Goal: Task Accomplishment & Management: Manage account settings

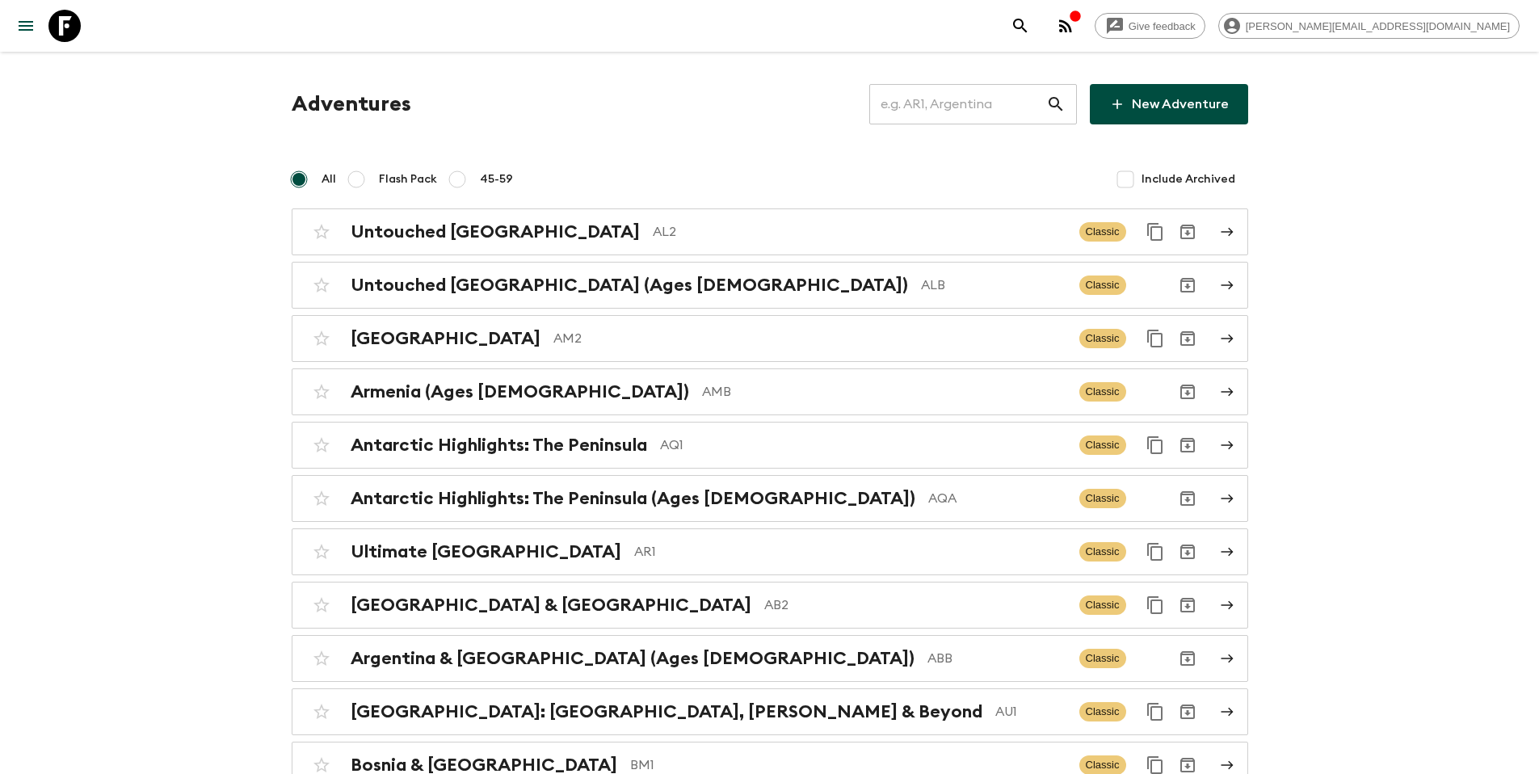
click at [976, 103] on input "text" at bounding box center [957, 104] width 177 height 45
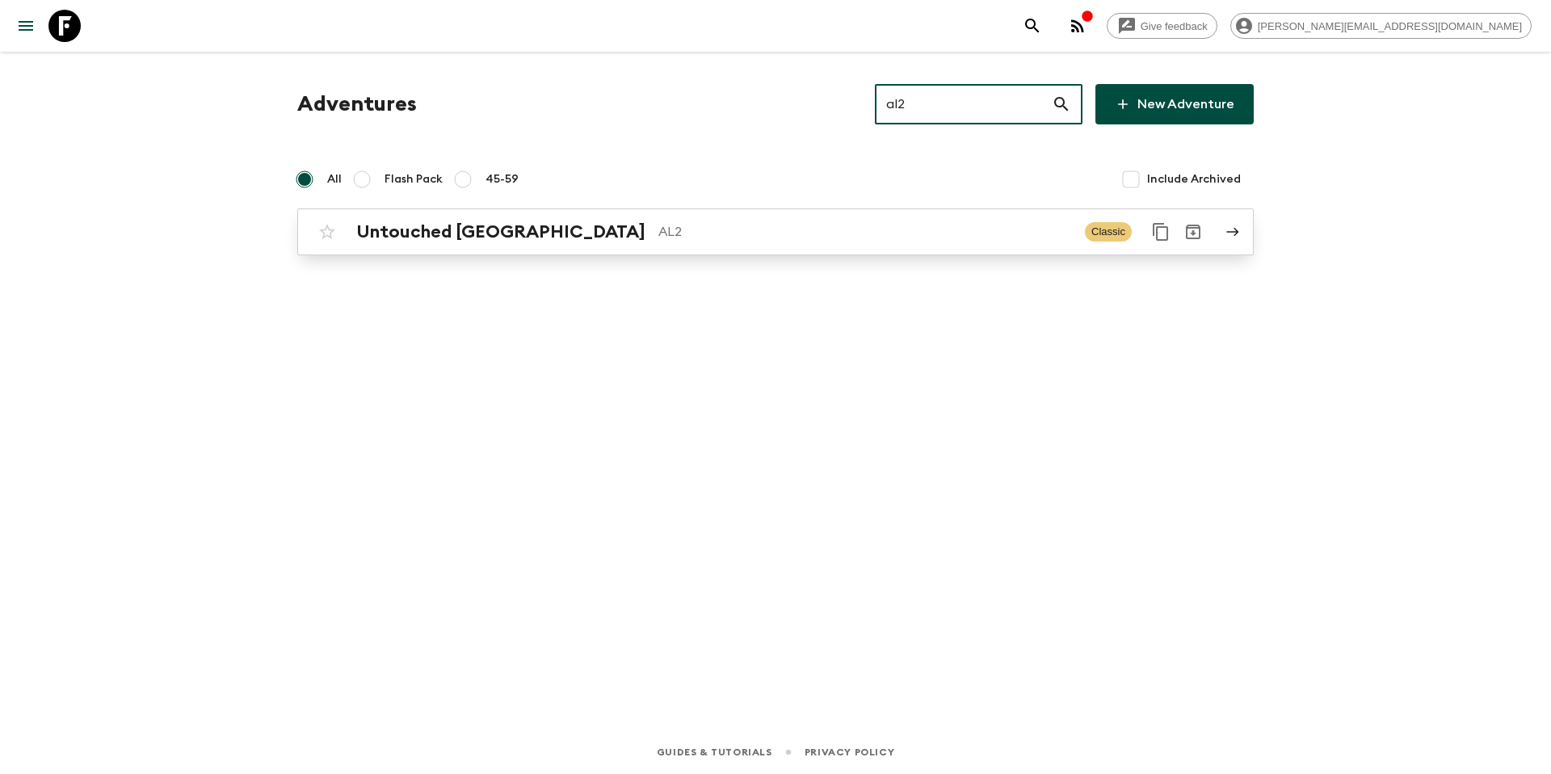
type input "al2"
click at [842, 232] on p "AL2" at bounding box center [865, 231] width 414 height 19
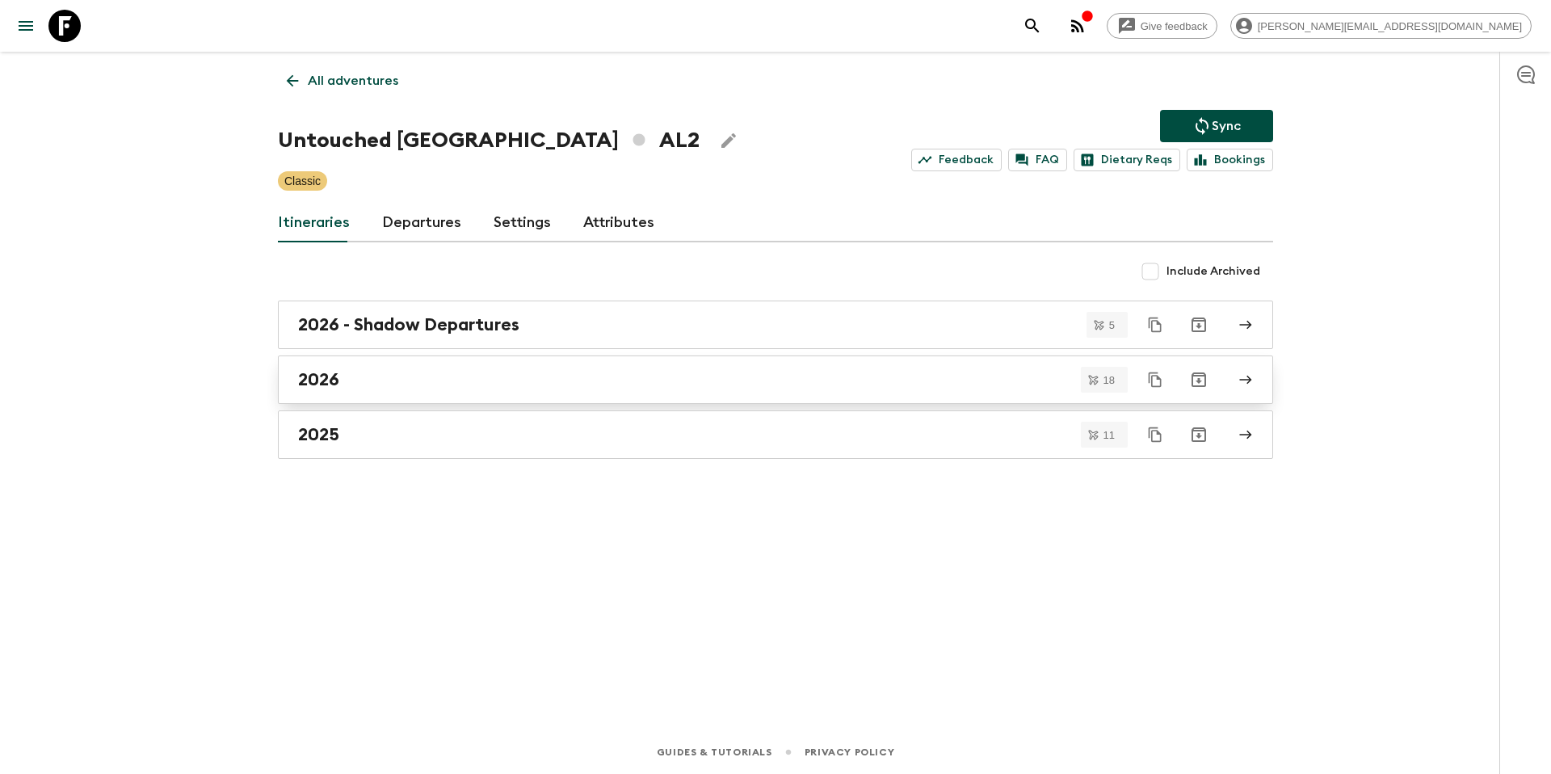
click at [424, 393] on link "2026" at bounding box center [775, 379] width 995 height 48
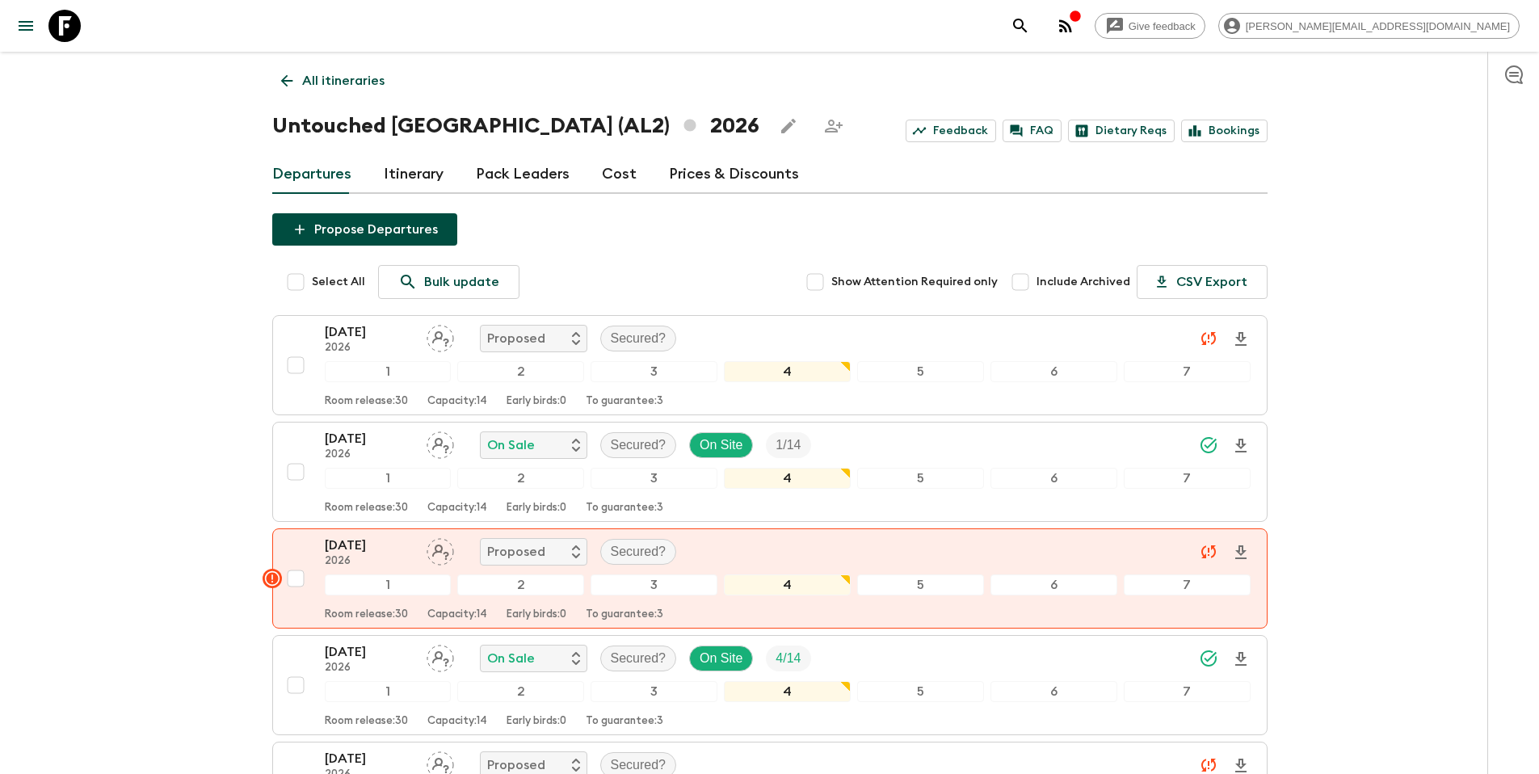
scroll to position [1011, 0]
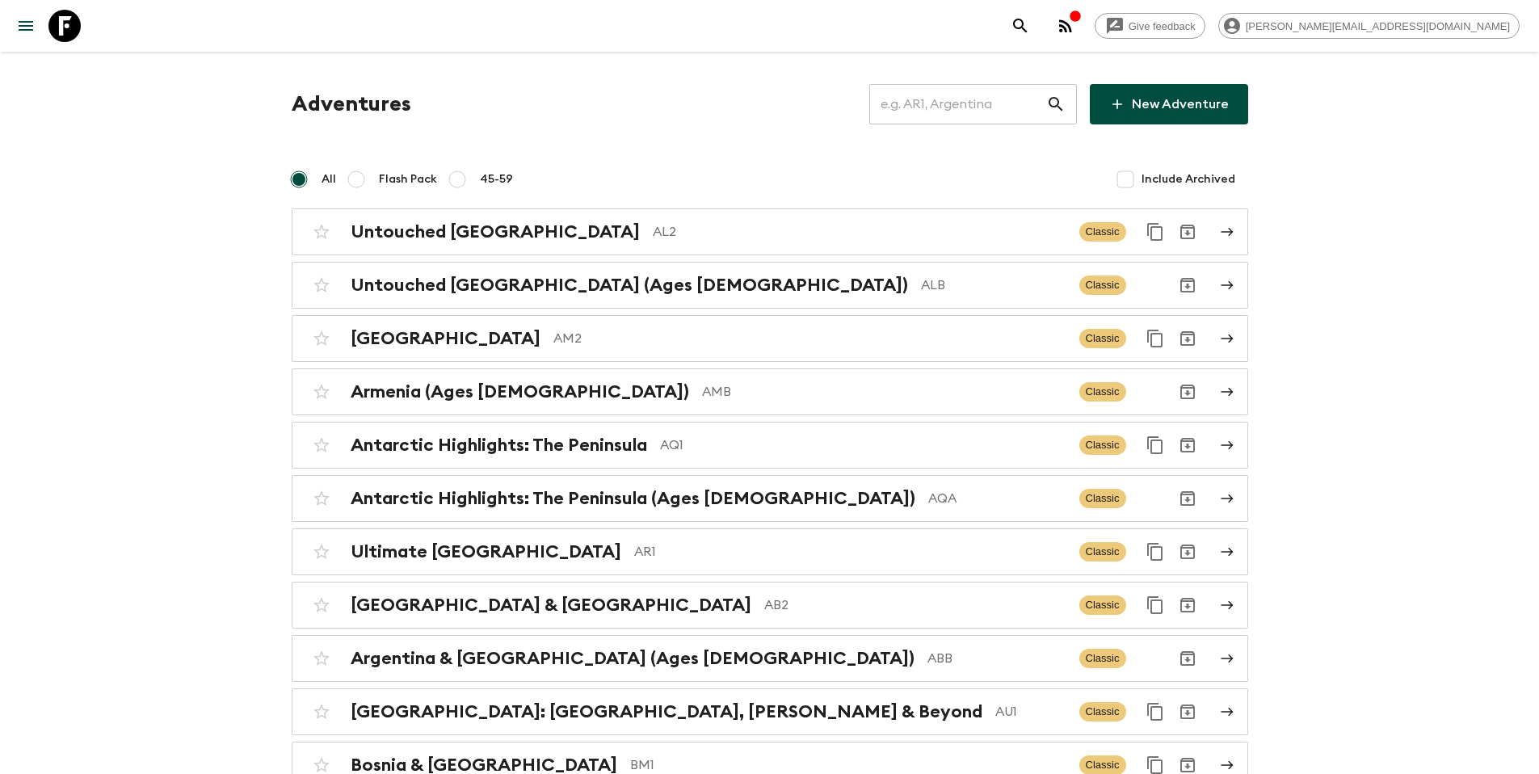
click at [1018, 115] on input "text" at bounding box center [957, 104] width 177 height 45
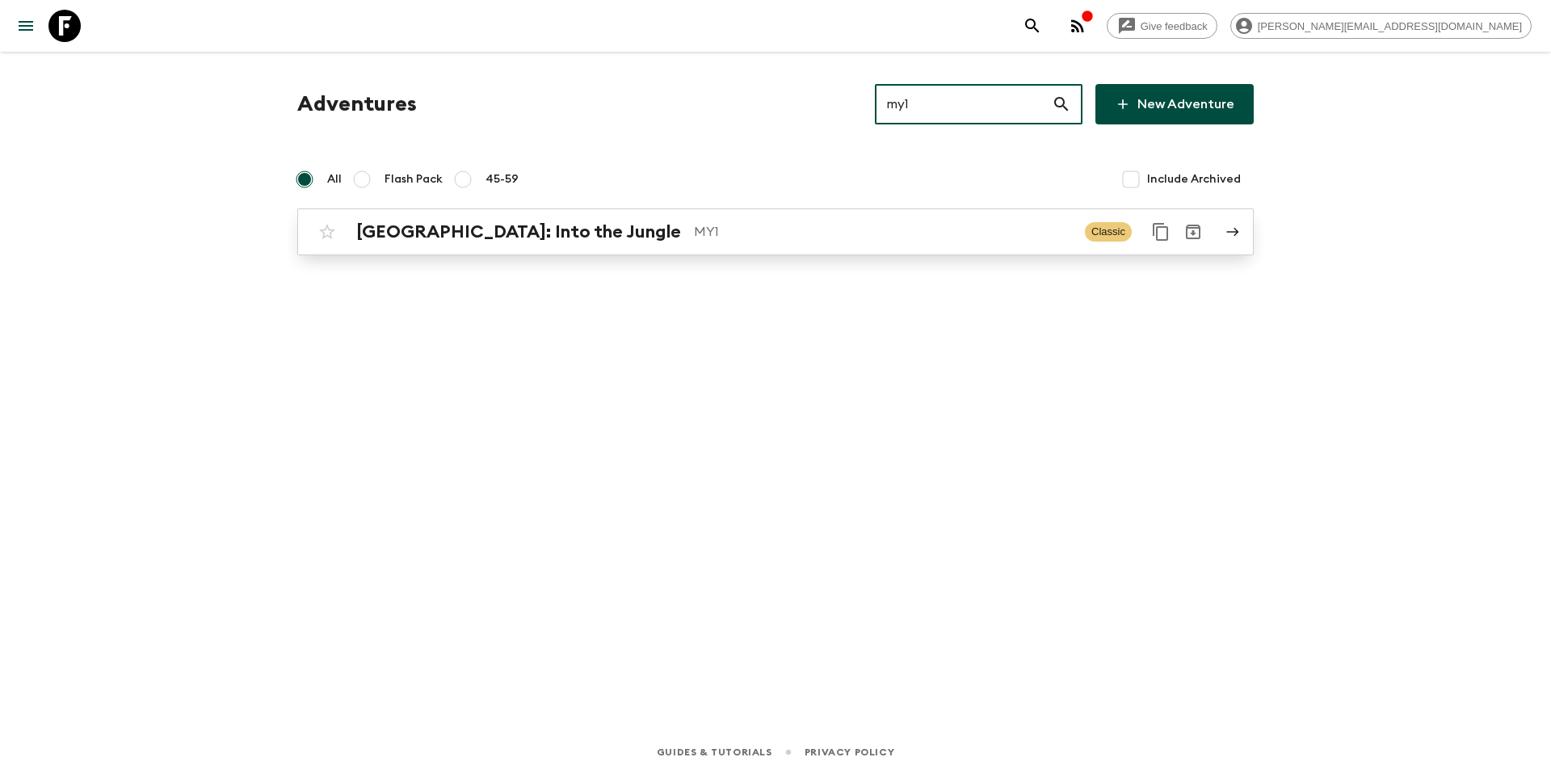
type input "my1"
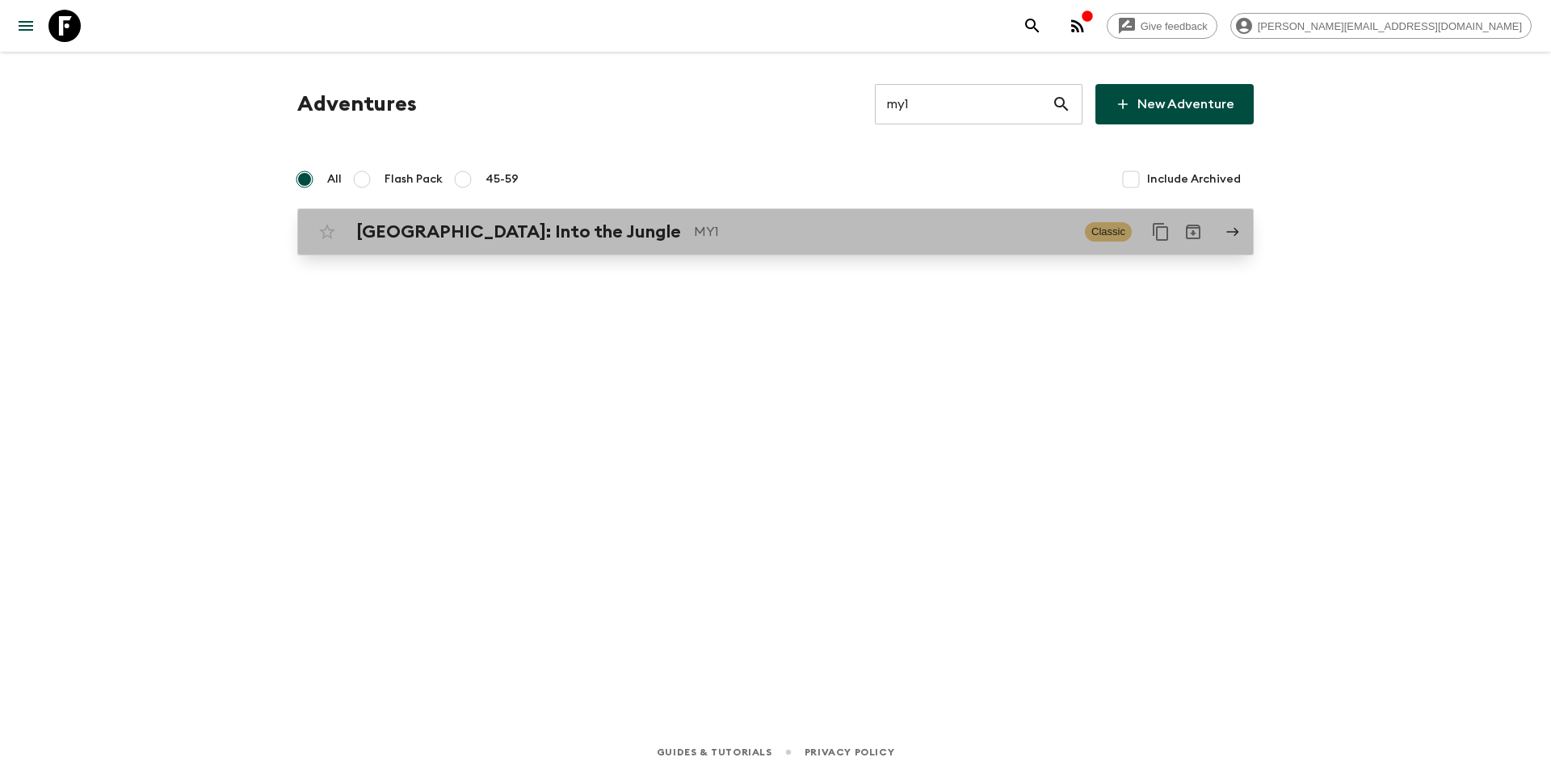
click at [774, 244] on div "Borneo: Into the Jungle MY1 Classic" at bounding box center [744, 232] width 866 height 32
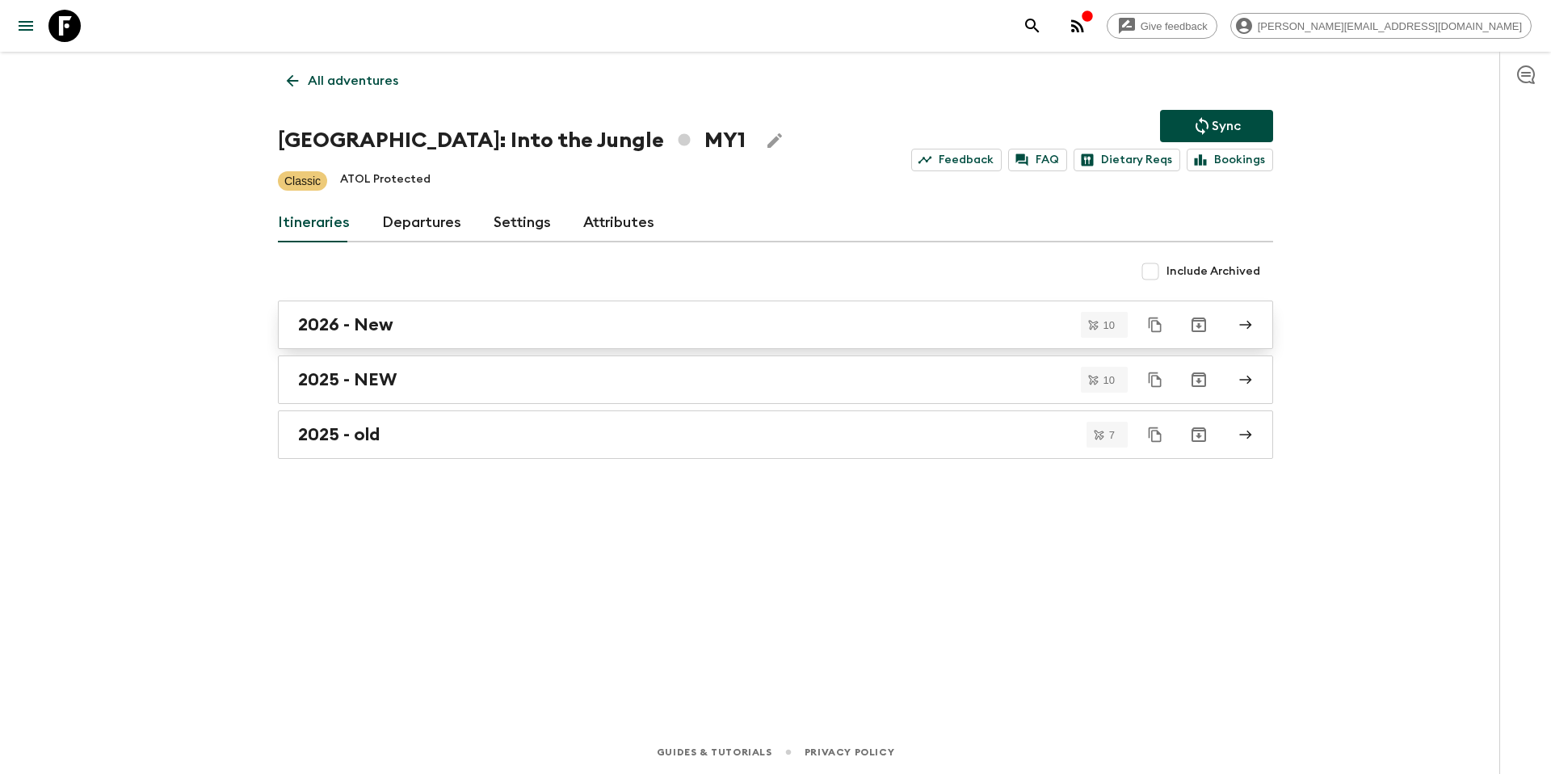
click at [410, 337] on link "2026 - New" at bounding box center [775, 325] width 995 height 48
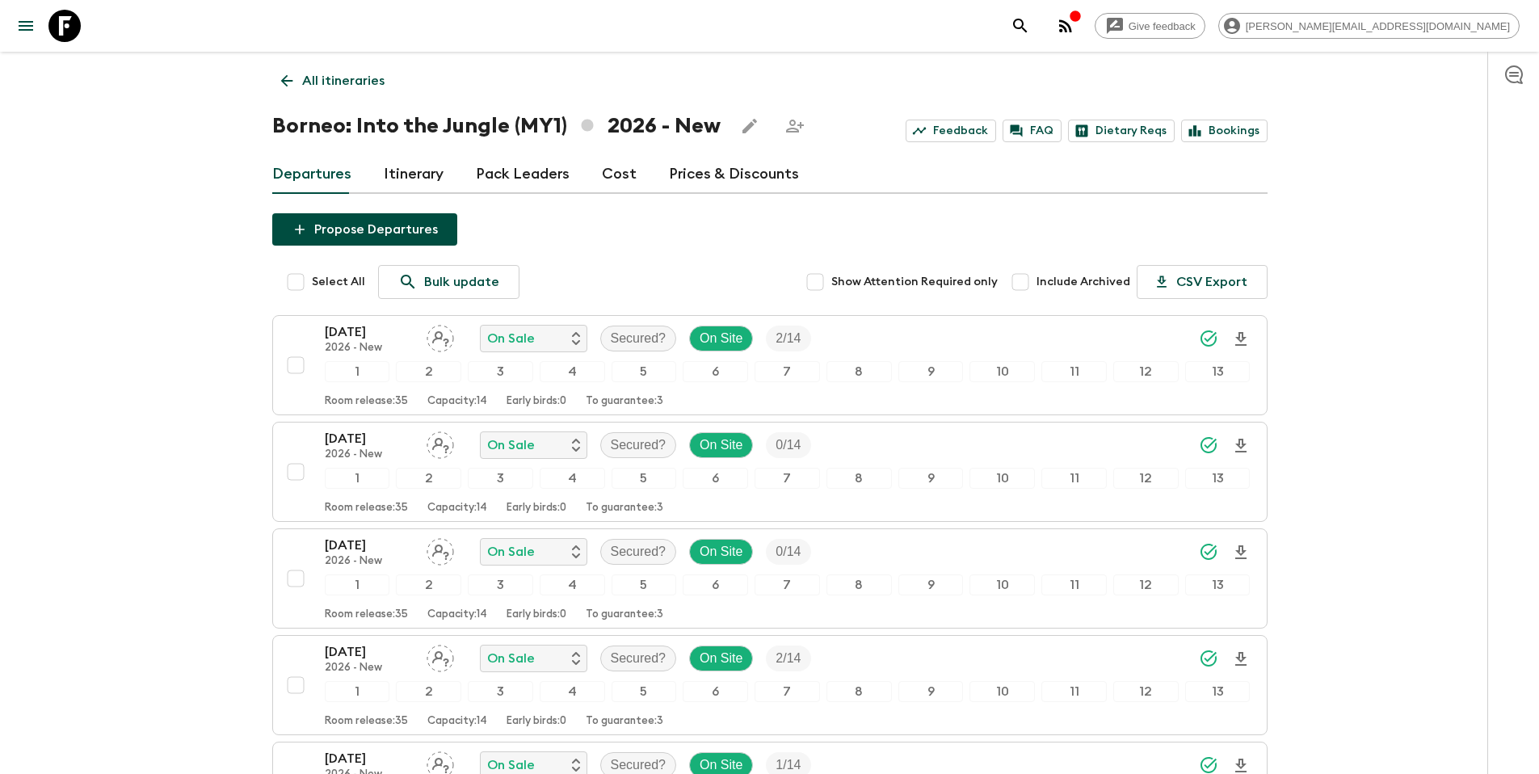
click at [389, 79] on link "All itineraries" at bounding box center [332, 81] width 121 height 32
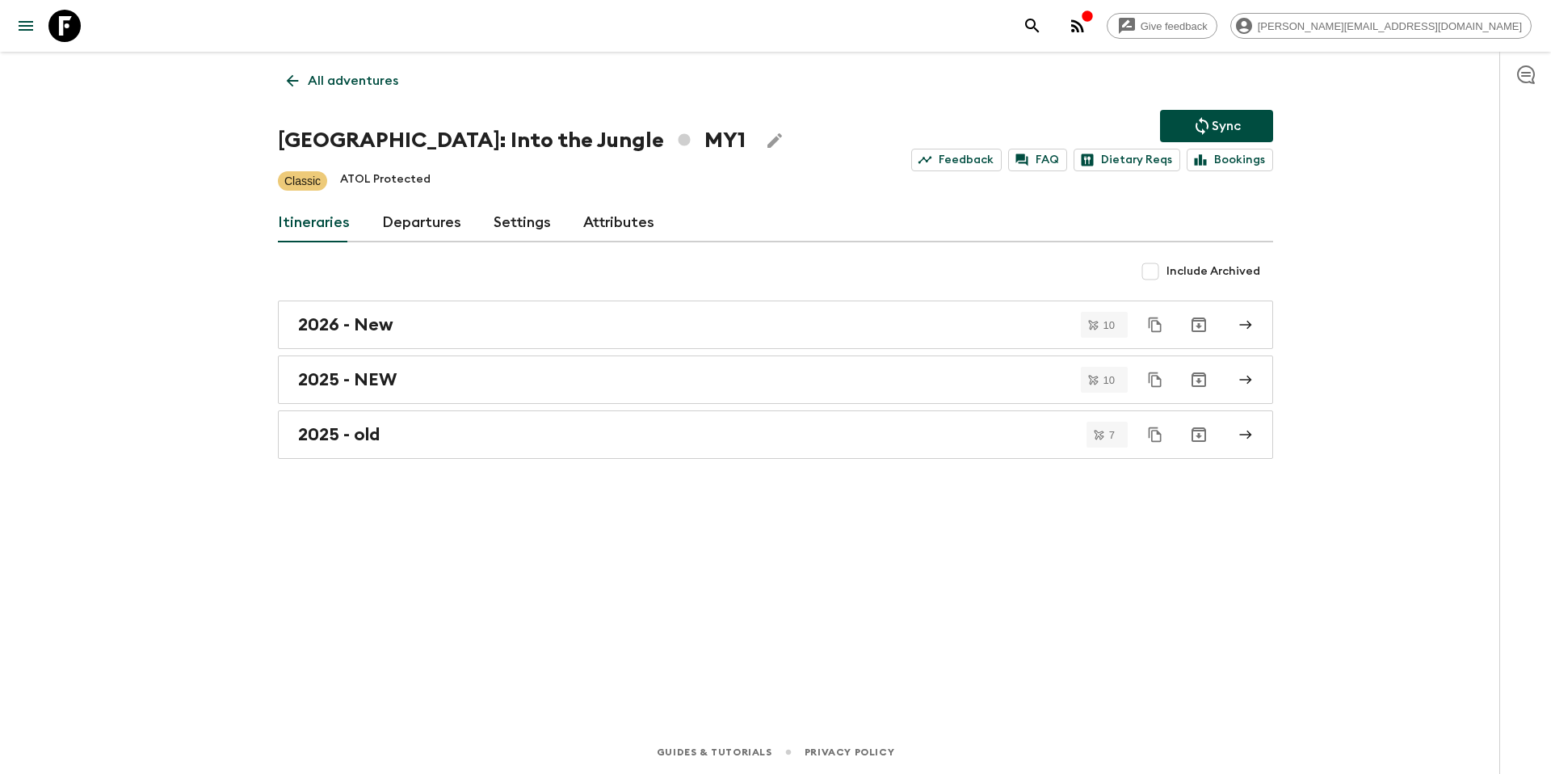
click at [316, 78] on p "All adventures" at bounding box center [353, 80] width 90 height 19
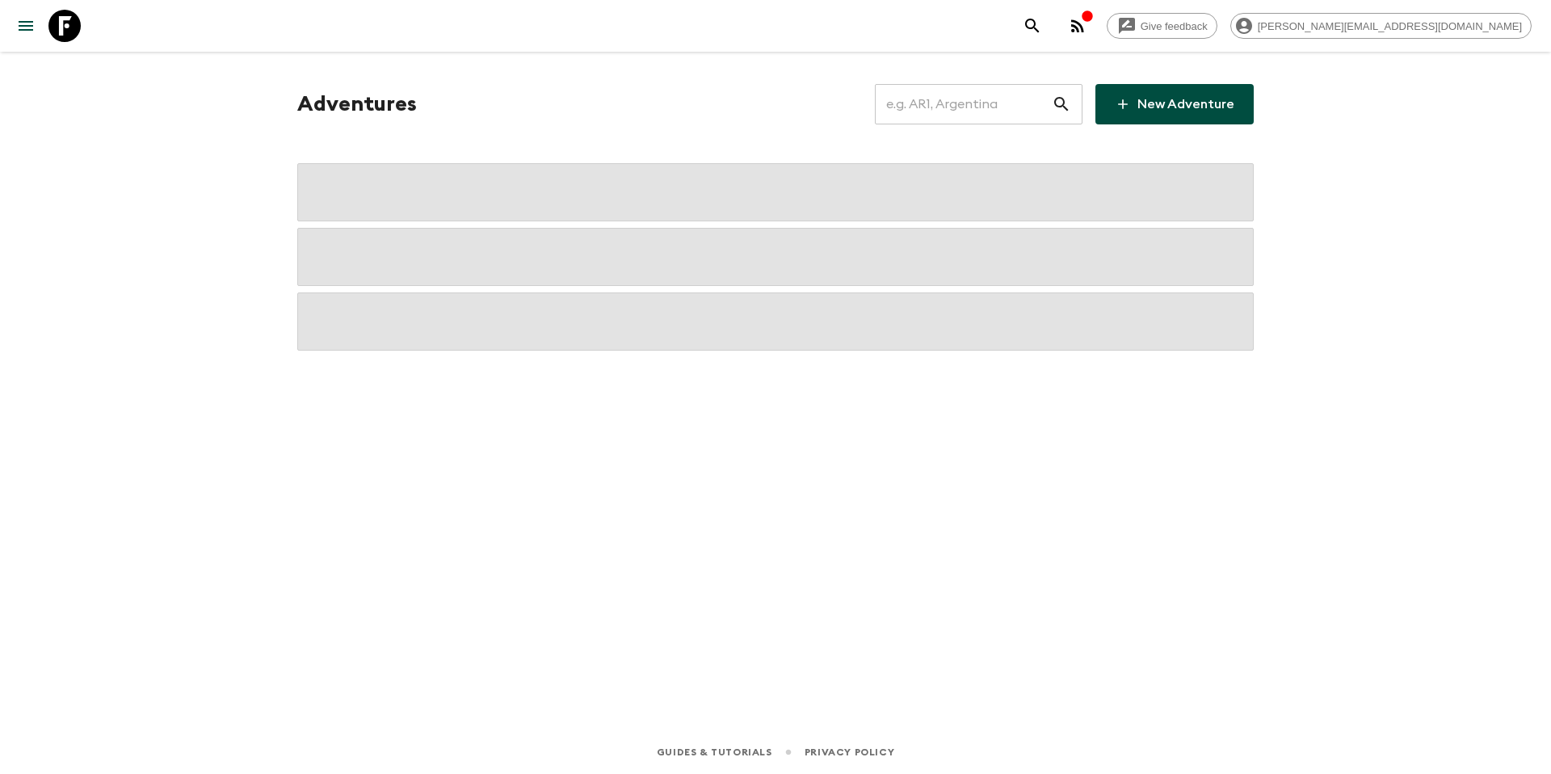
click at [977, 111] on input "text" at bounding box center [963, 104] width 177 height 45
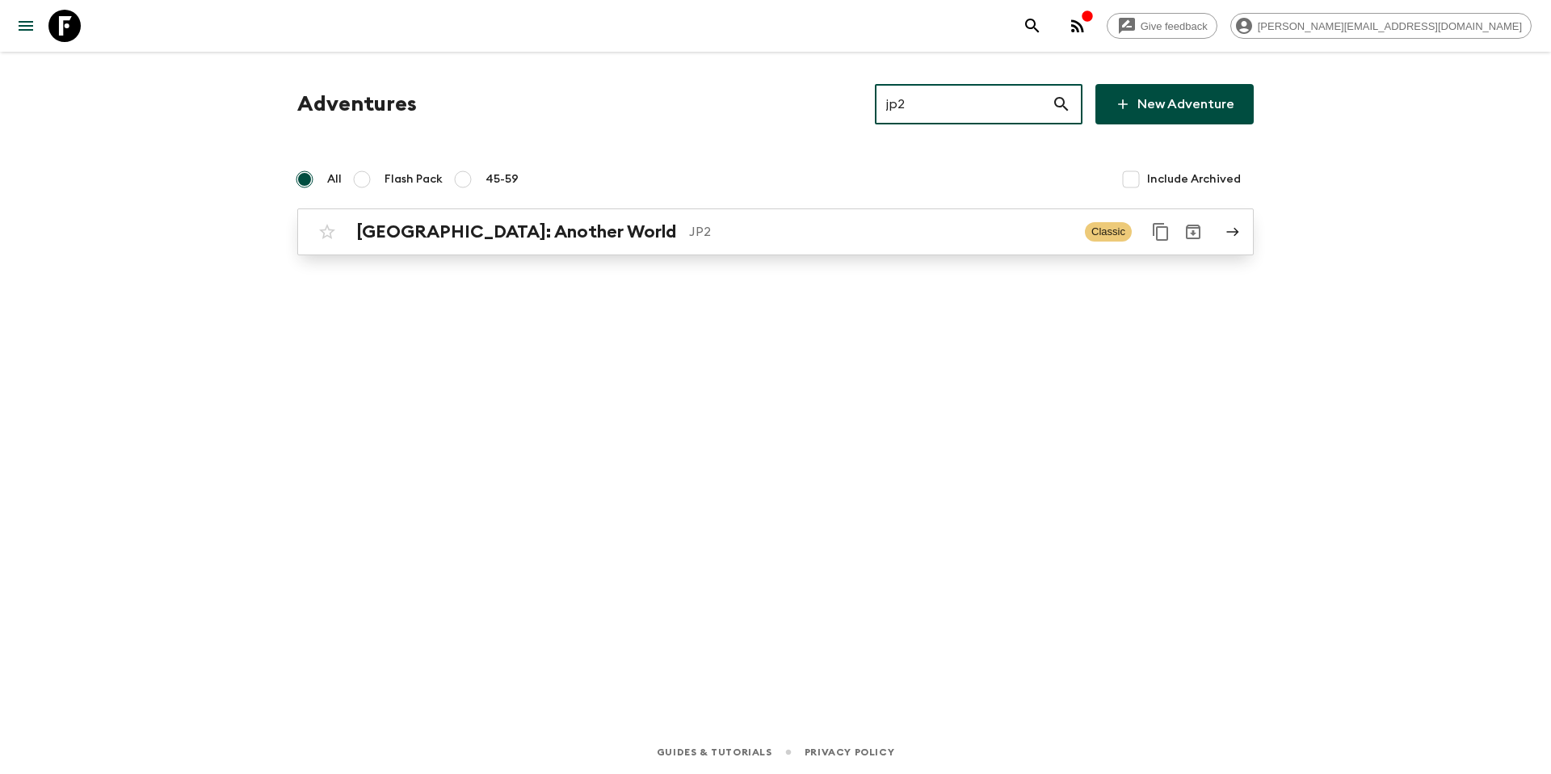
type input "jp2"
drag, startPoint x: 759, startPoint y: 249, endPoint x: 451, endPoint y: 195, distance: 313.3
click at [759, 249] on link "Japan: Another World JP2 Classic" at bounding box center [775, 231] width 956 height 47
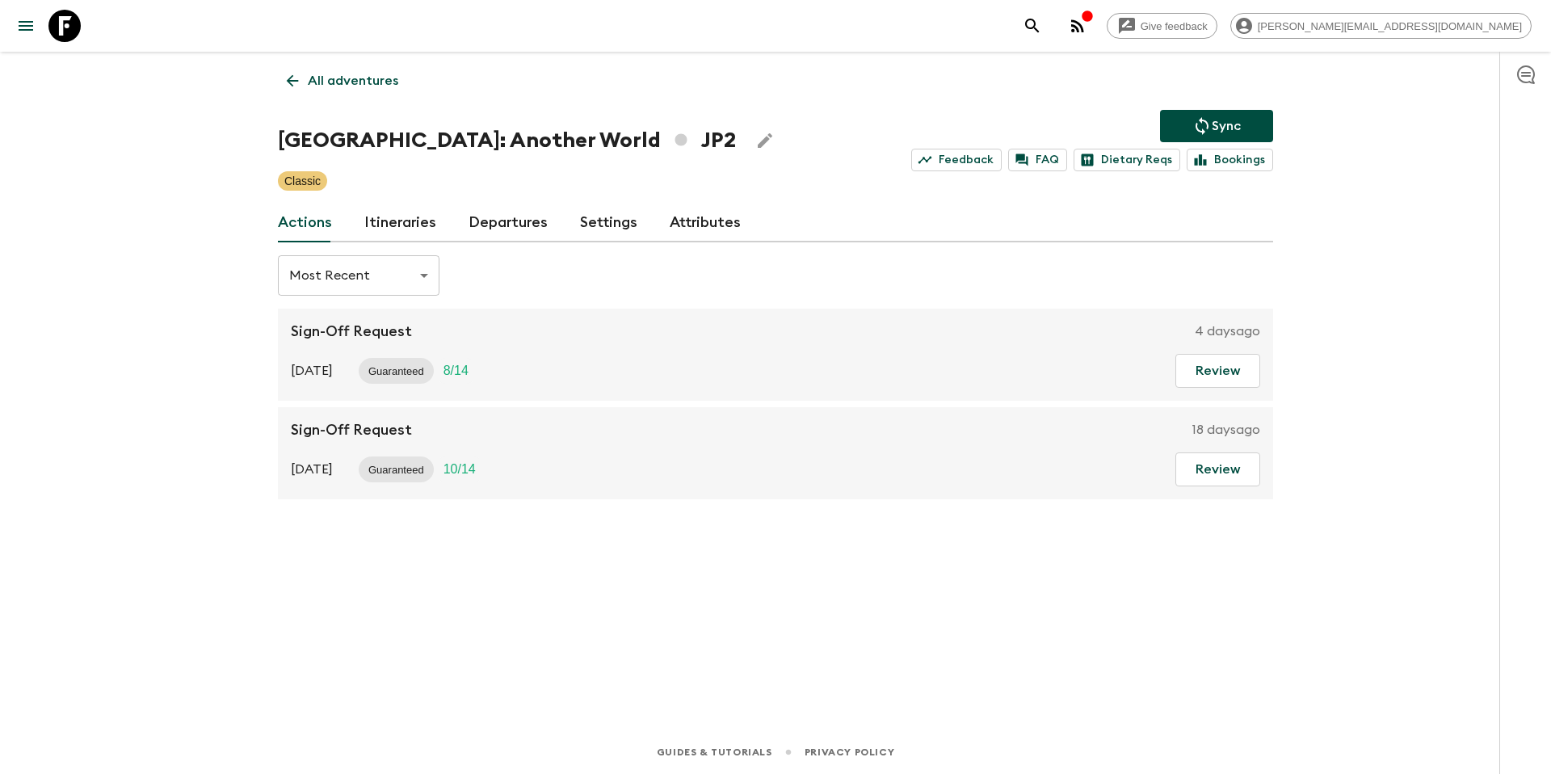
click at [519, 214] on link "Departures" at bounding box center [508, 223] width 79 height 39
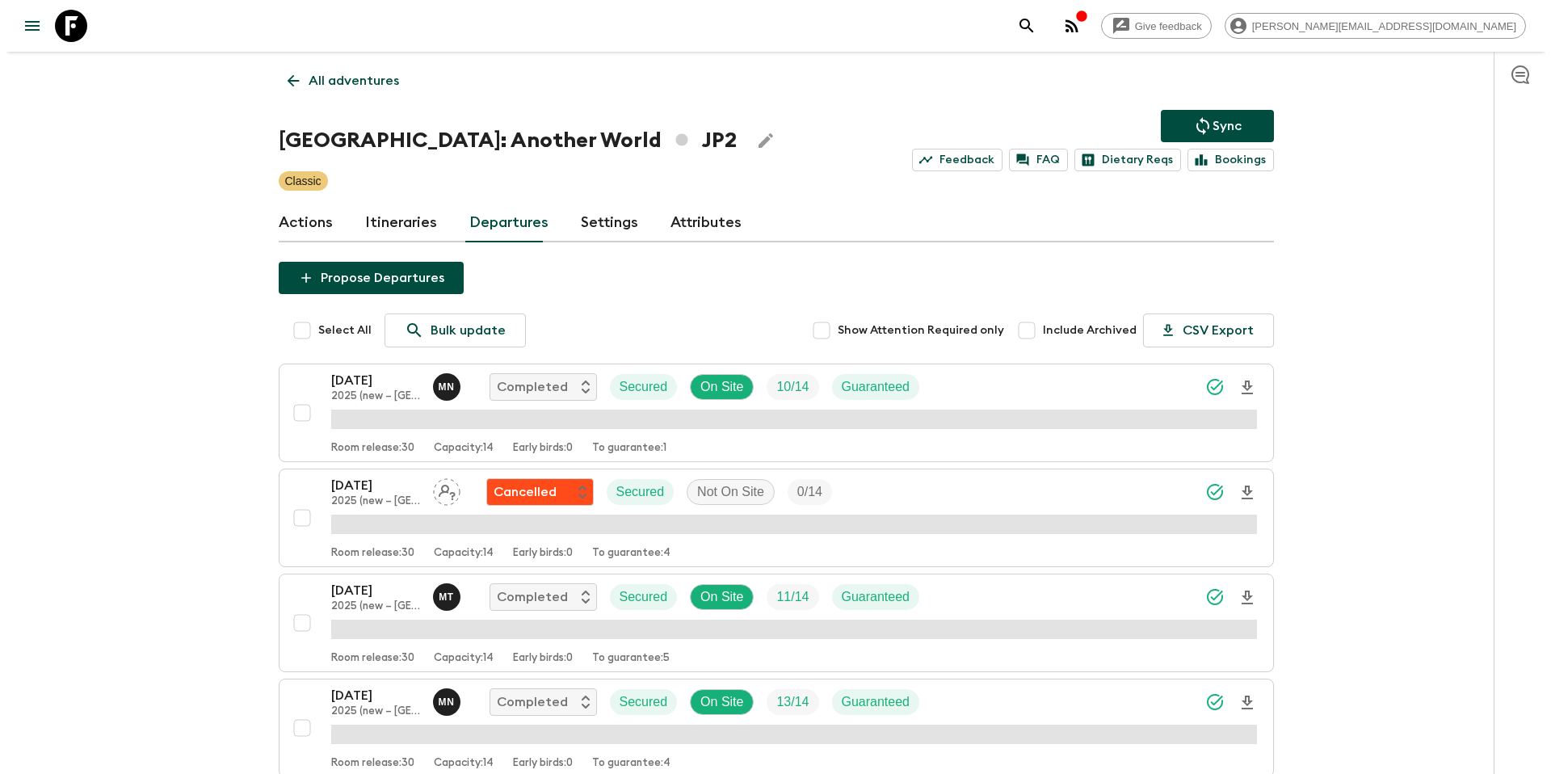
scroll to position [4614, 0]
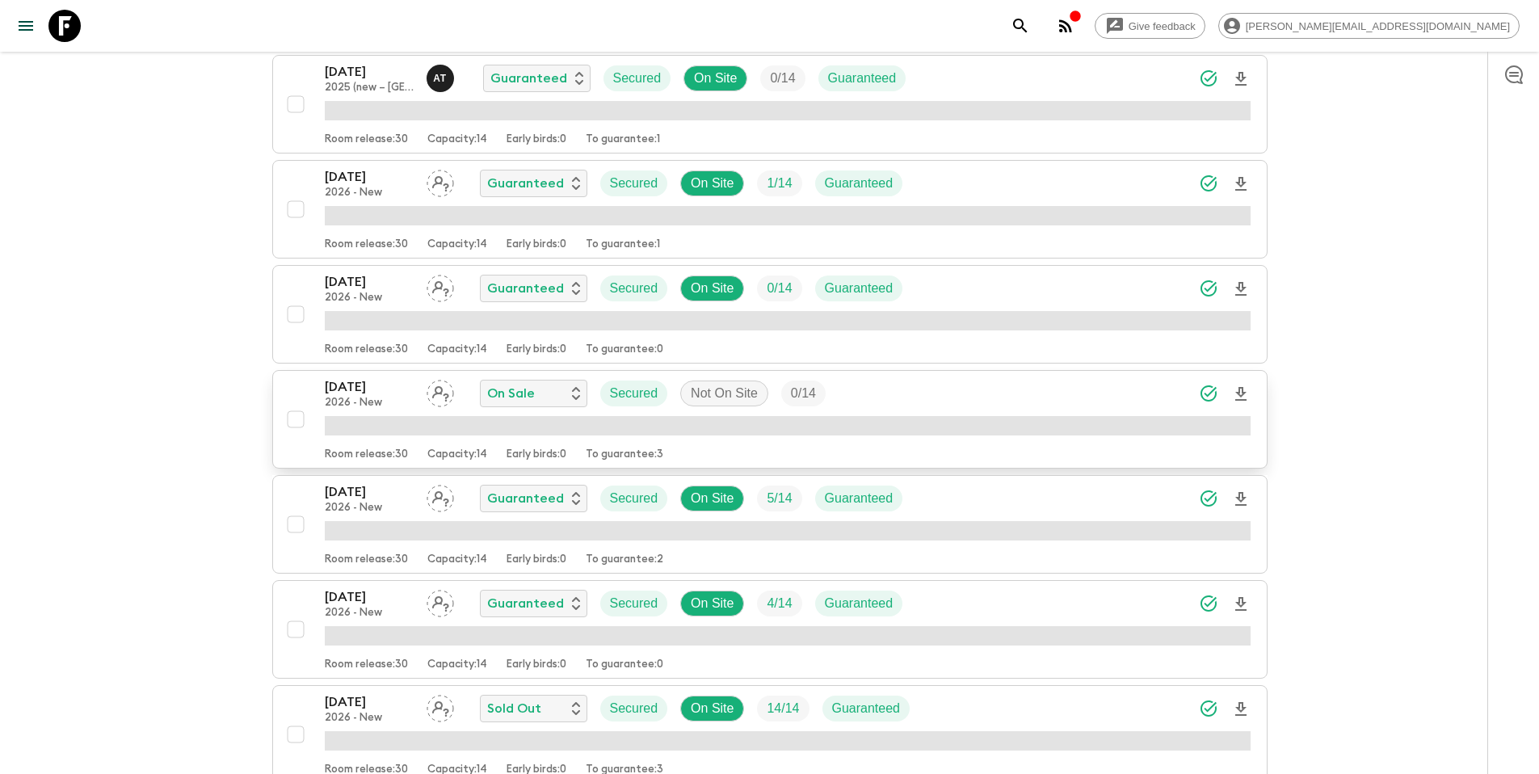
click at [292, 425] on input "checkbox" at bounding box center [296, 419] width 32 height 32
checkbox input "true"
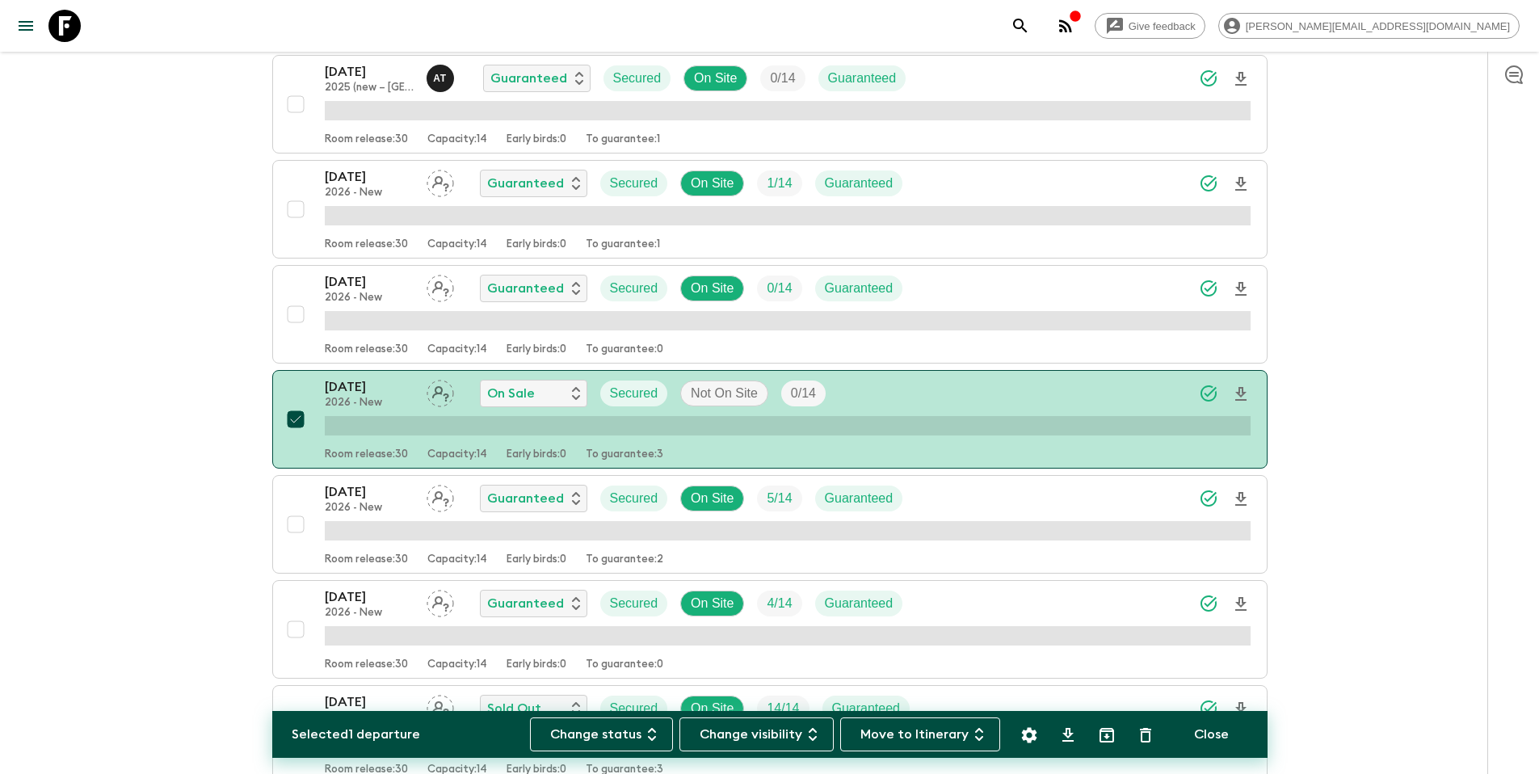
click at [1028, 739] on icon "Settings" at bounding box center [1028, 734] width 15 height 15
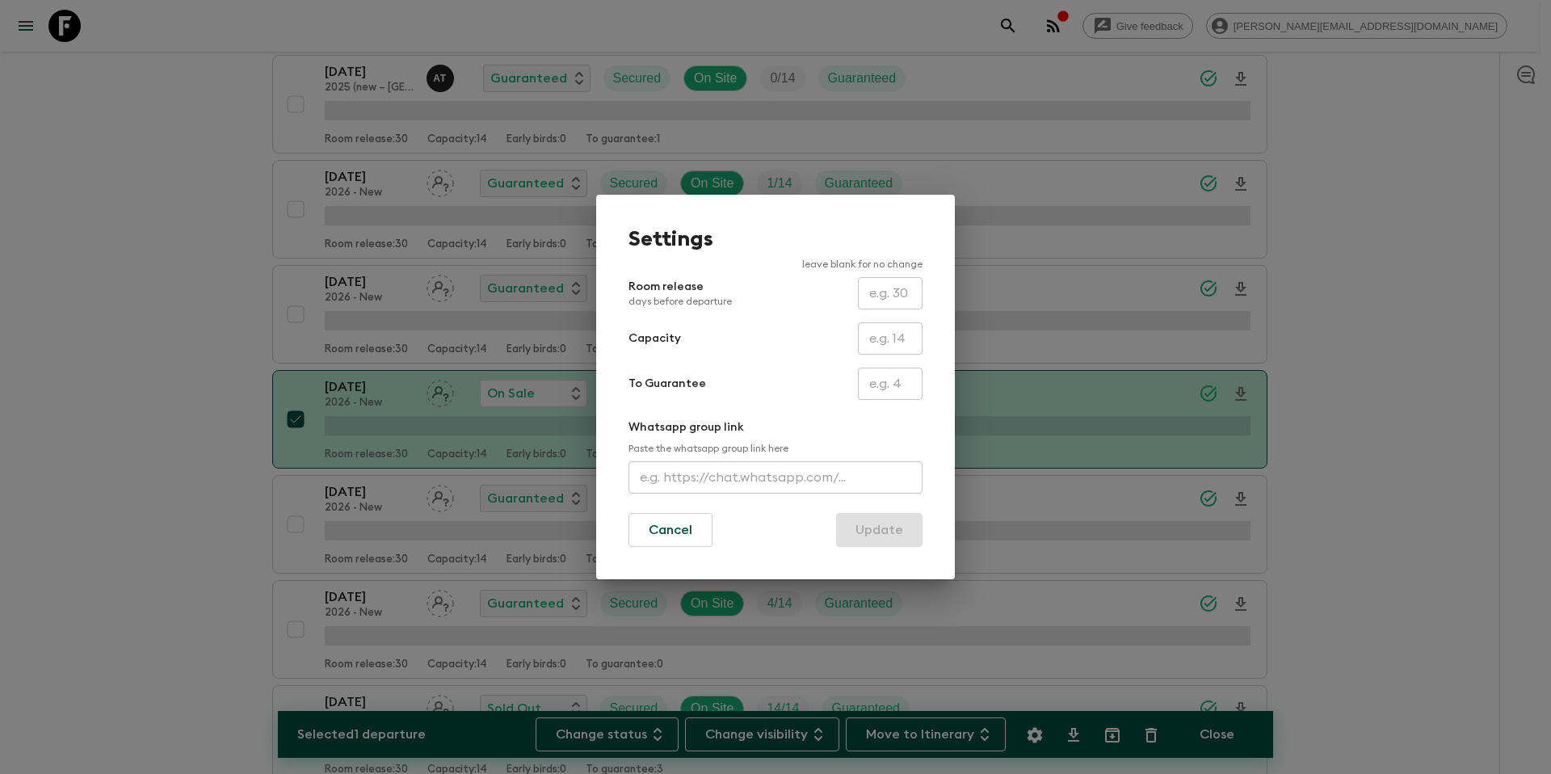
click at [910, 377] on input "text" at bounding box center [890, 384] width 65 height 32
type input "0"
click at [872, 527] on button "Update" at bounding box center [879, 530] width 86 height 34
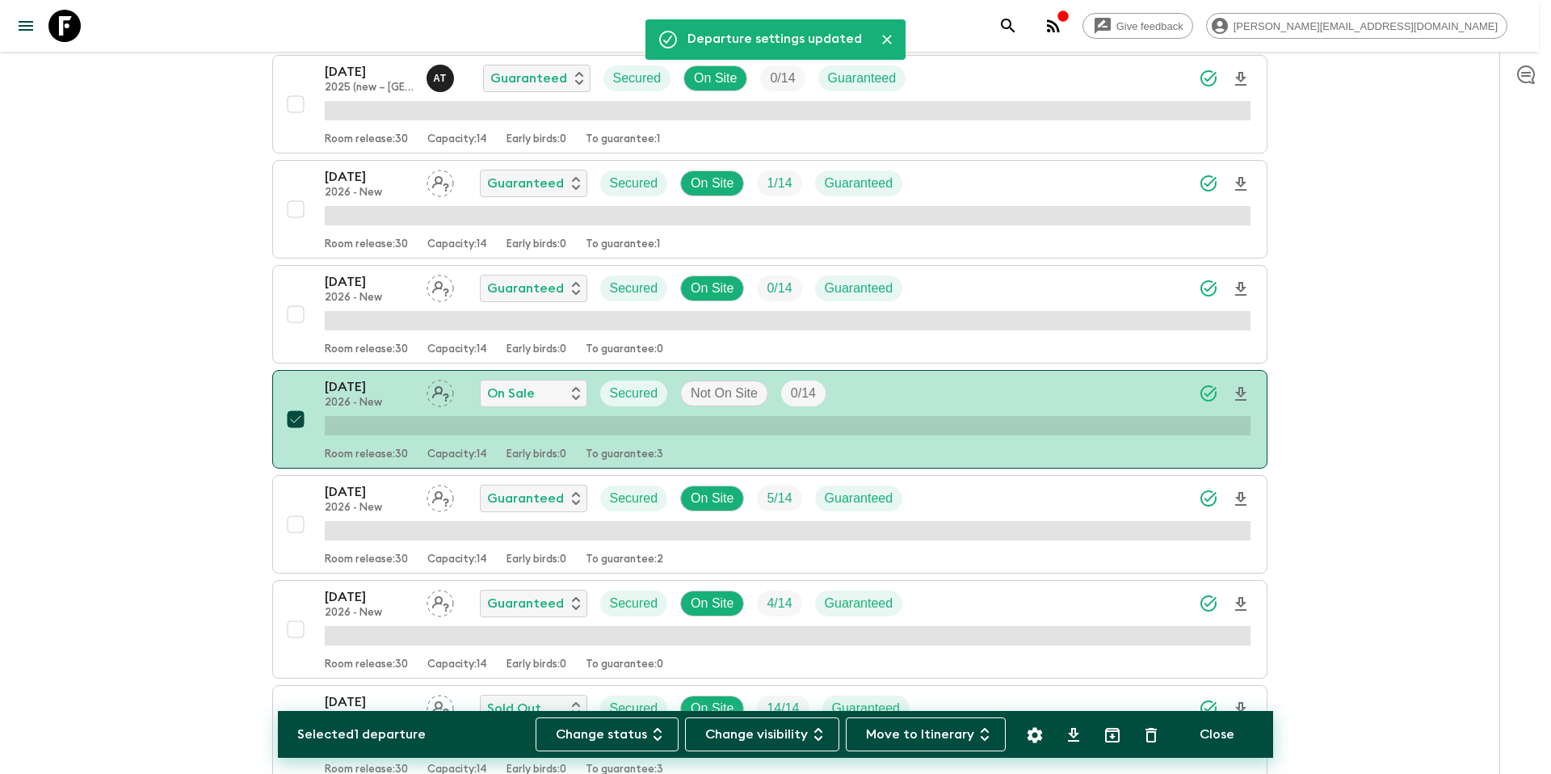
click at [740, 394] on div "To Guarantee 0 ​" at bounding box center [775, 384] width 294 height 32
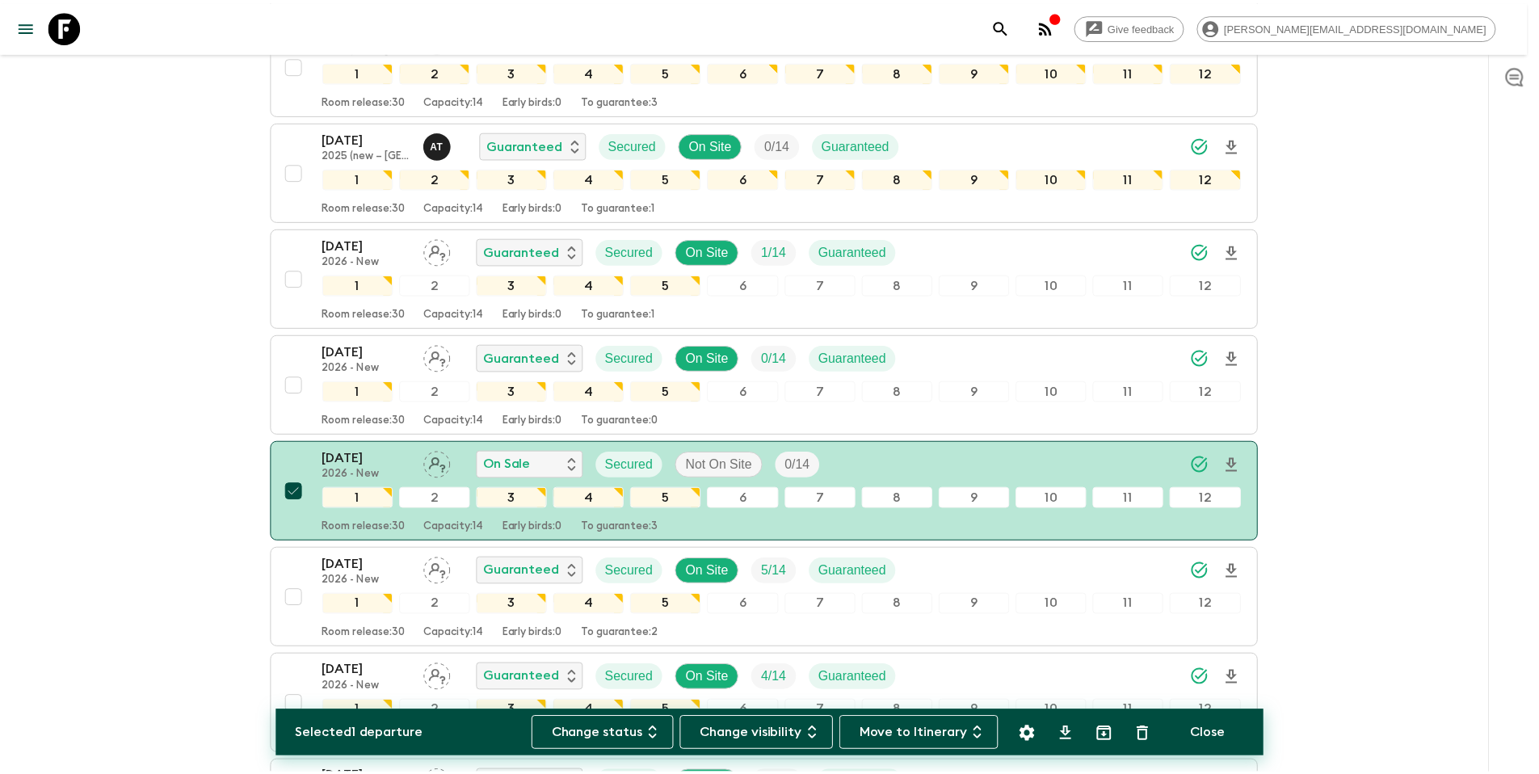
scroll to position [4685, 0]
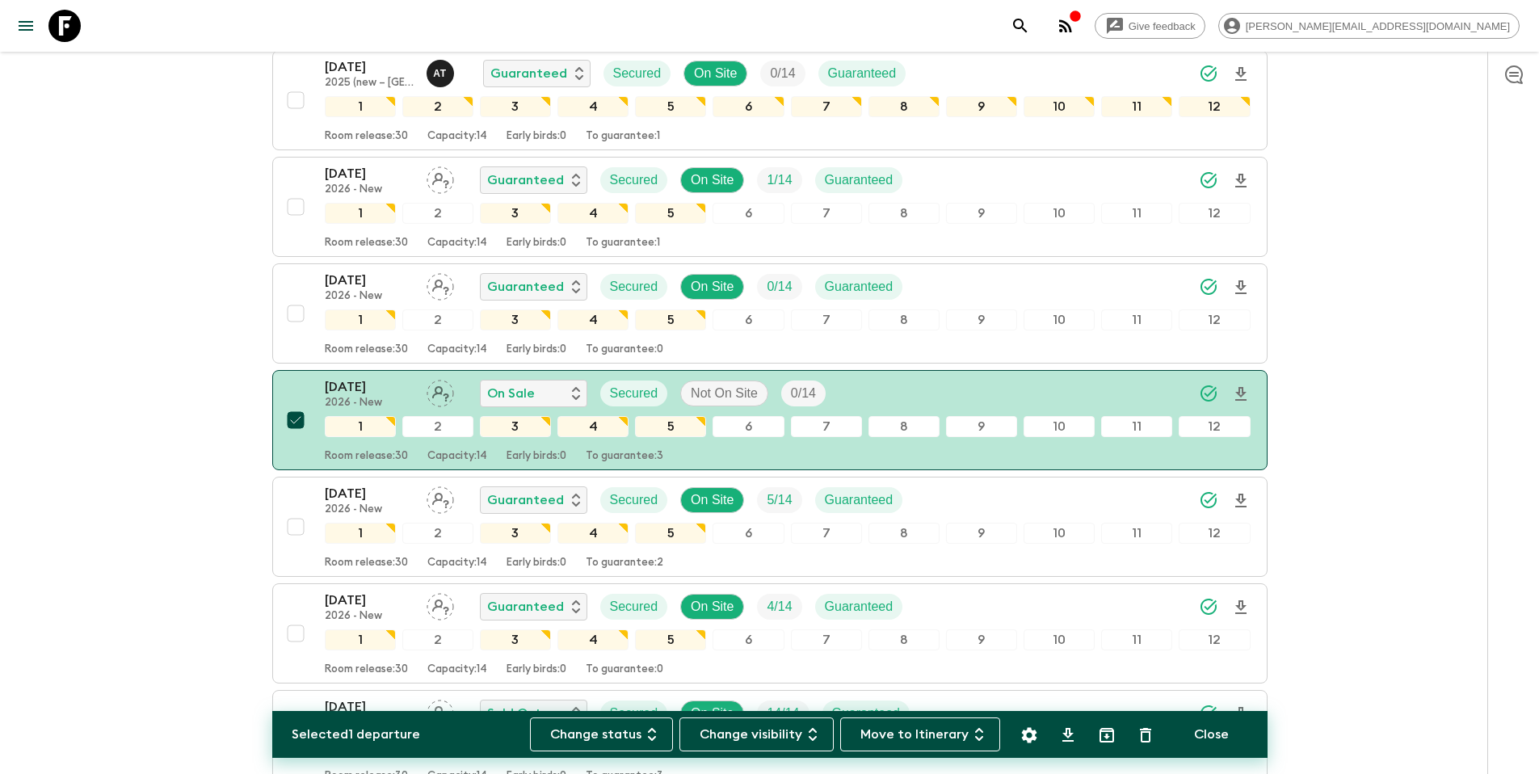
click at [738, 393] on p "Not On Site" at bounding box center [724, 393] width 67 height 19
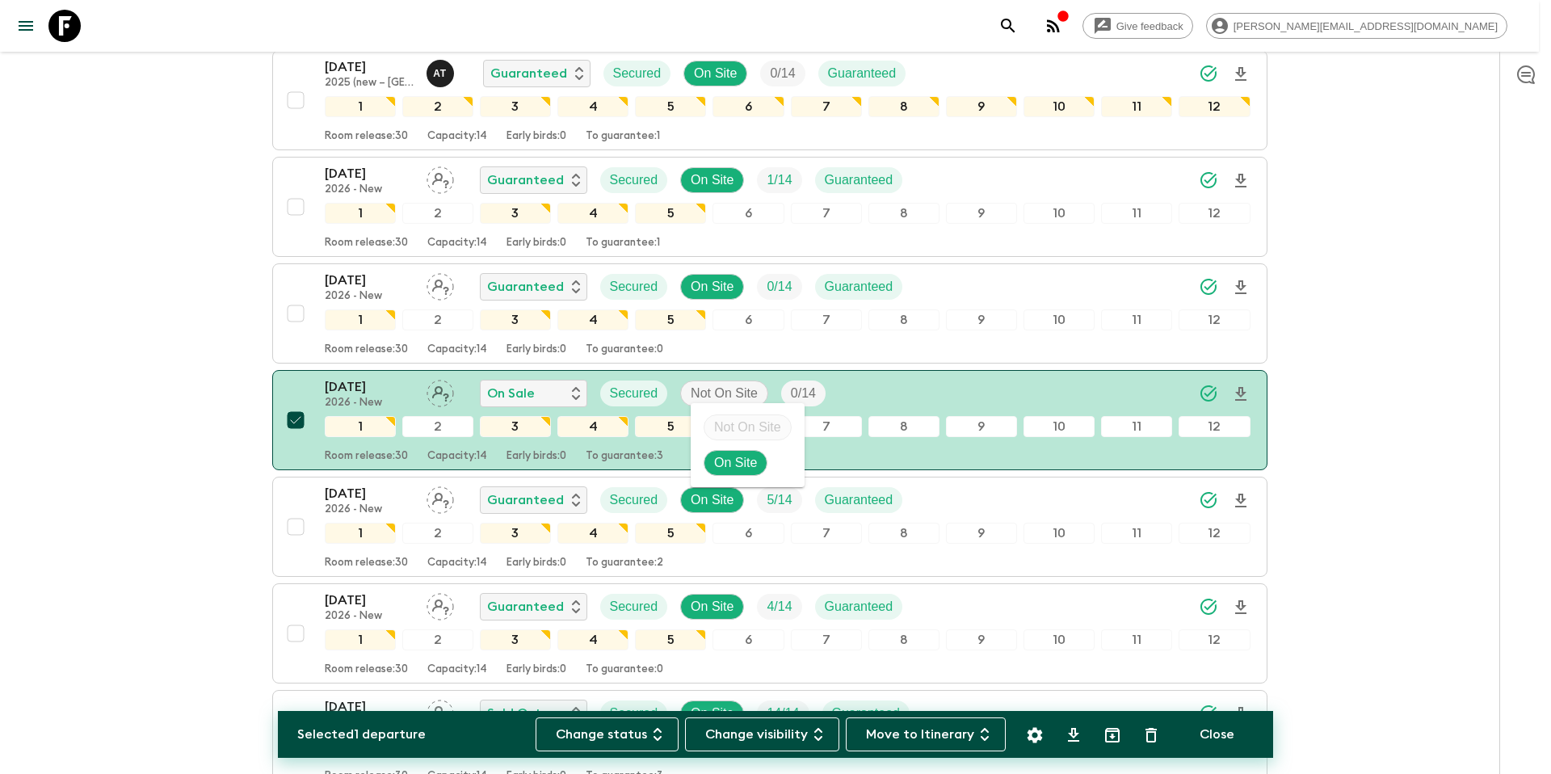
click at [728, 456] on p "On Site" at bounding box center [735, 462] width 43 height 19
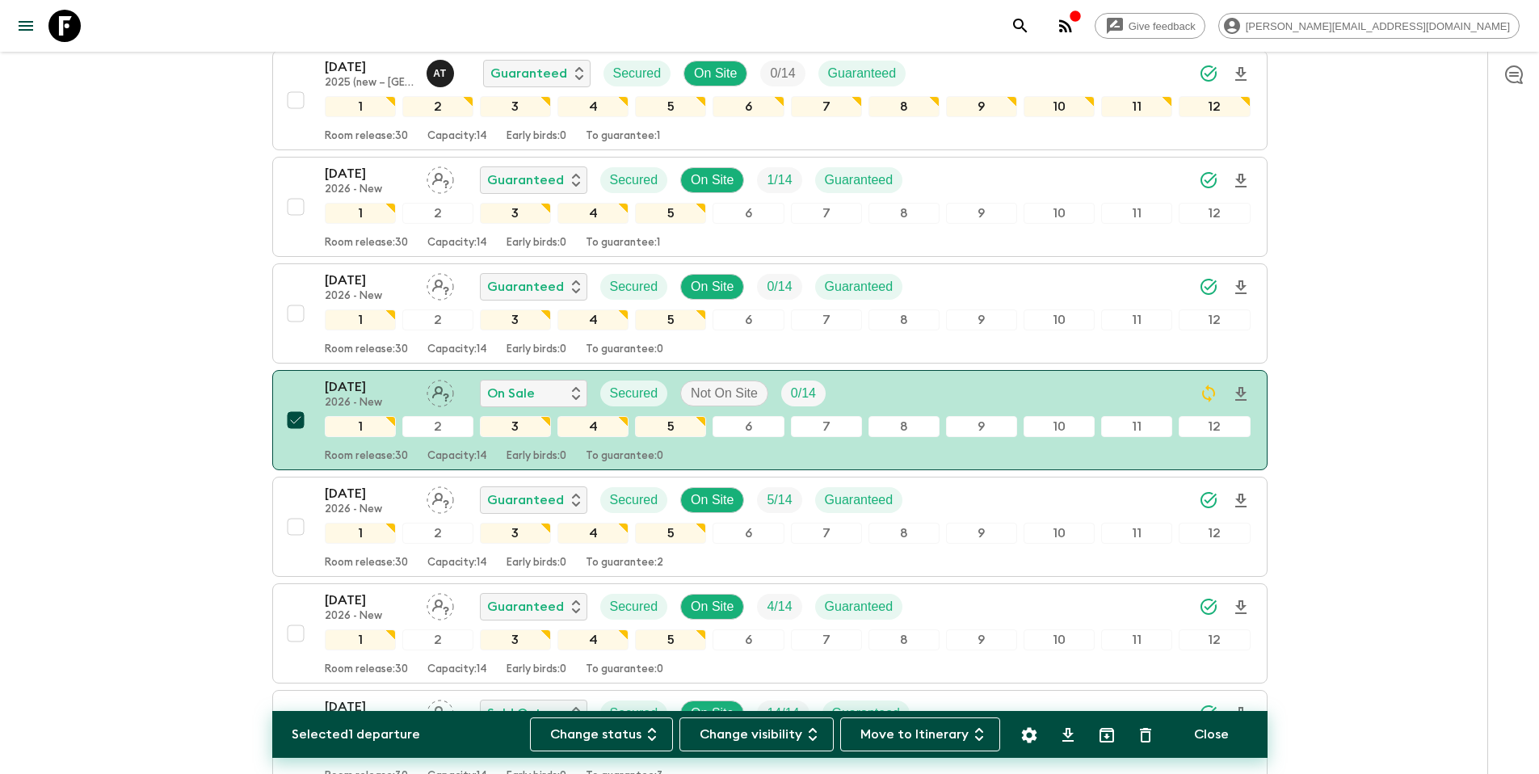
click at [1206, 739] on button "Close" at bounding box center [1212, 734] width 74 height 34
checkbox input "false"
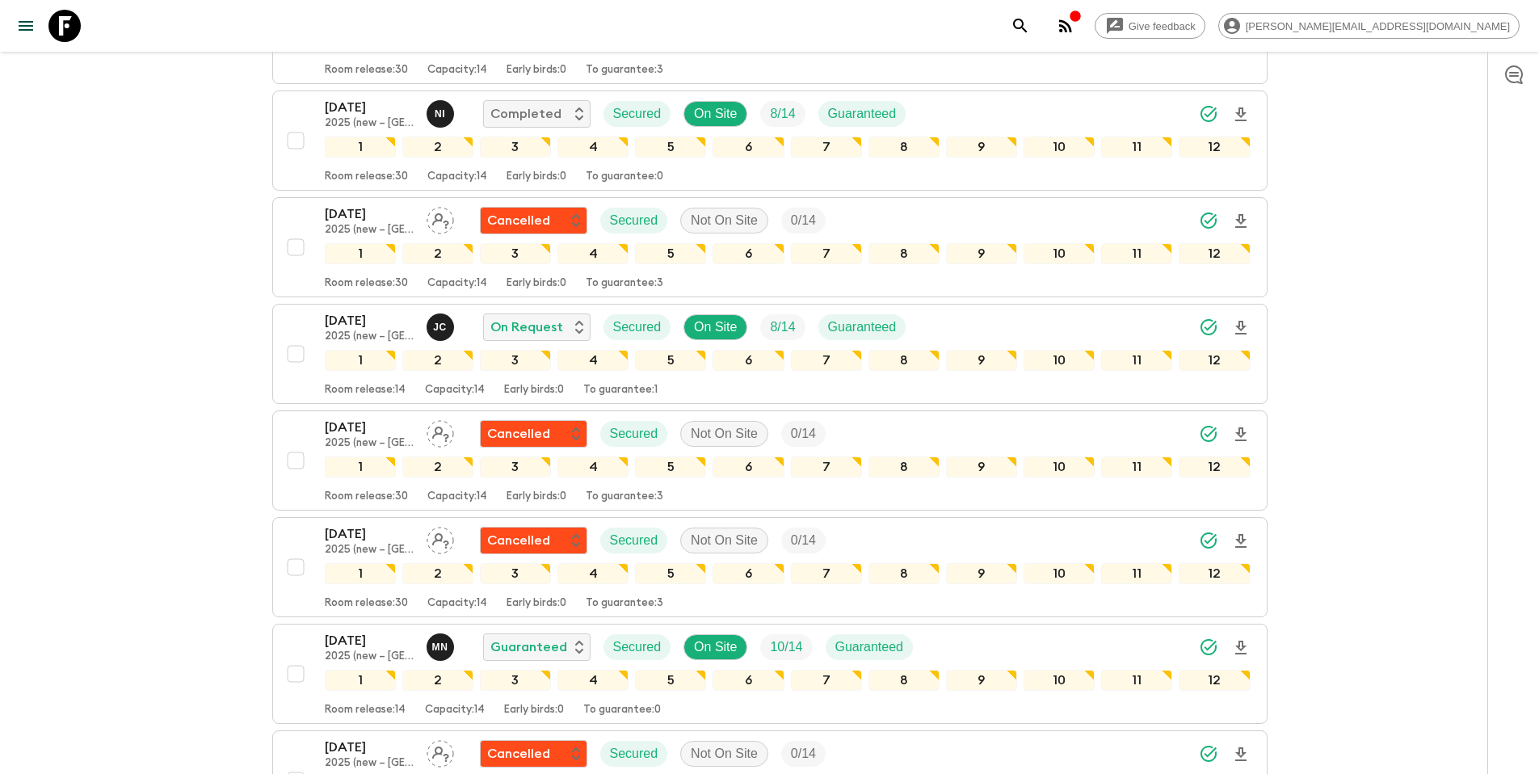
scroll to position [0, 0]
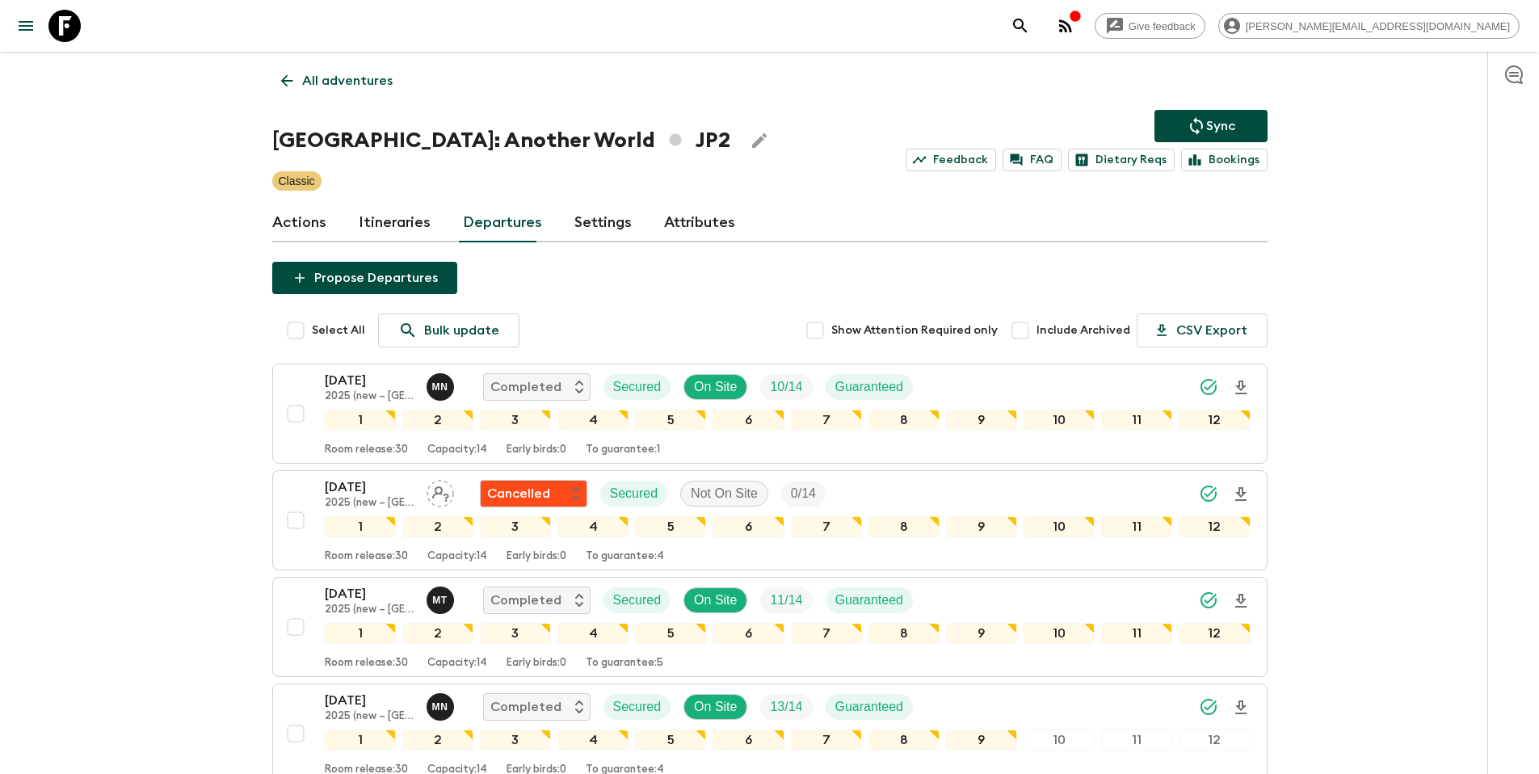
click at [1232, 129] on p "Sync" at bounding box center [1220, 125] width 29 height 19
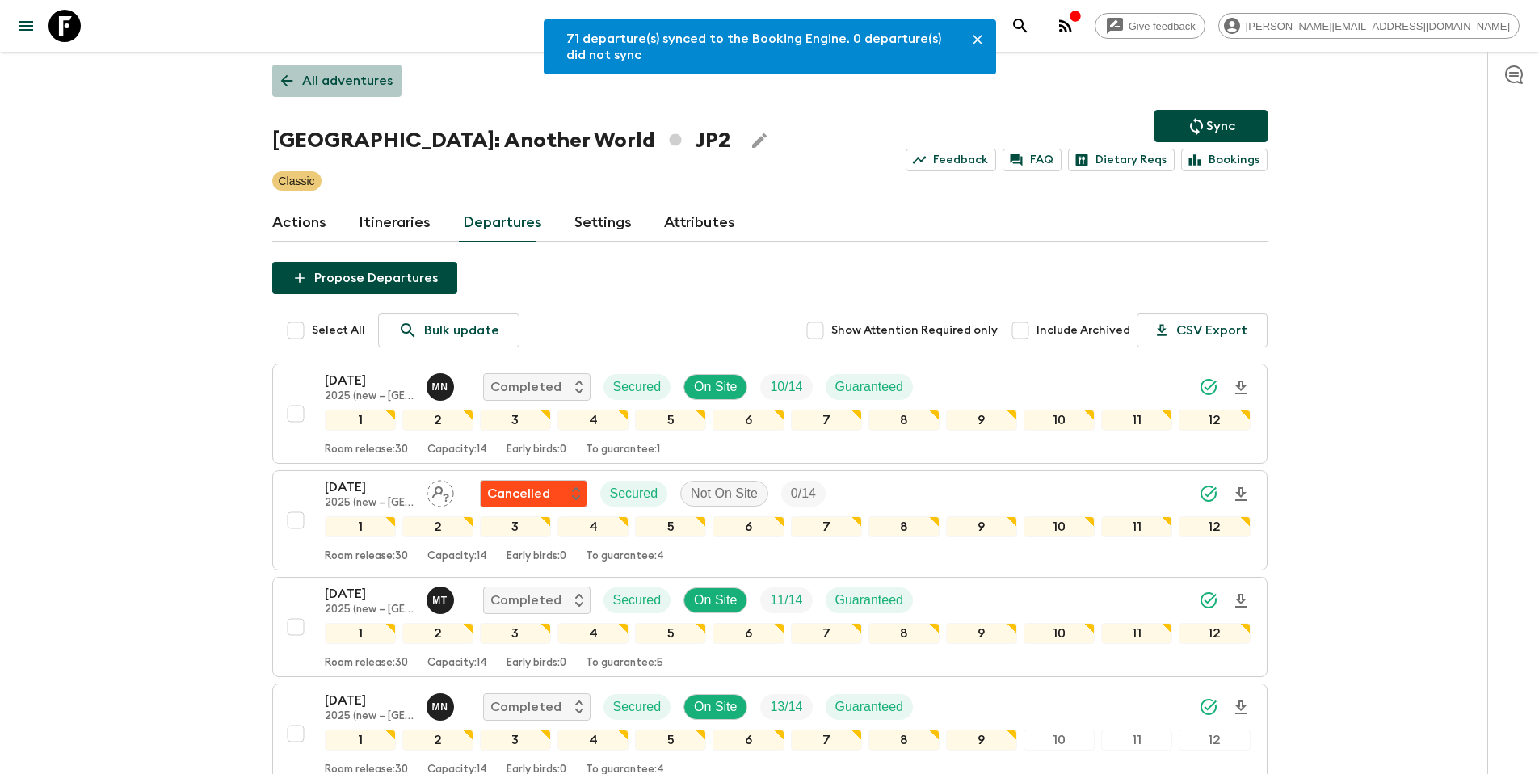
drag, startPoint x: 387, startPoint y: 76, endPoint x: 375, endPoint y: 82, distance: 13.4
click at [387, 76] on p "All adventures" at bounding box center [347, 80] width 90 height 19
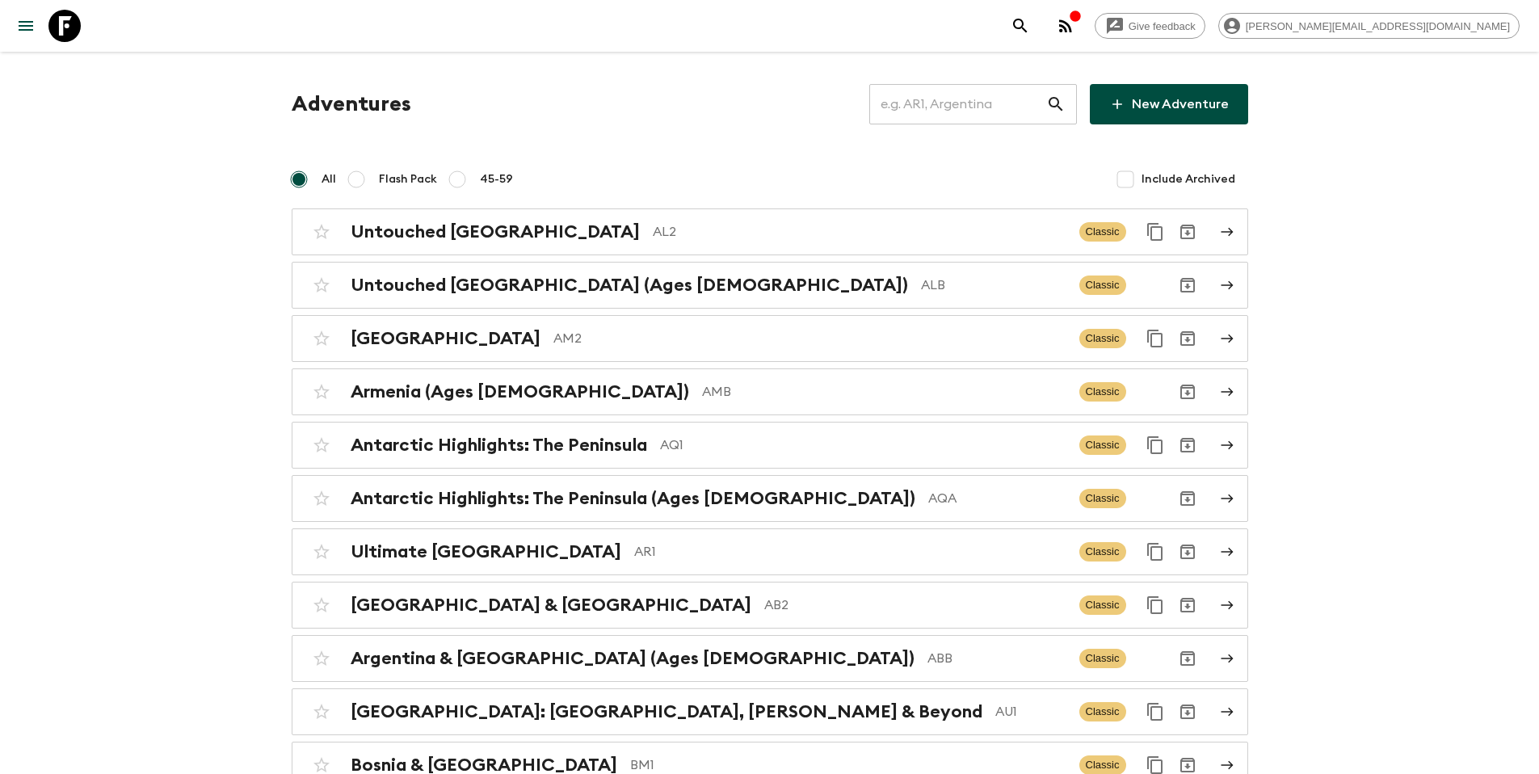
click at [985, 102] on input "text" at bounding box center [957, 104] width 177 height 45
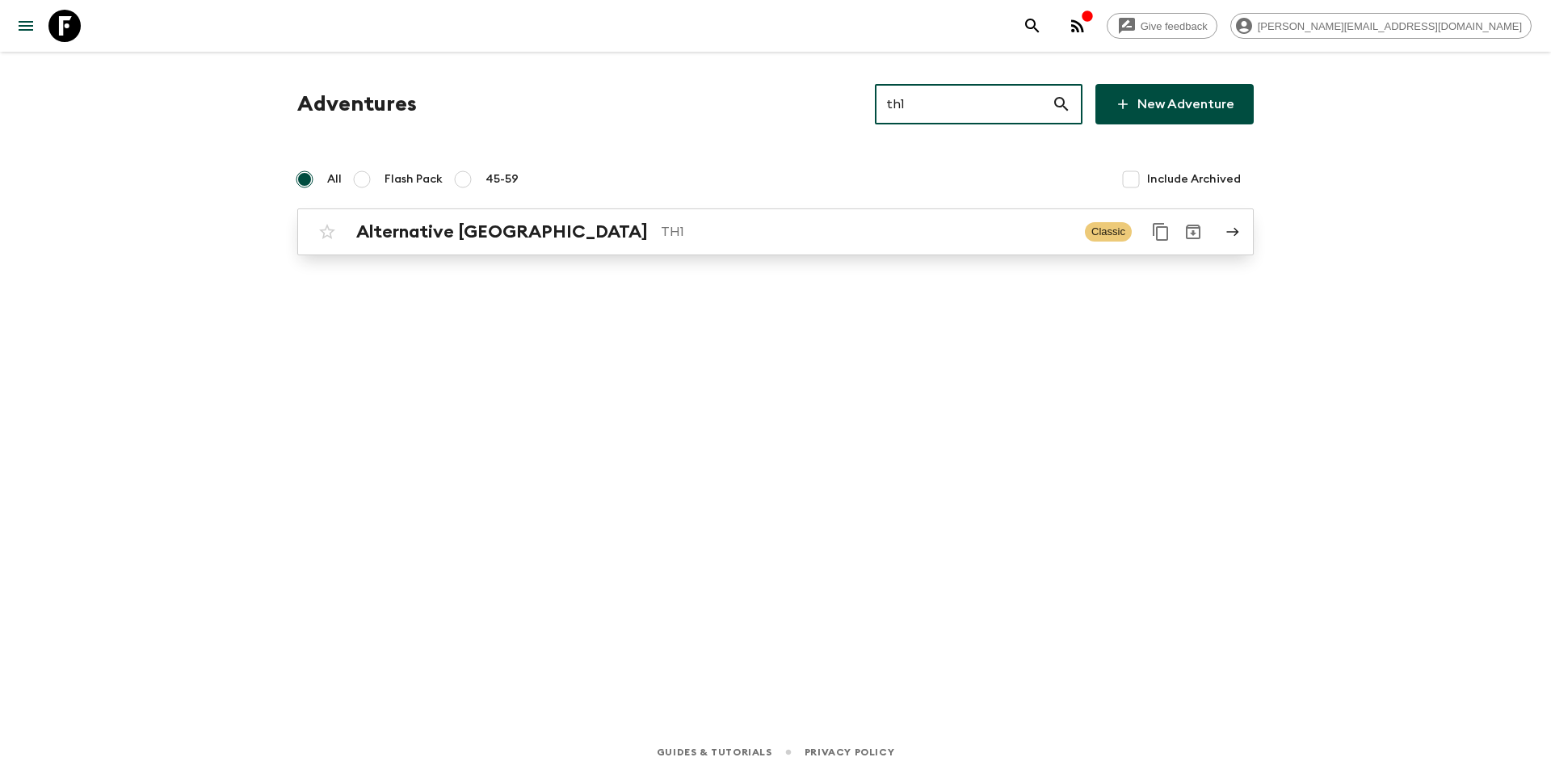
type input "th1"
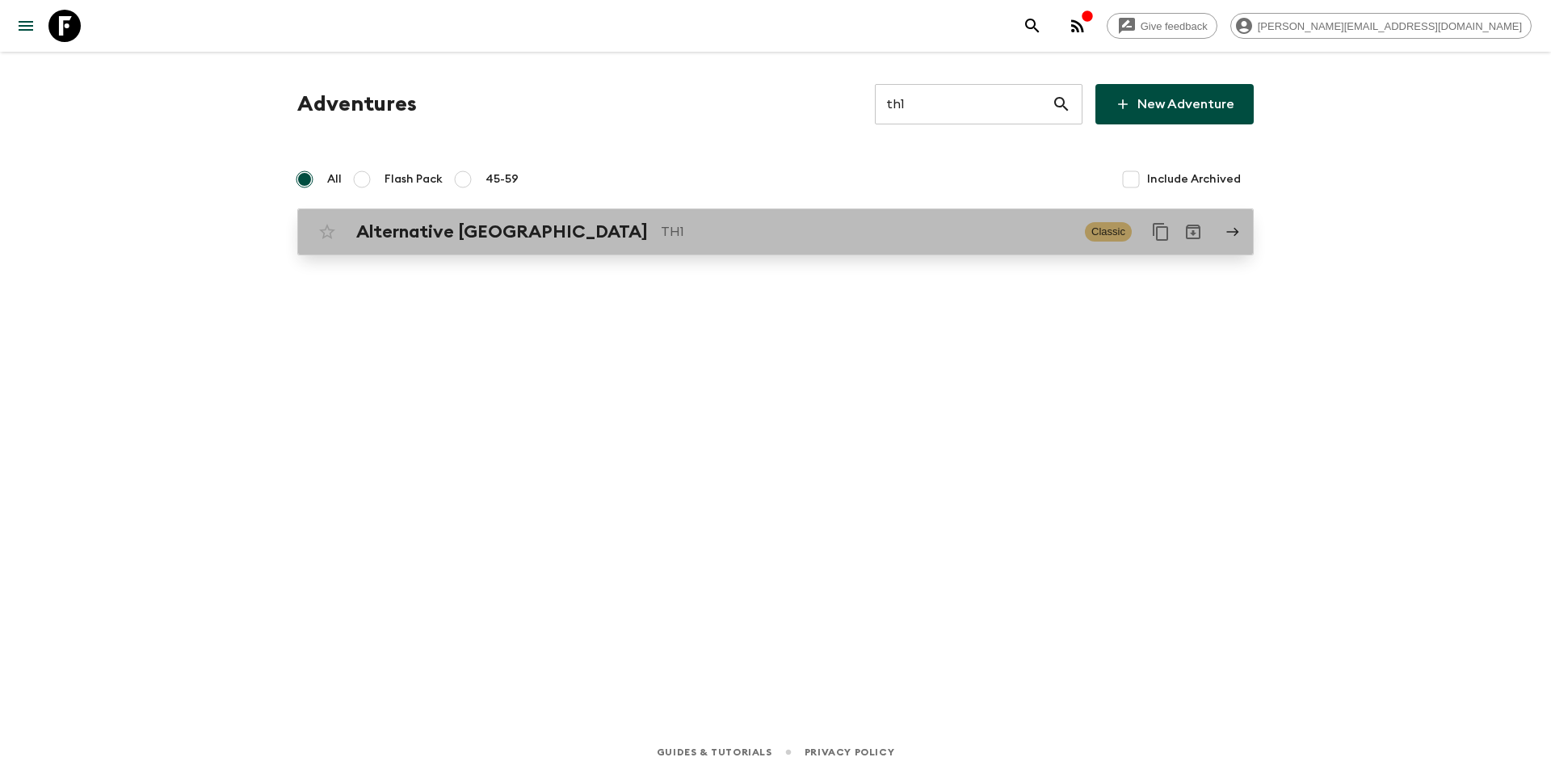
click at [635, 242] on div "Alternative Thailand TH1" at bounding box center [714, 231] width 716 height 21
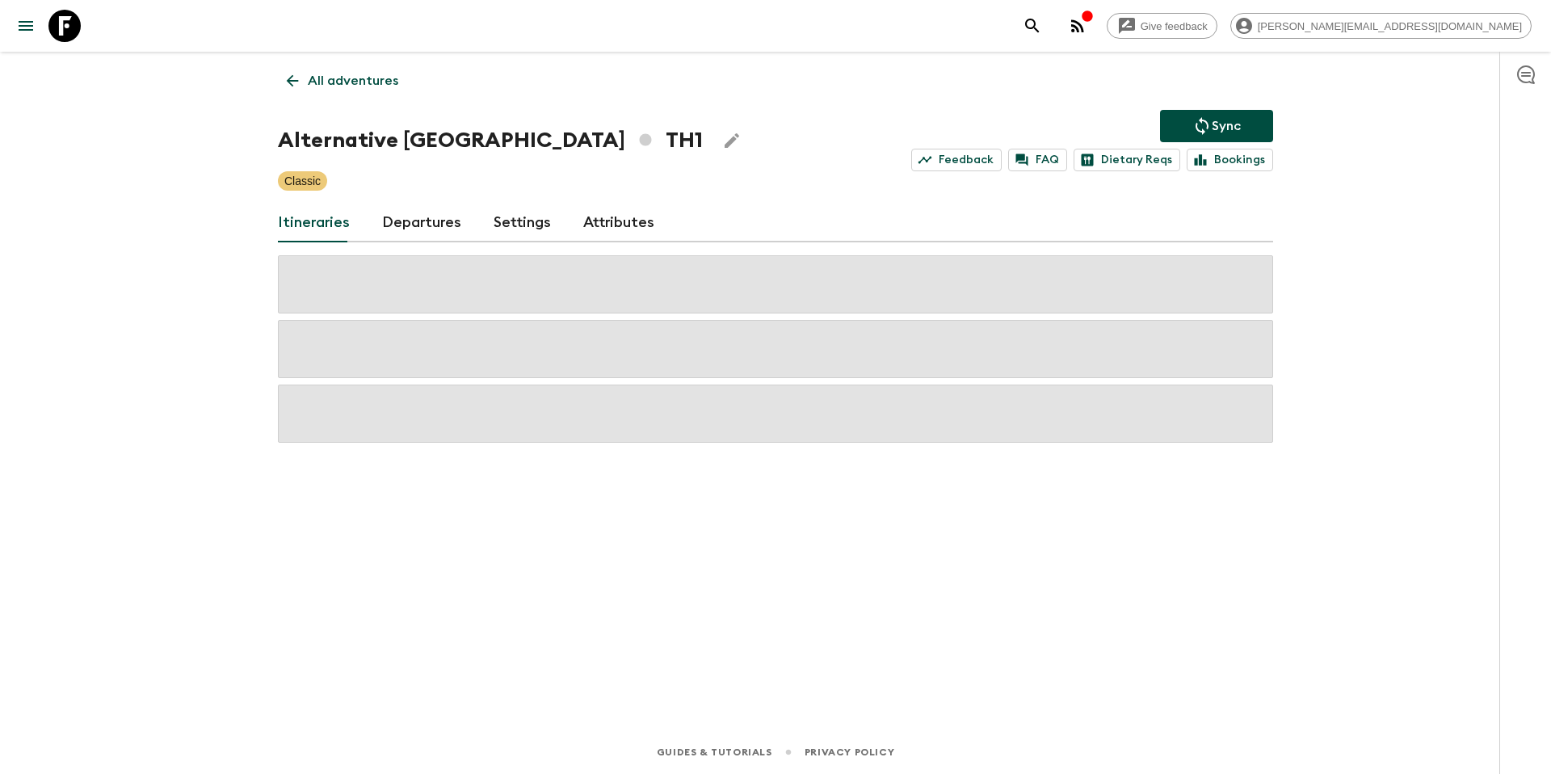
click at [424, 217] on link "Departures" at bounding box center [421, 223] width 79 height 39
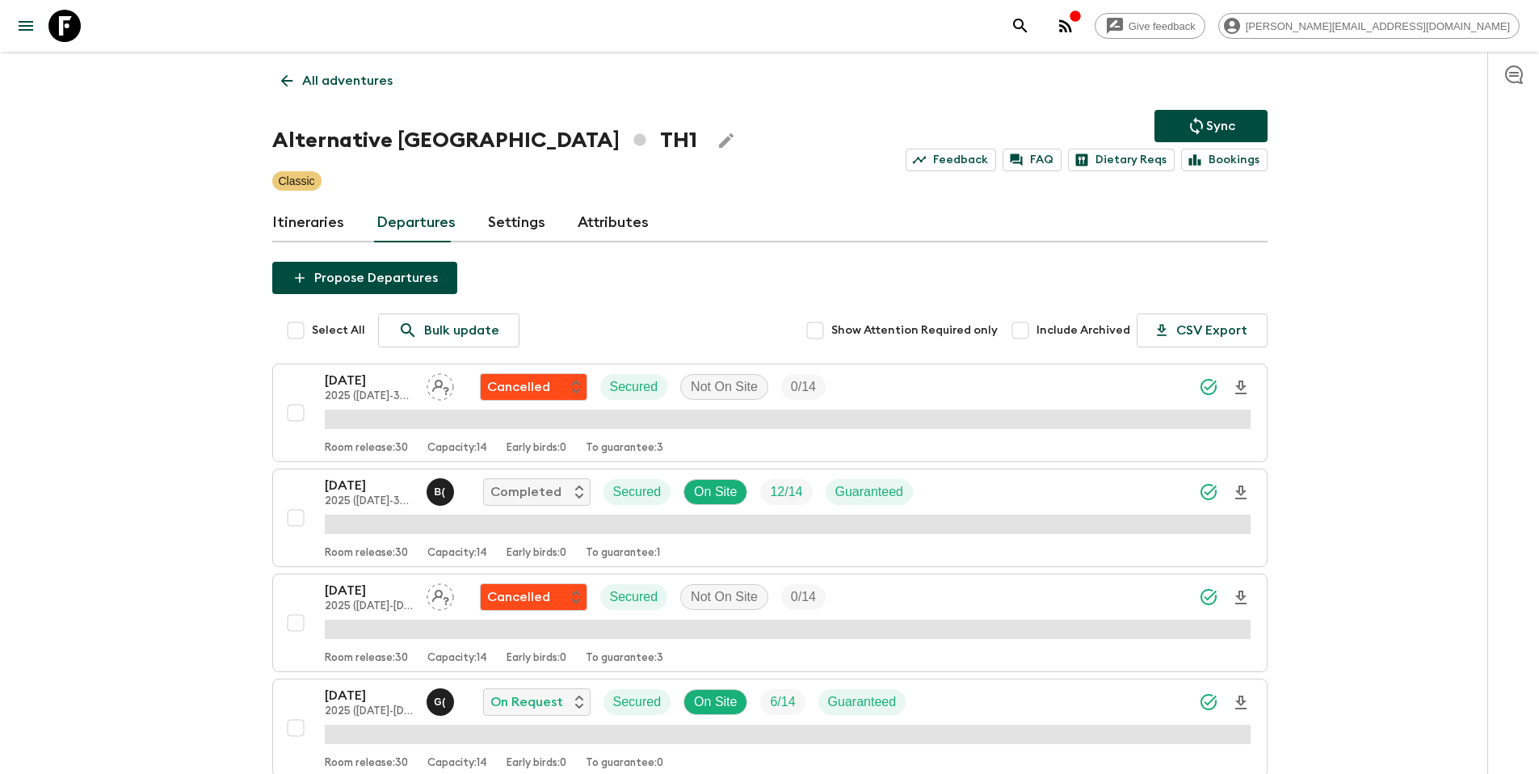
scroll to position [2514, 0]
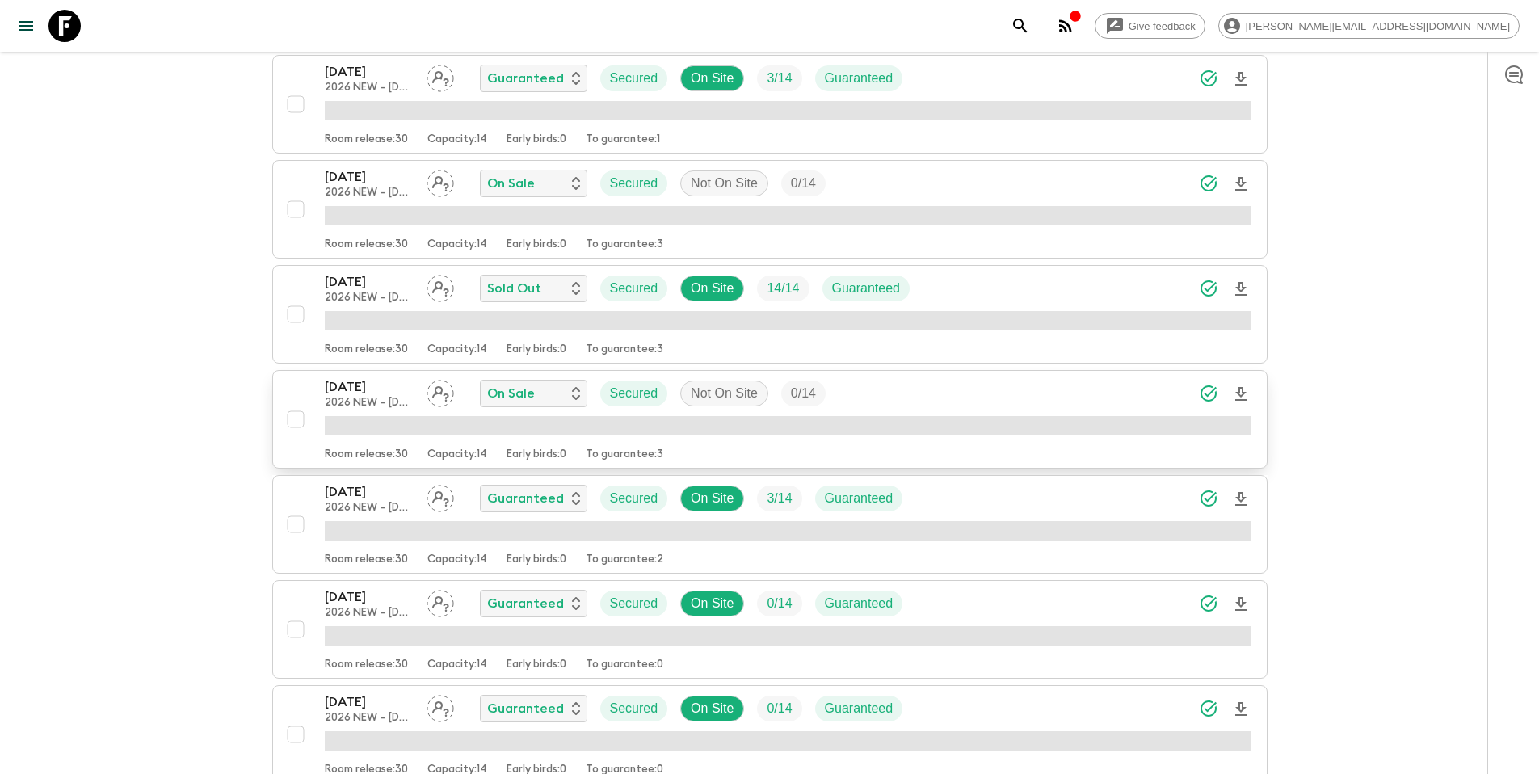
click at [292, 422] on input "checkbox" at bounding box center [296, 419] width 32 height 32
checkbox input "true"
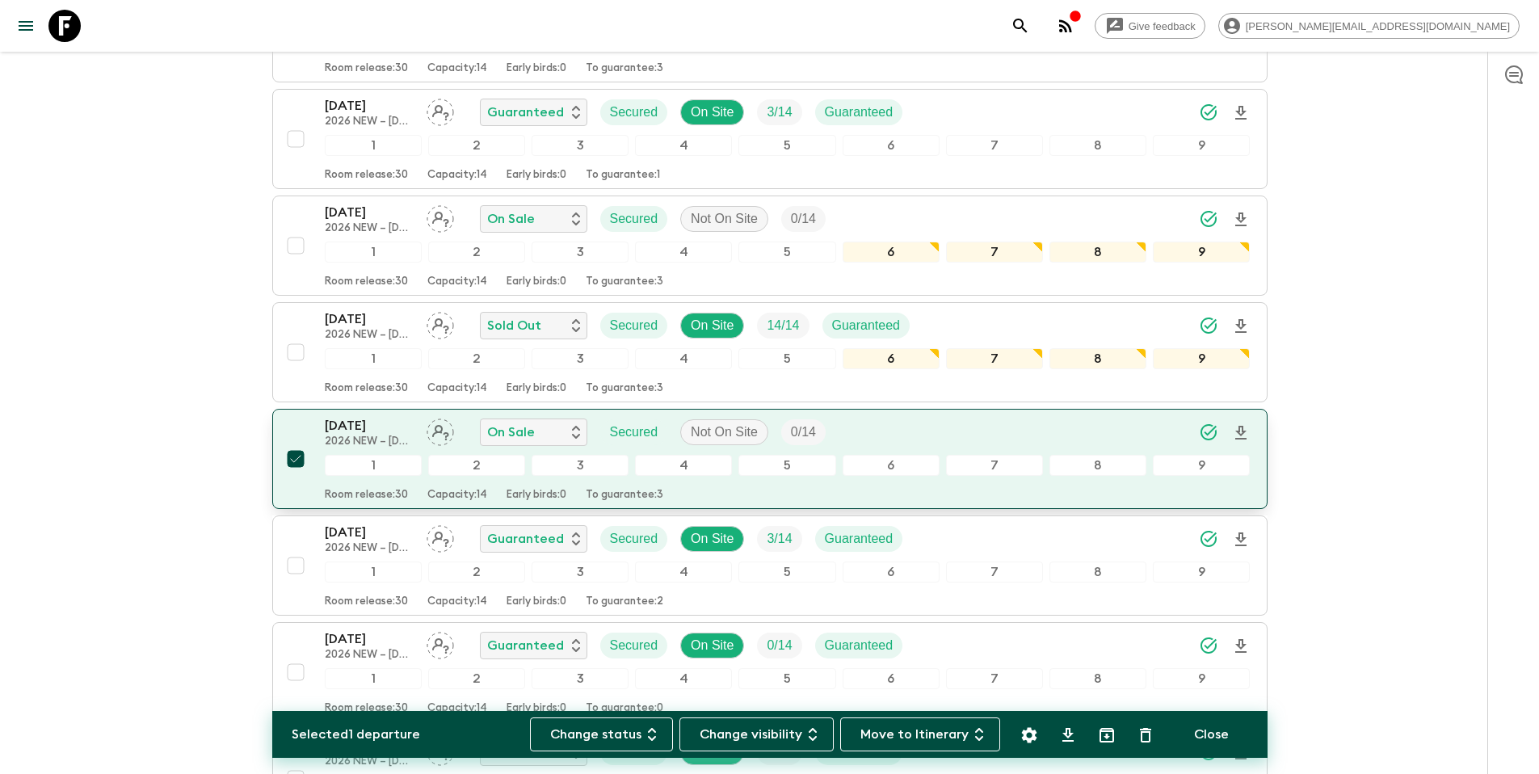
scroll to position [2553, 0]
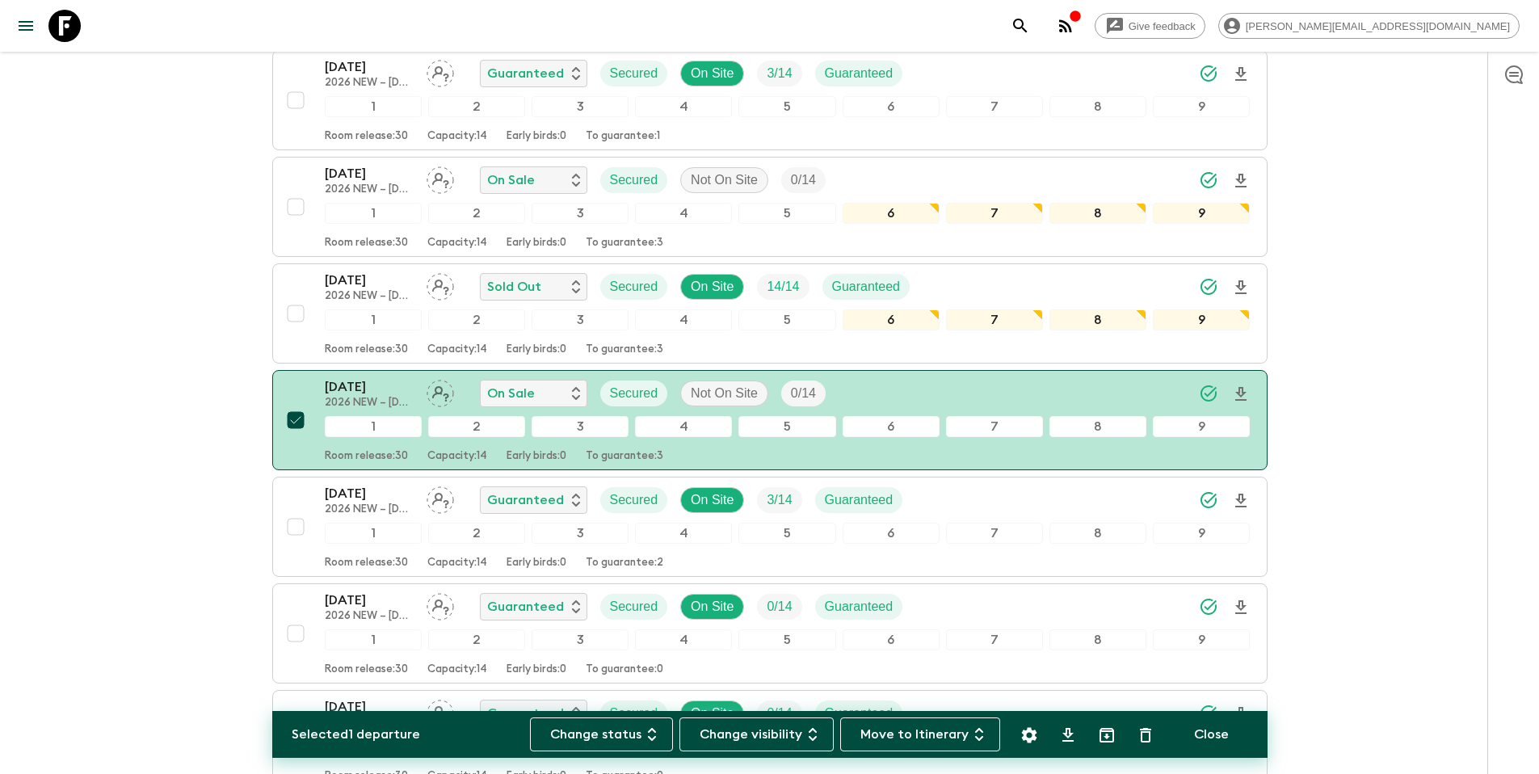
click at [1040, 737] on button "Settings" at bounding box center [1029, 735] width 32 height 32
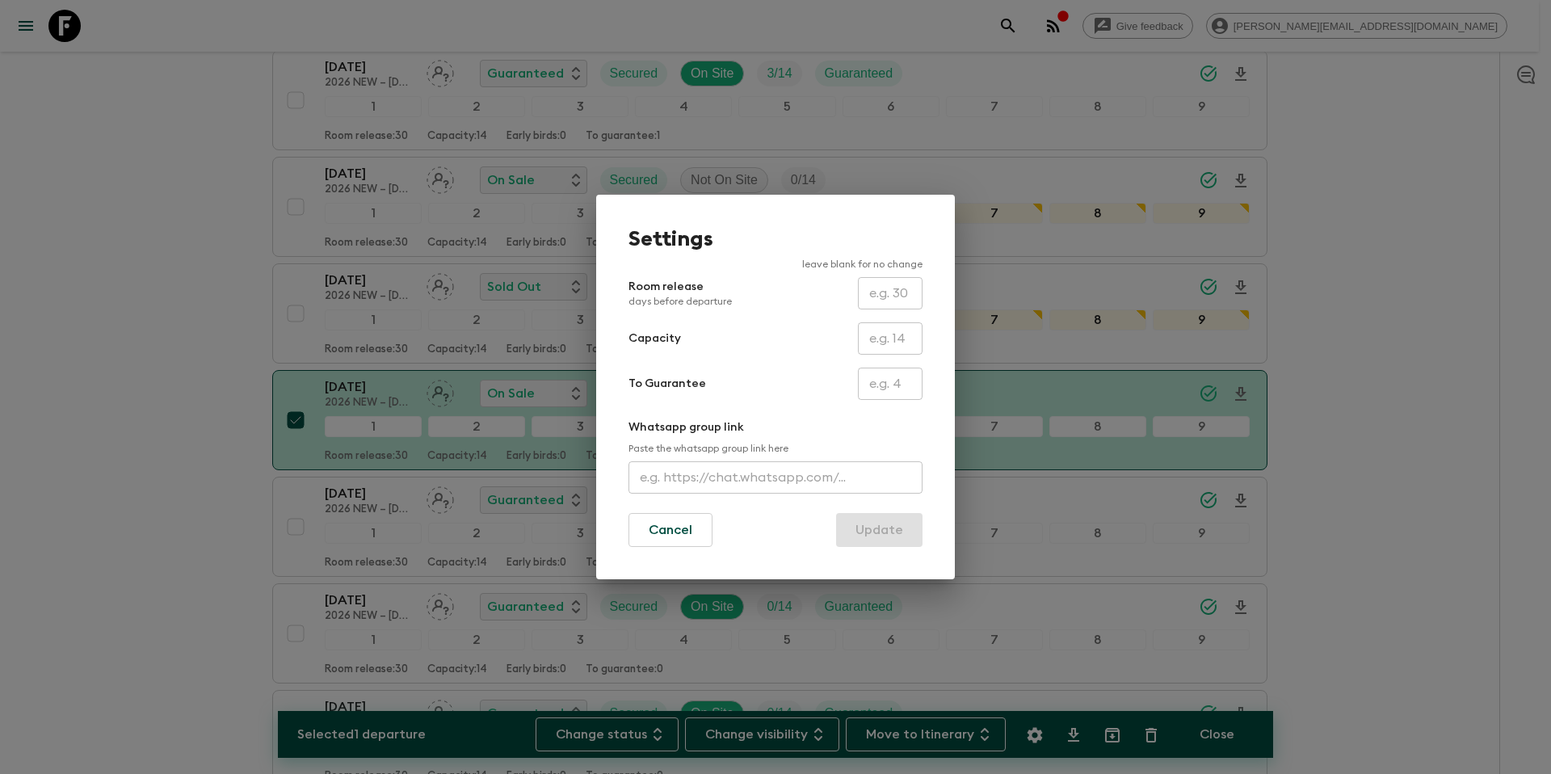
click at [908, 380] on input "text" at bounding box center [890, 384] width 65 height 32
type input "0"
click at [887, 538] on button "Update" at bounding box center [879, 530] width 86 height 34
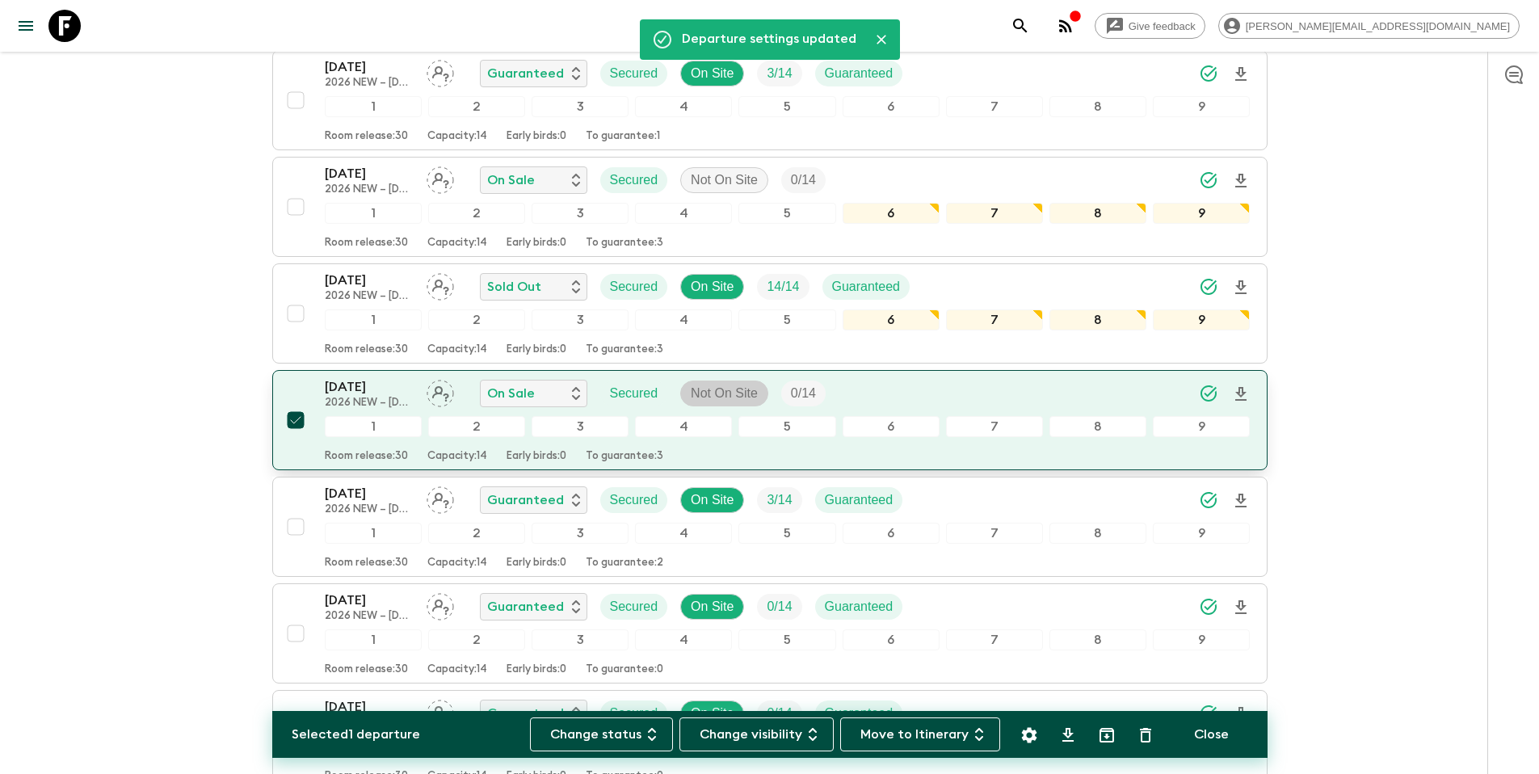
click at [731, 388] on p "Not On Site" at bounding box center [724, 393] width 67 height 19
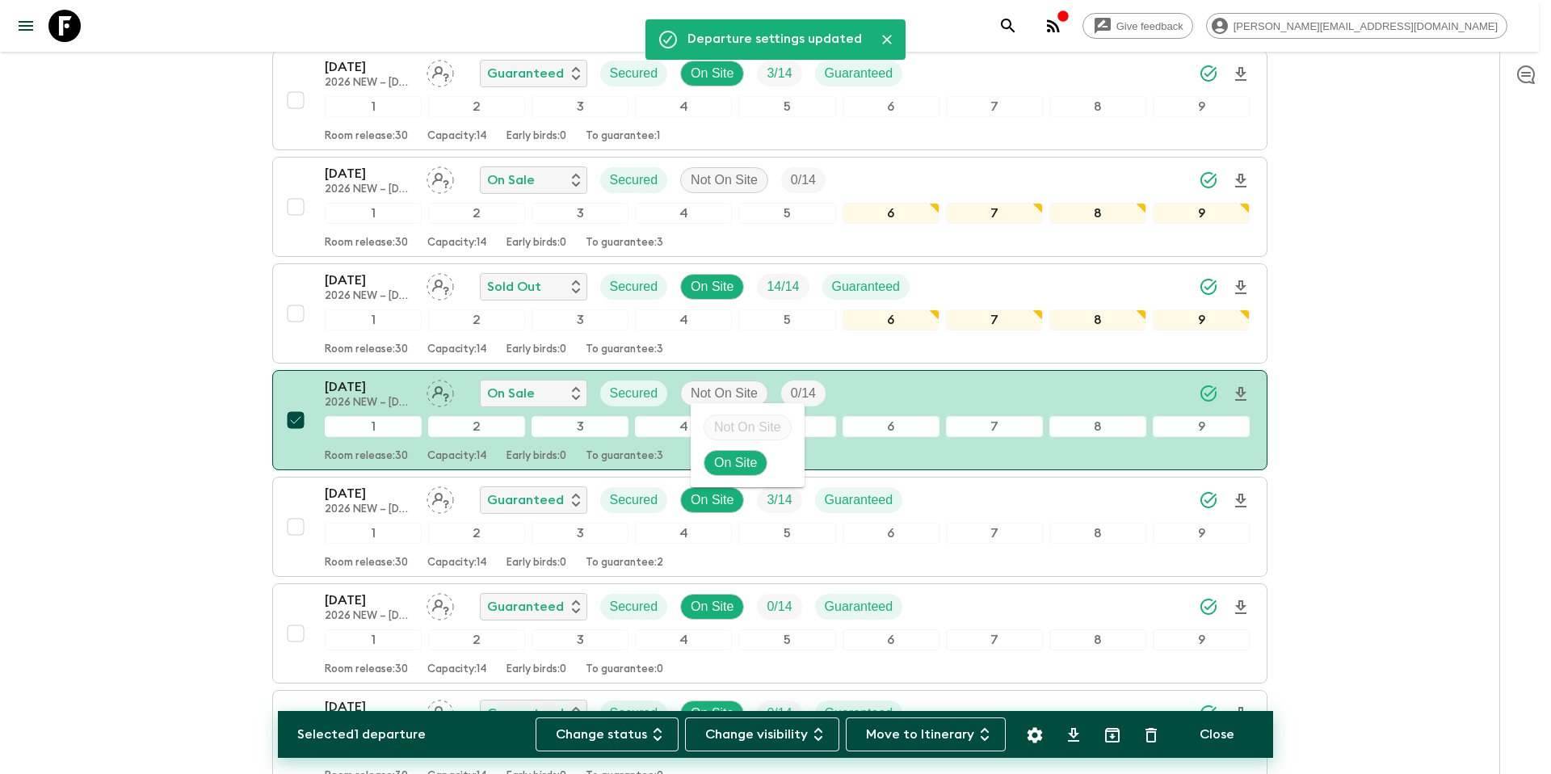
click at [736, 456] on p "On Site" at bounding box center [735, 462] width 43 height 19
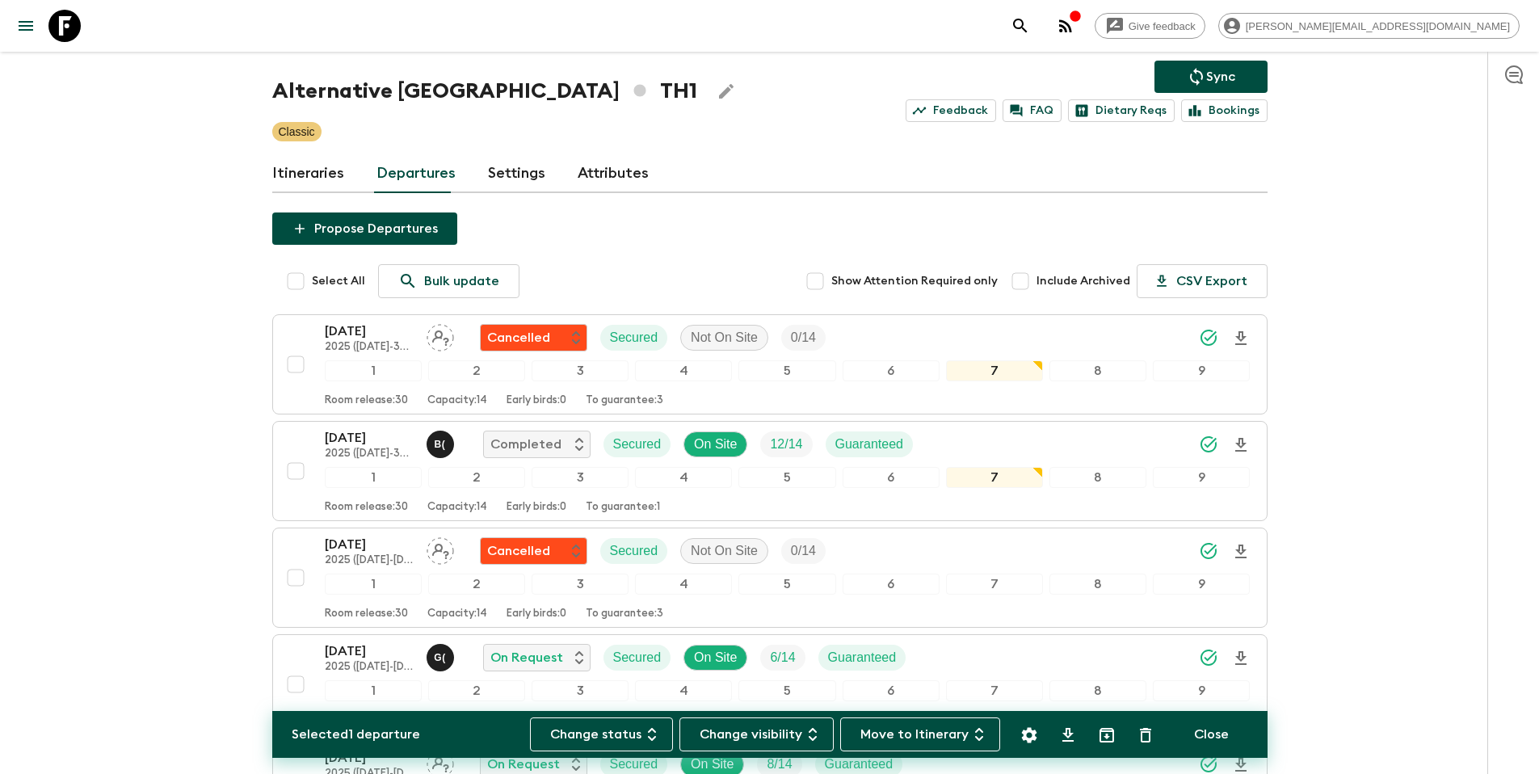
scroll to position [0, 0]
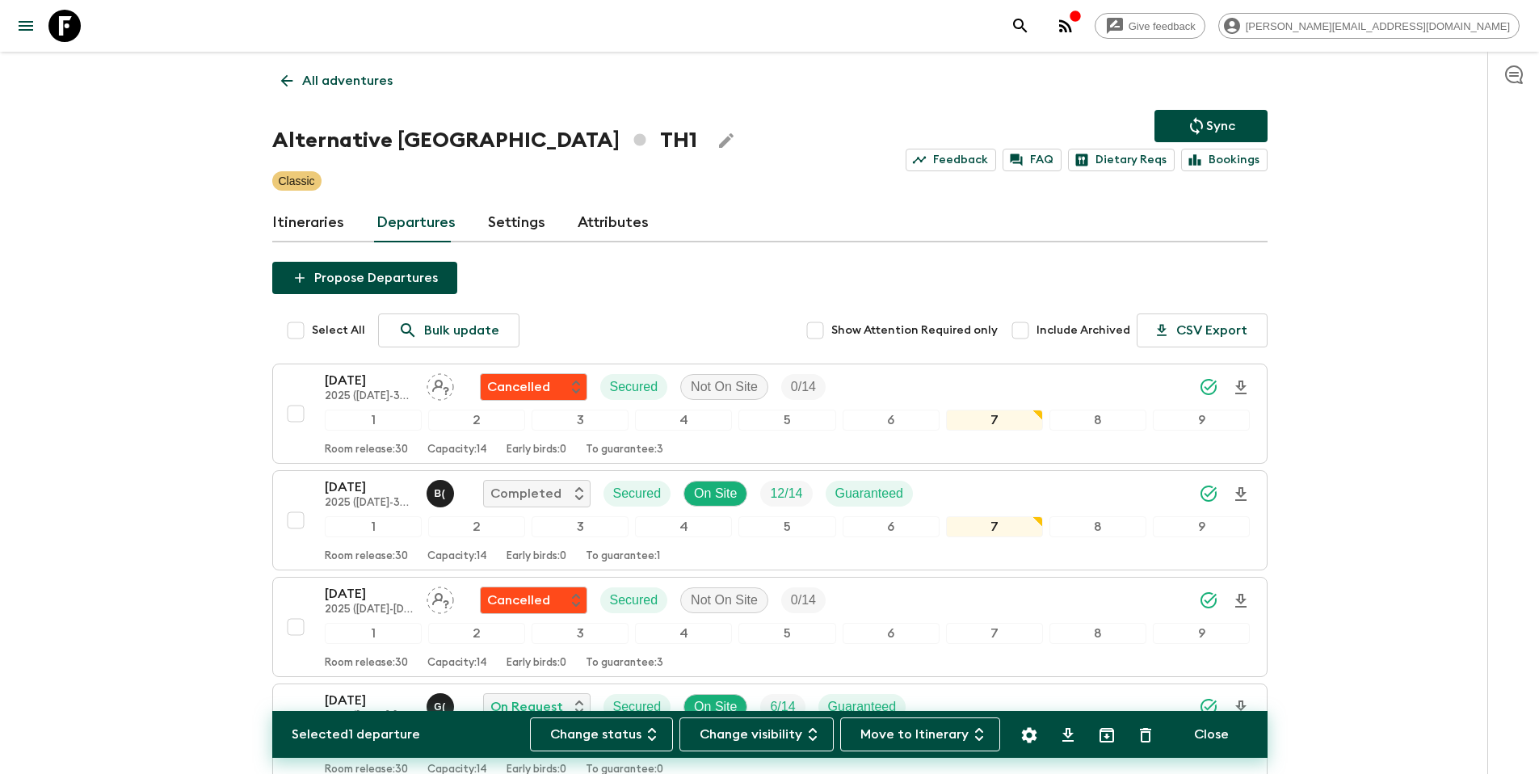
click at [1241, 126] on button "Sync" at bounding box center [1210, 126] width 113 height 32
click at [335, 78] on p "All adventures" at bounding box center [347, 80] width 90 height 19
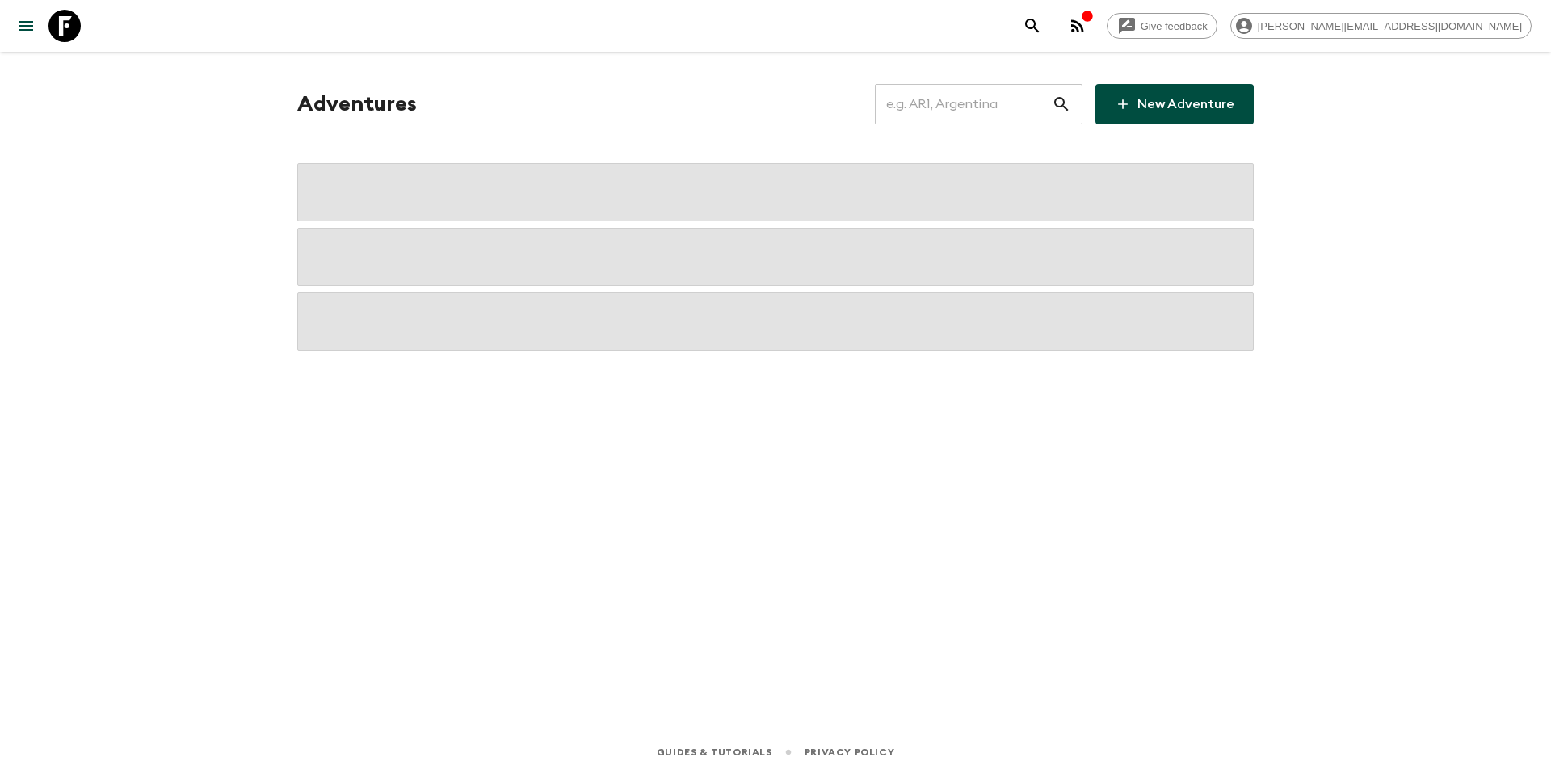
click at [947, 107] on input "text" at bounding box center [963, 104] width 177 height 45
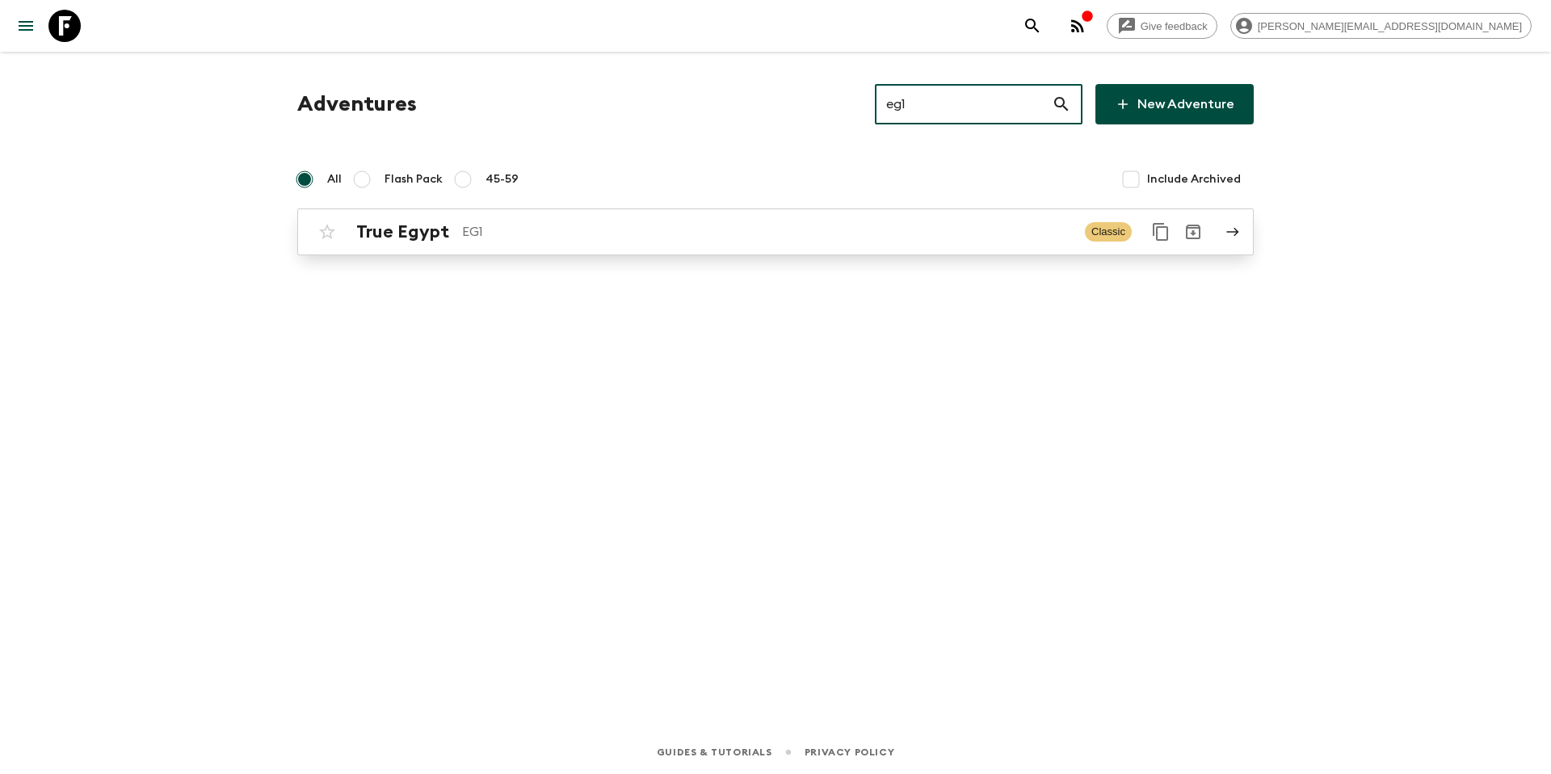
type input "eg1"
click at [609, 249] on link "True Egypt EG1 Classic" at bounding box center [775, 231] width 956 height 47
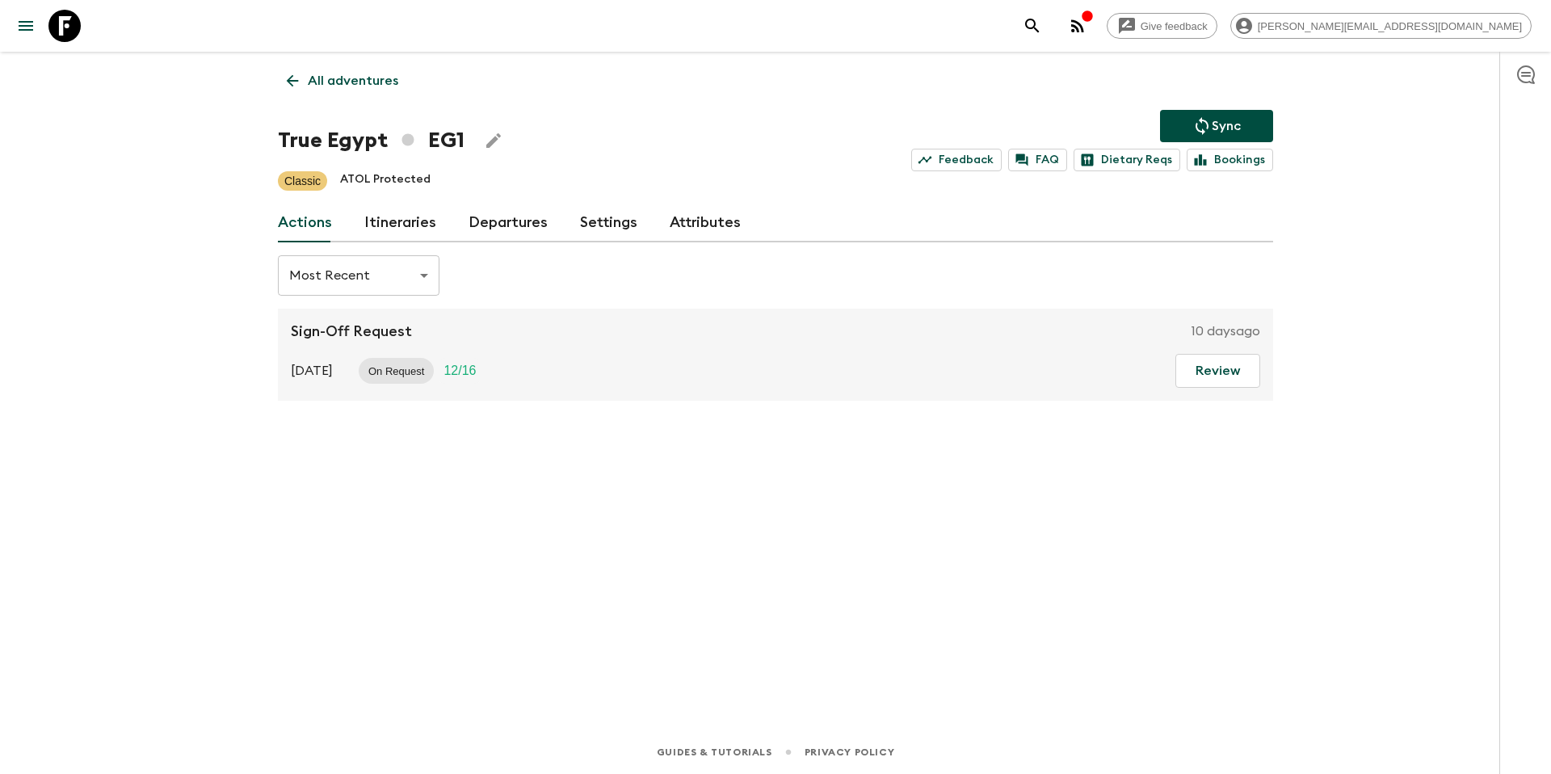
click at [499, 229] on link "Departures" at bounding box center [508, 223] width 79 height 39
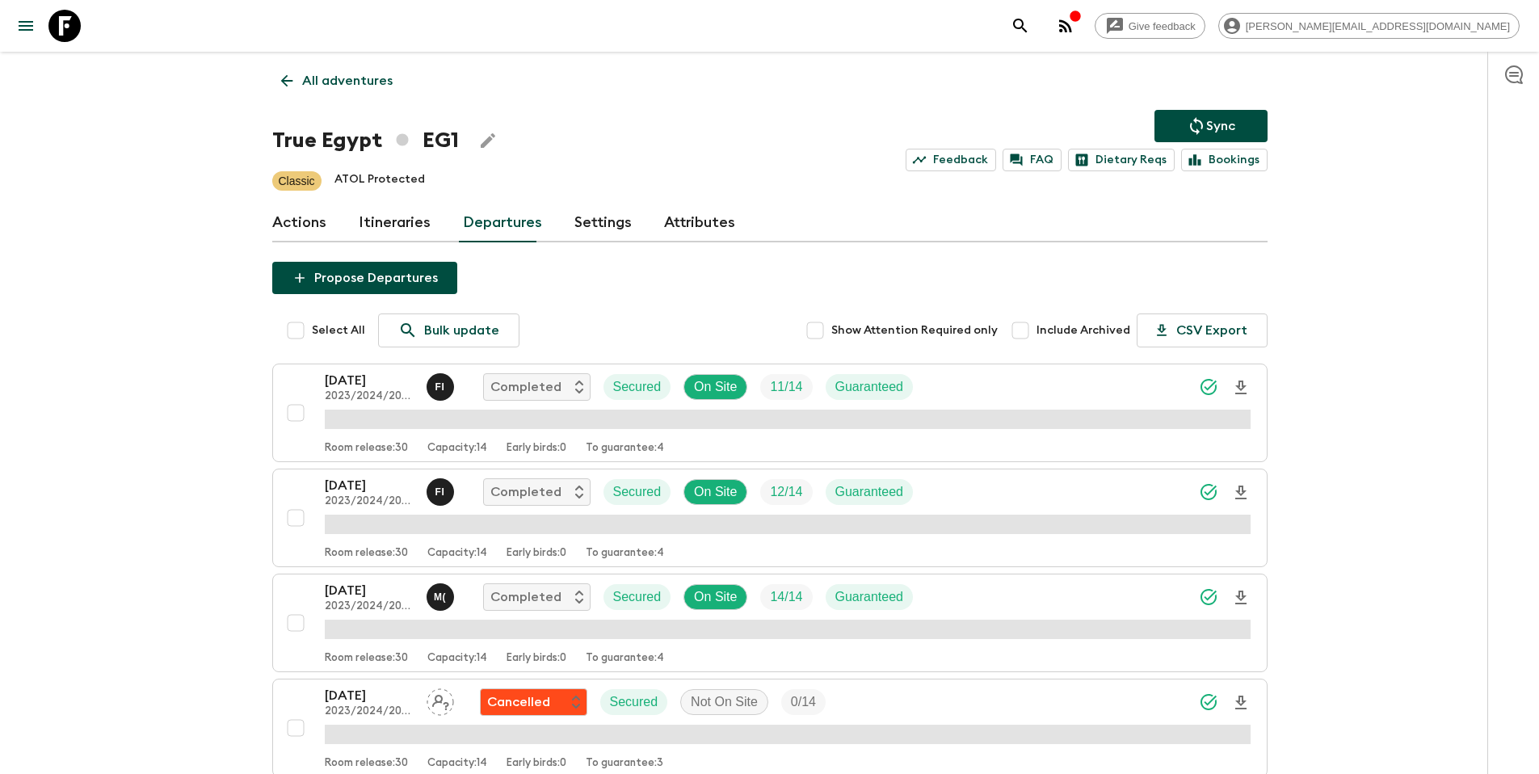
scroll to position [1989, 0]
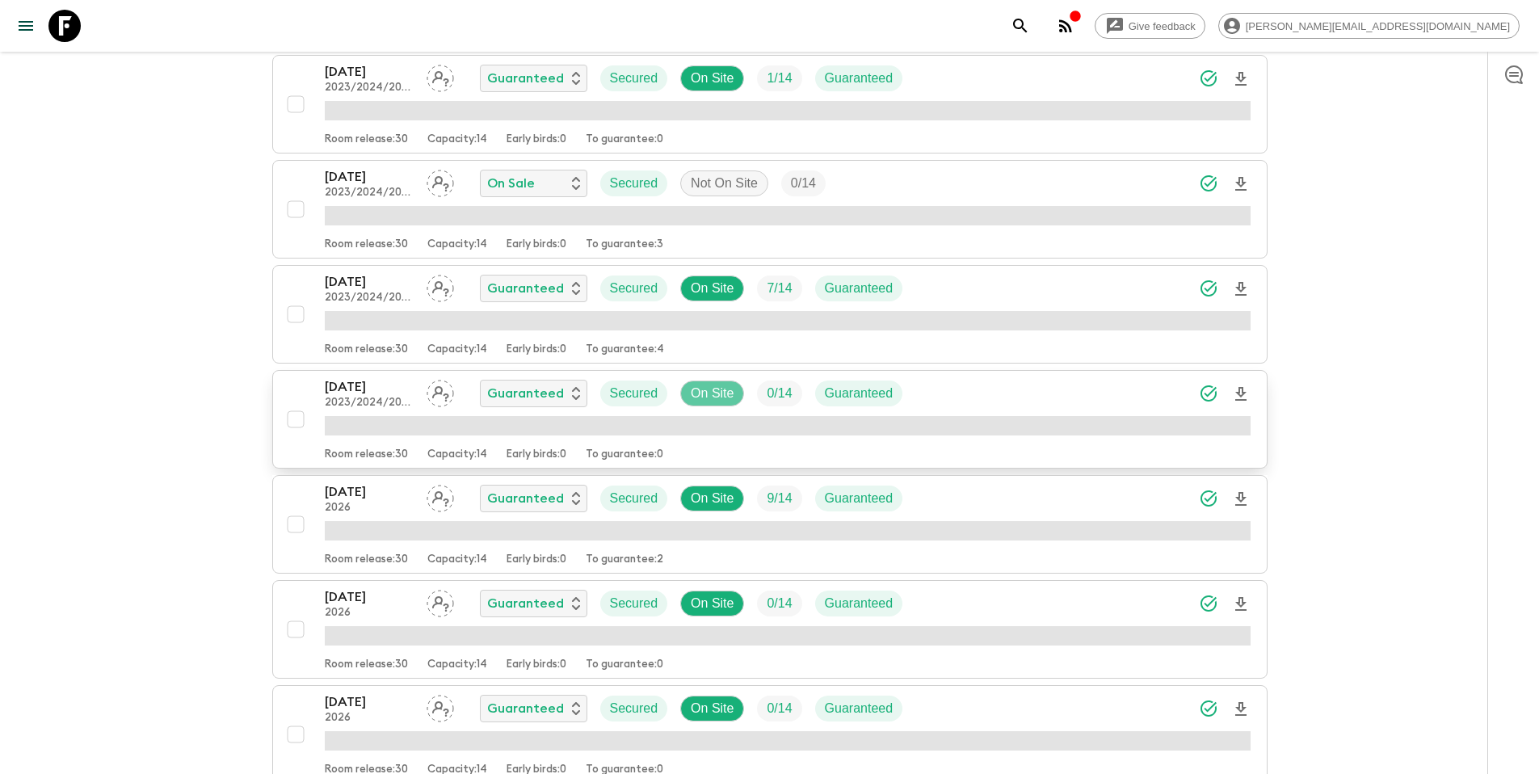
click at [695, 393] on p "On Site" at bounding box center [712, 393] width 43 height 19
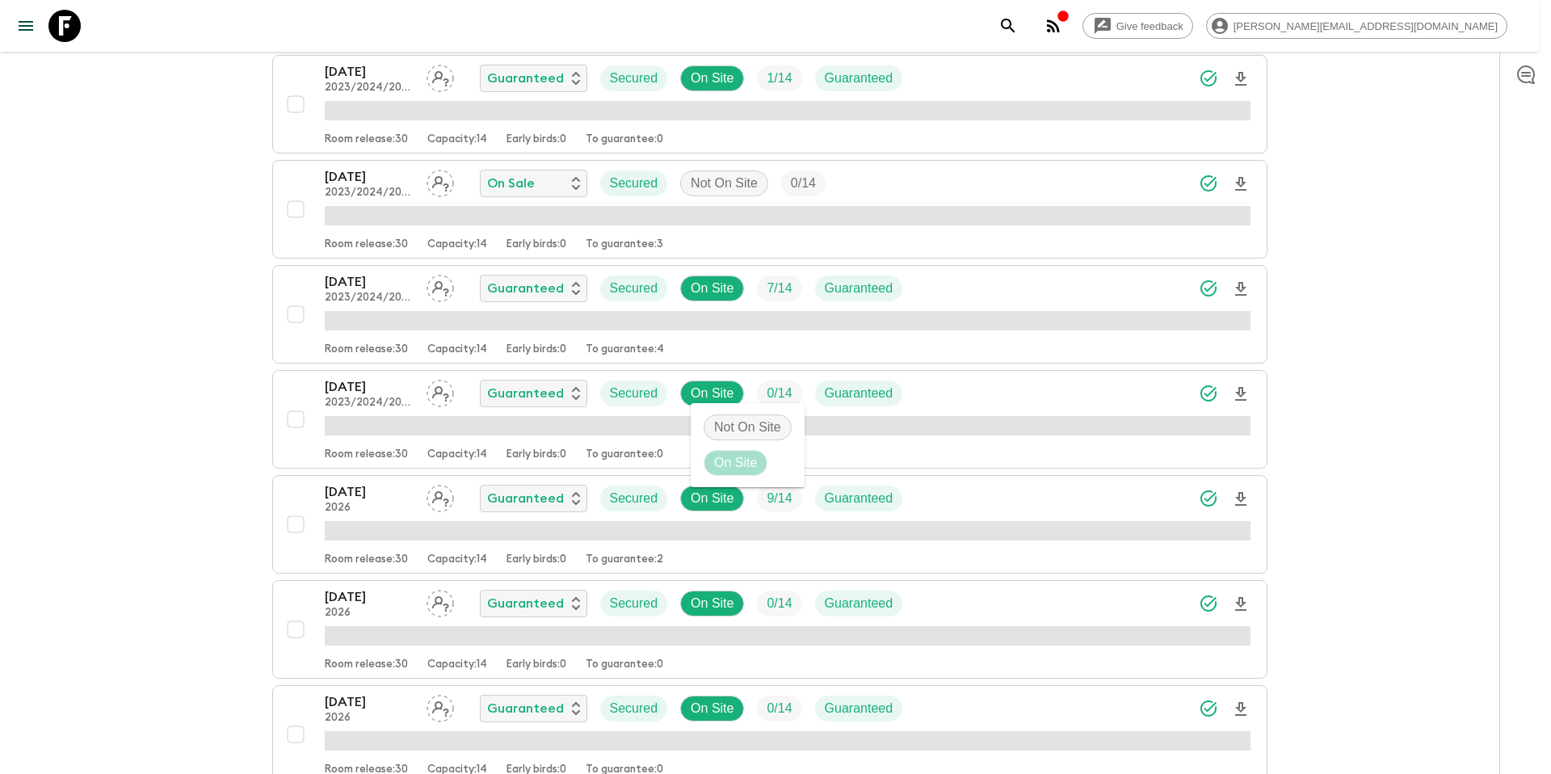
click at [719, 430] on p "Not On Site" at bounding box center [747, 427] width 67 height 19
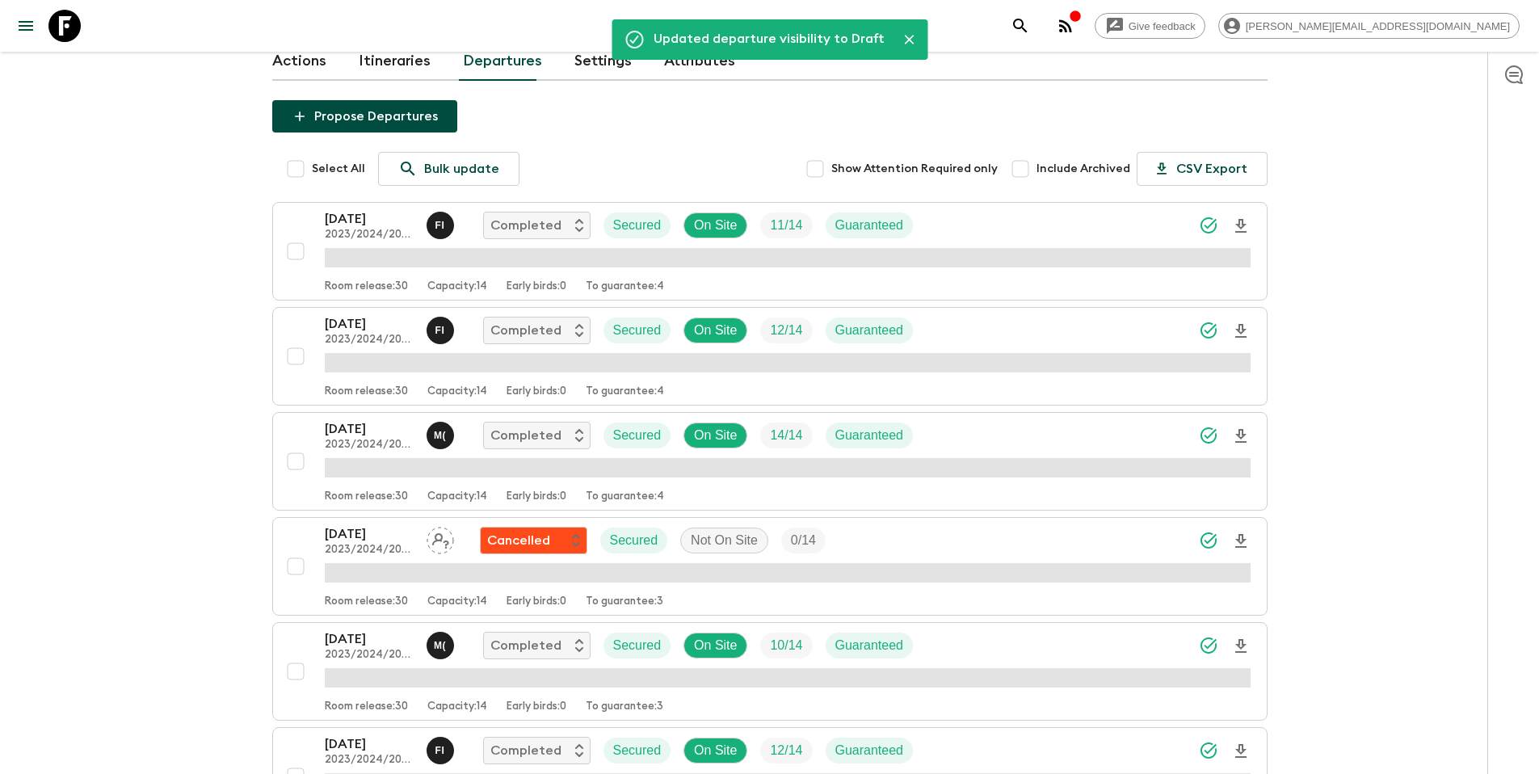
scroll to position [0, 0]
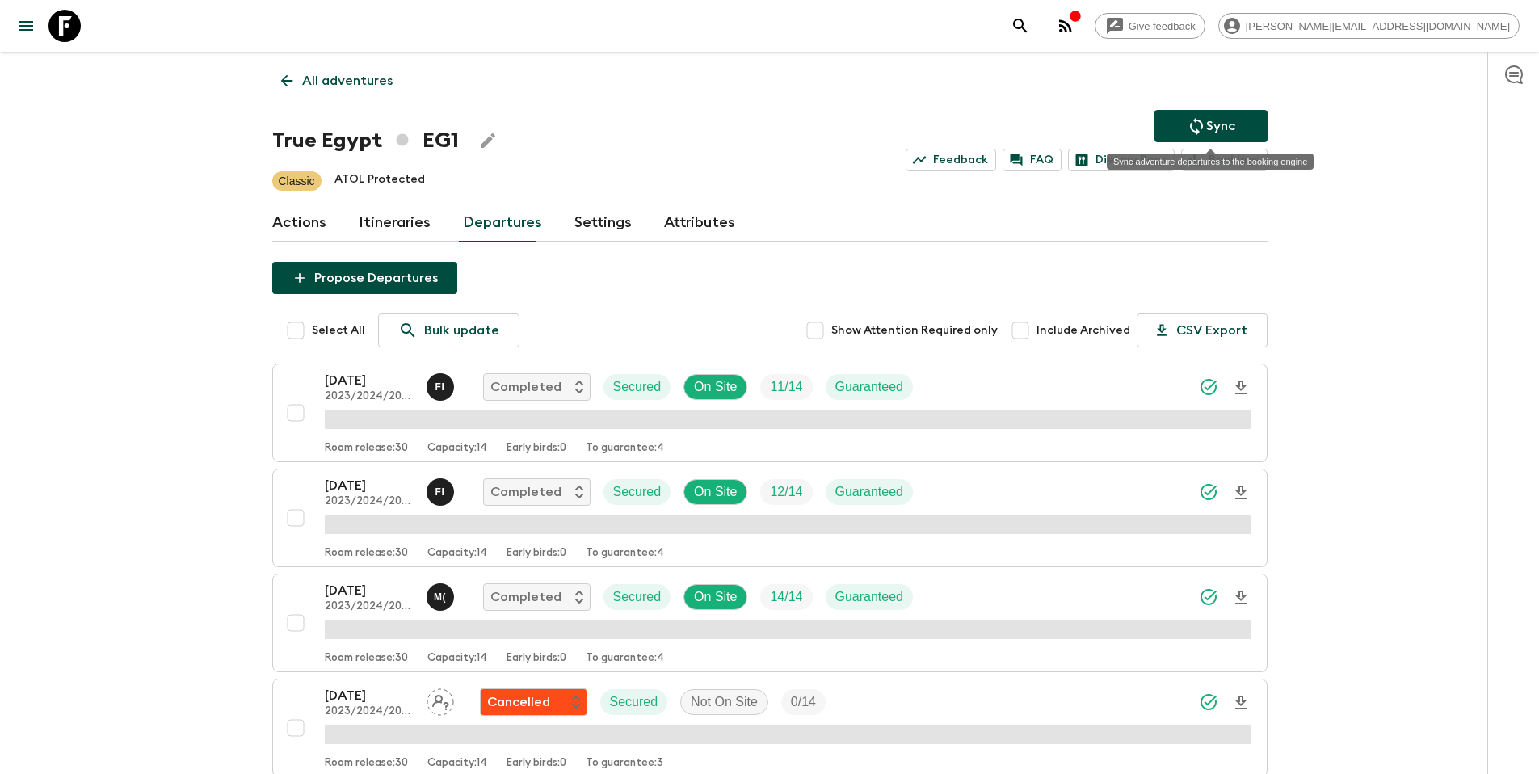
click at [1230, 124] on p "Sync" at bounding box center [1220, 125] width 29 height 19
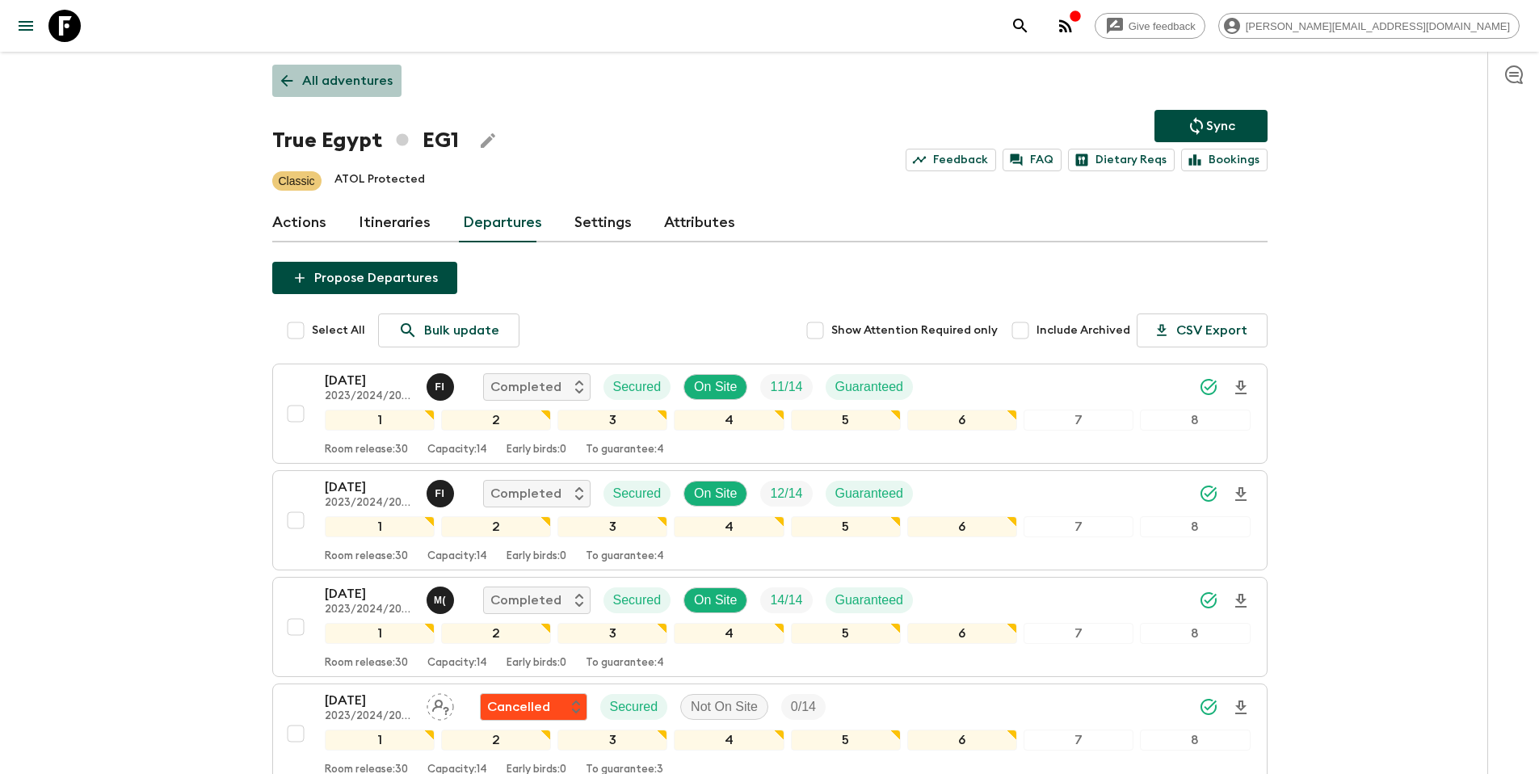
click at [376, 78] on p "All adventures" at bounding box center [347, 80] width 90 height 19
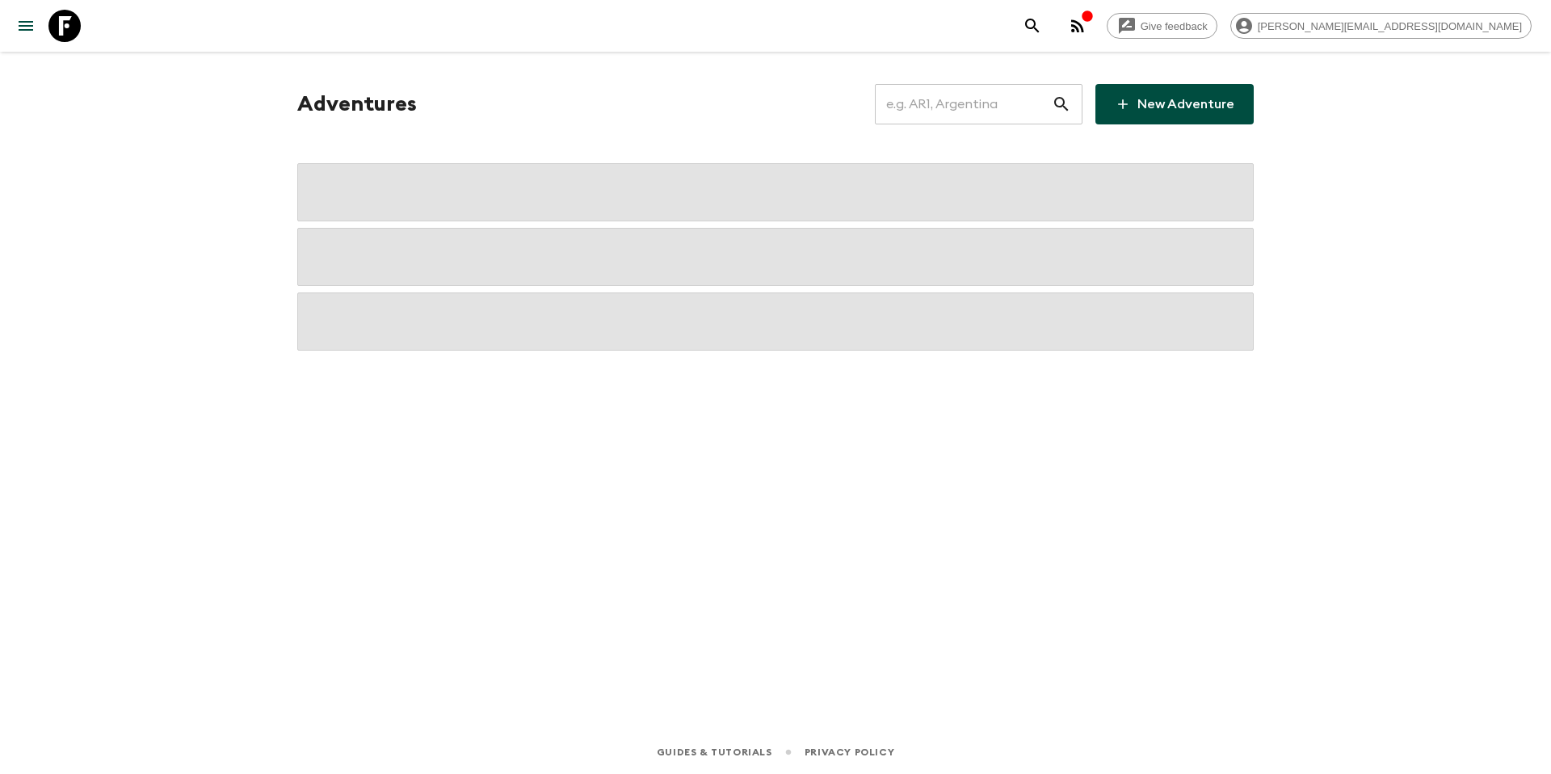
click at [975, 103] on input "text" at bounding box center [963, 104] width 177 height 45
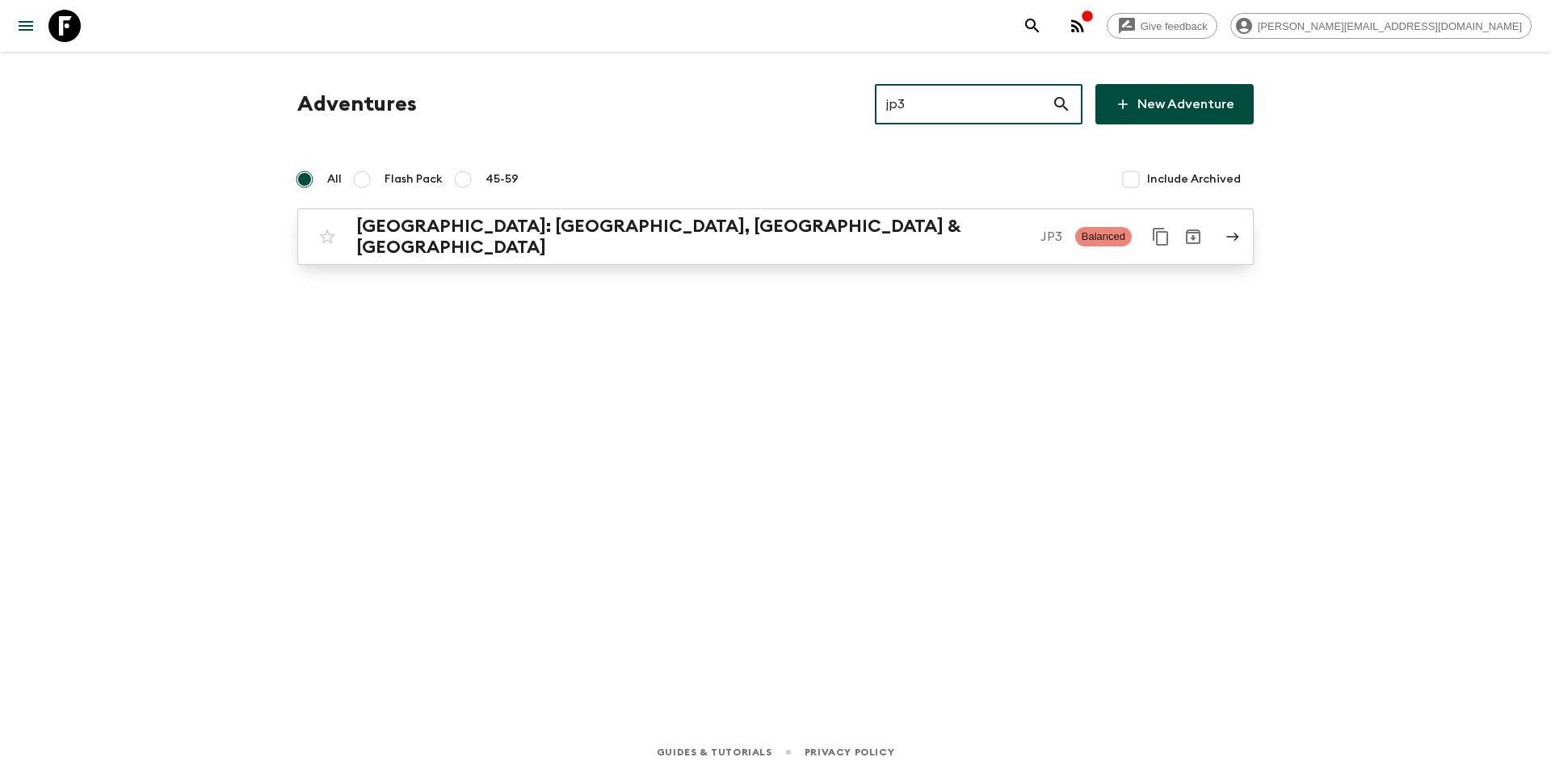
type input "jp3"
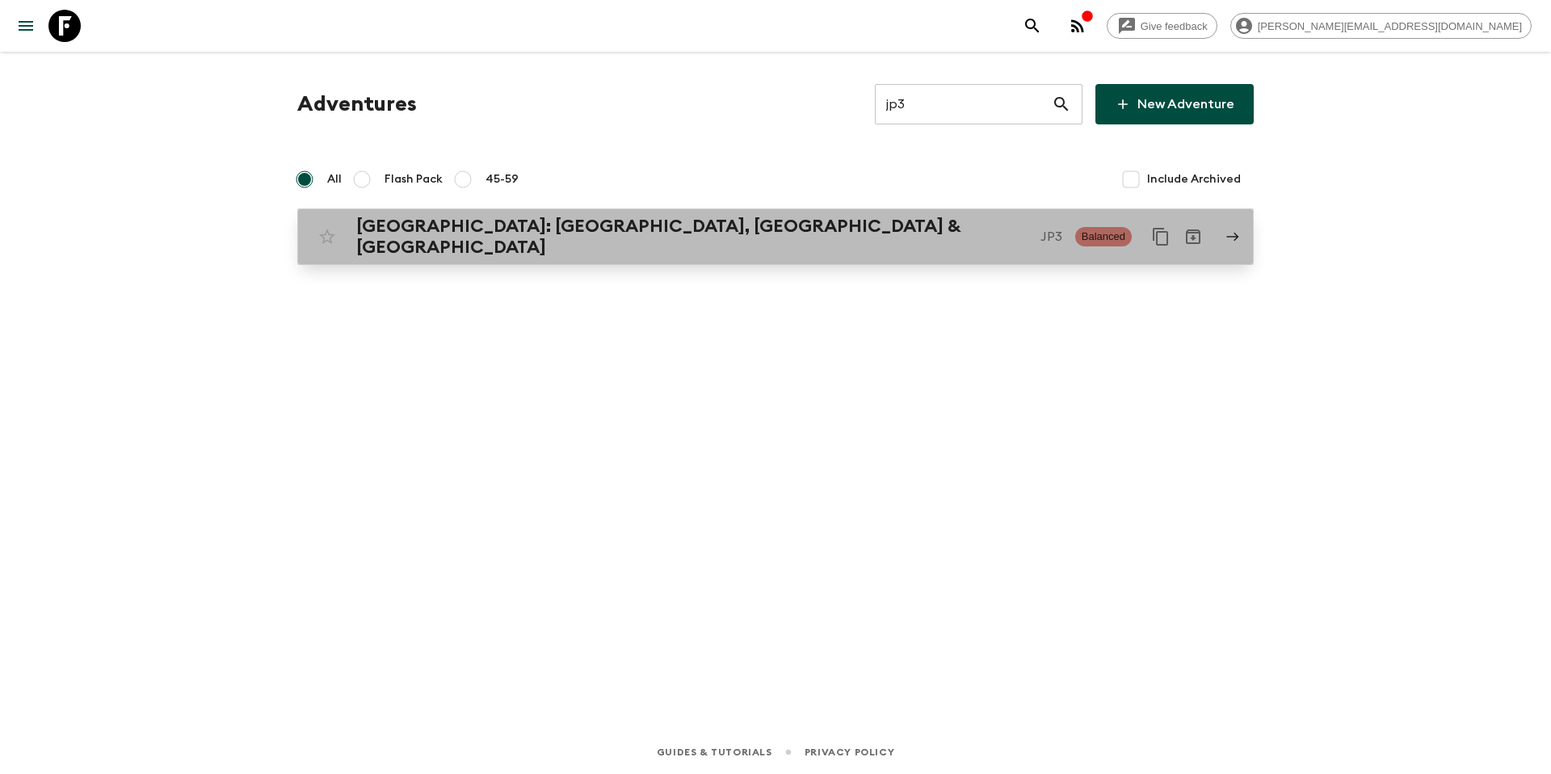
click at [1040, 229] on p "JP3" at bounding box center [1051, 236] width 22 height 19
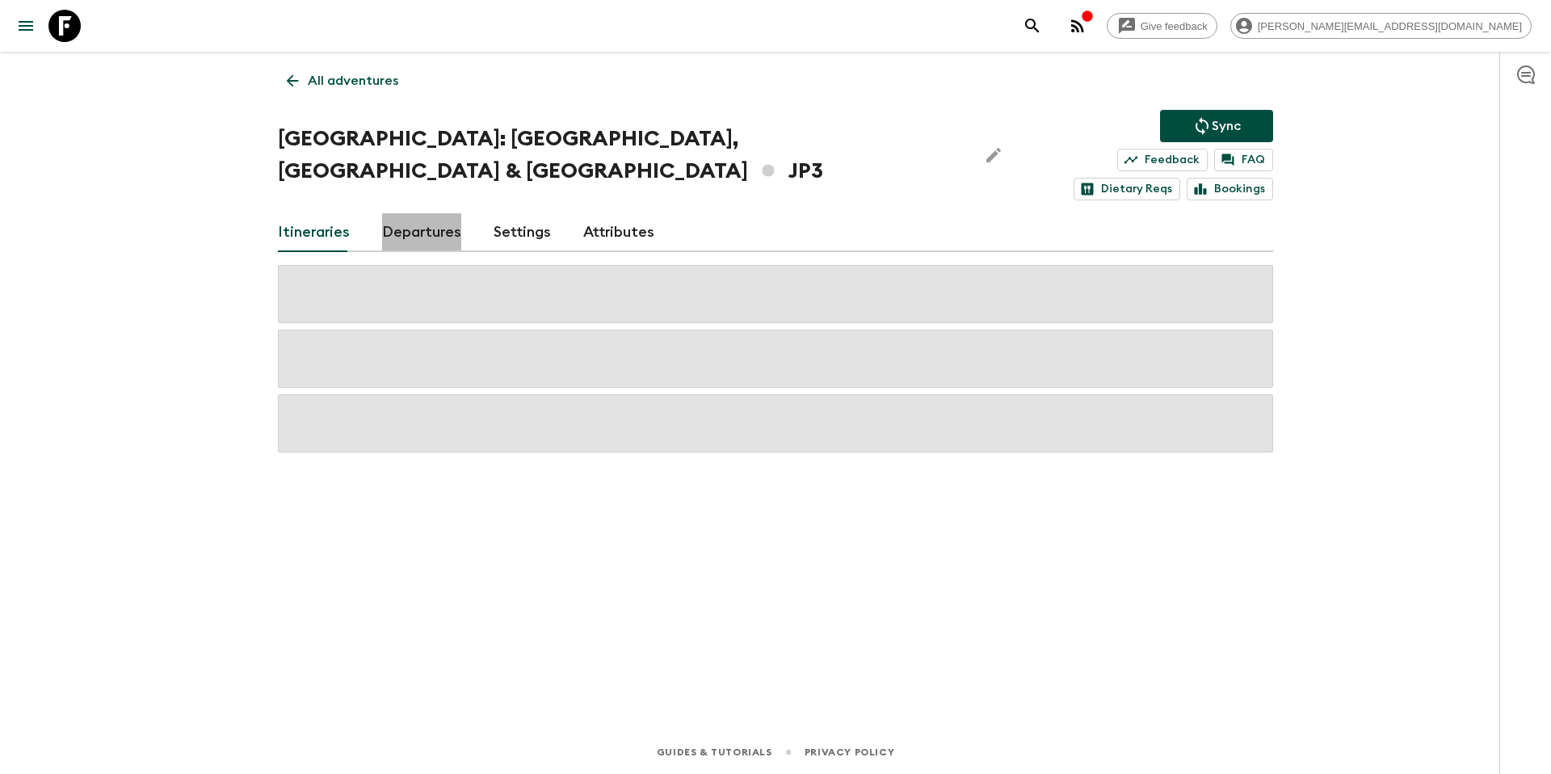
click at [427, 213] on link "Departures" at bounding box center [421, 232] width 79 height 39
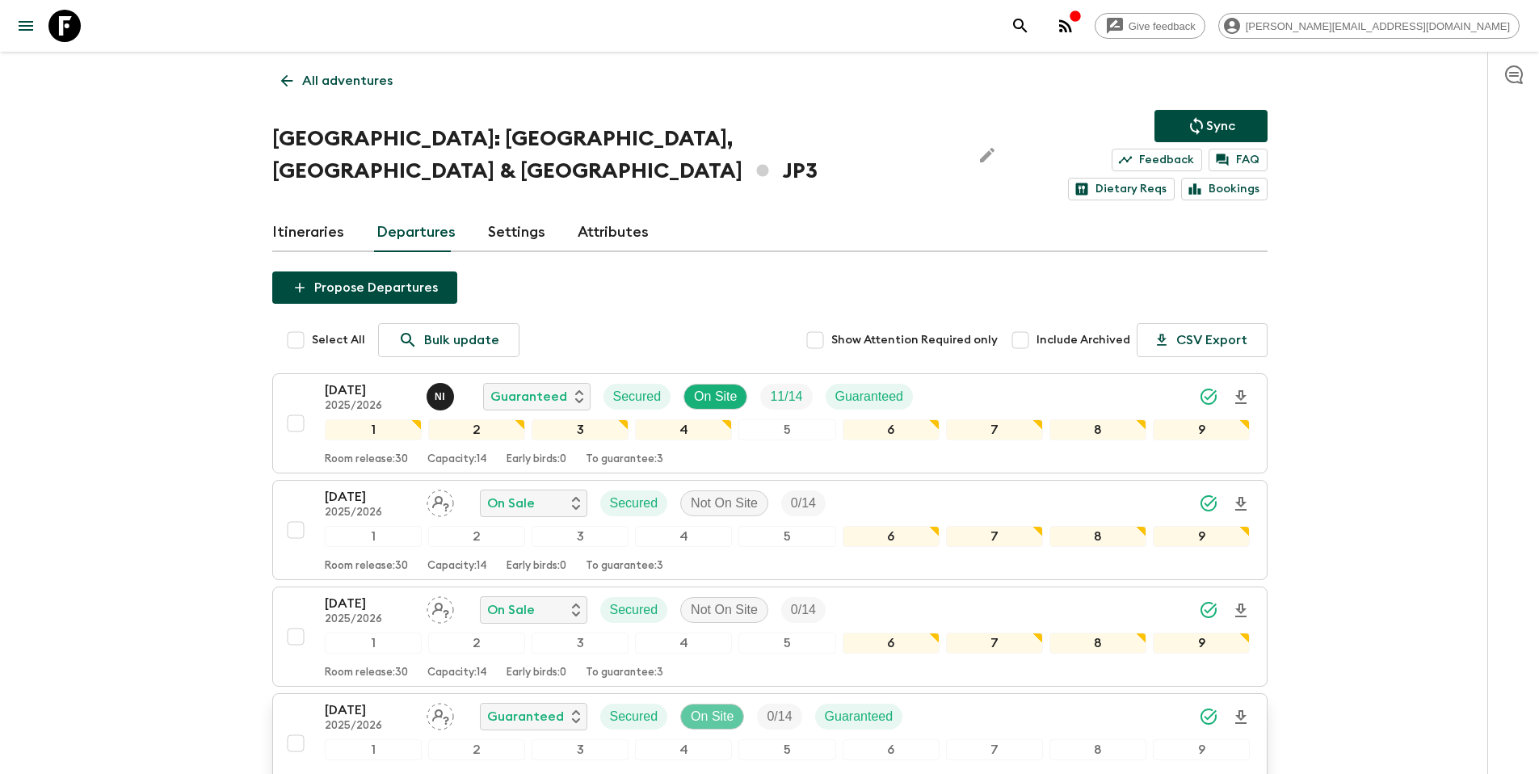
click at [712, 707] on p "On Site" at bounding box center [712, 716] width 43 height 19
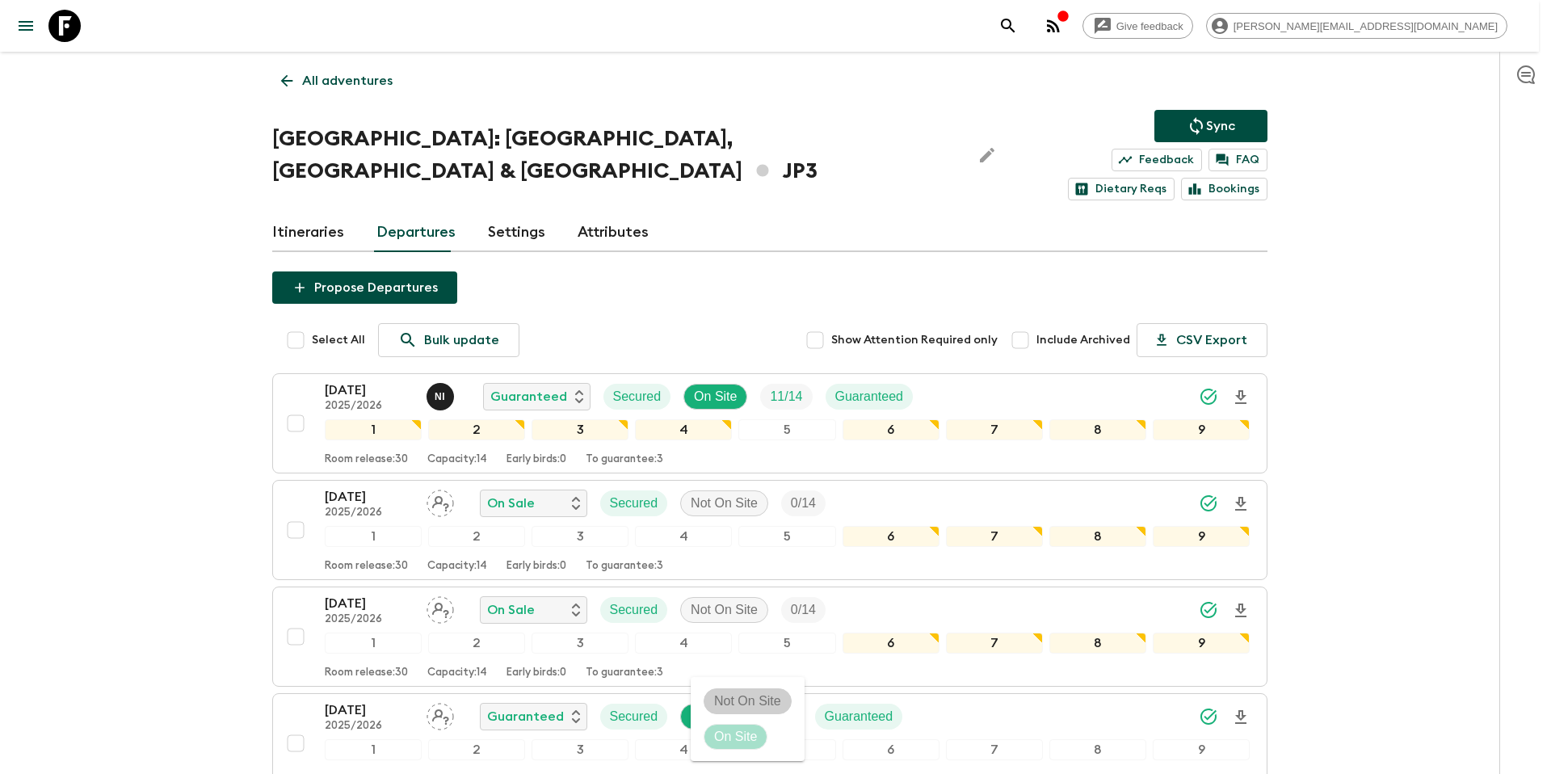
click at [716, 701] on p "Not On Site" at bounding box center [747, 700] width 67 height 19
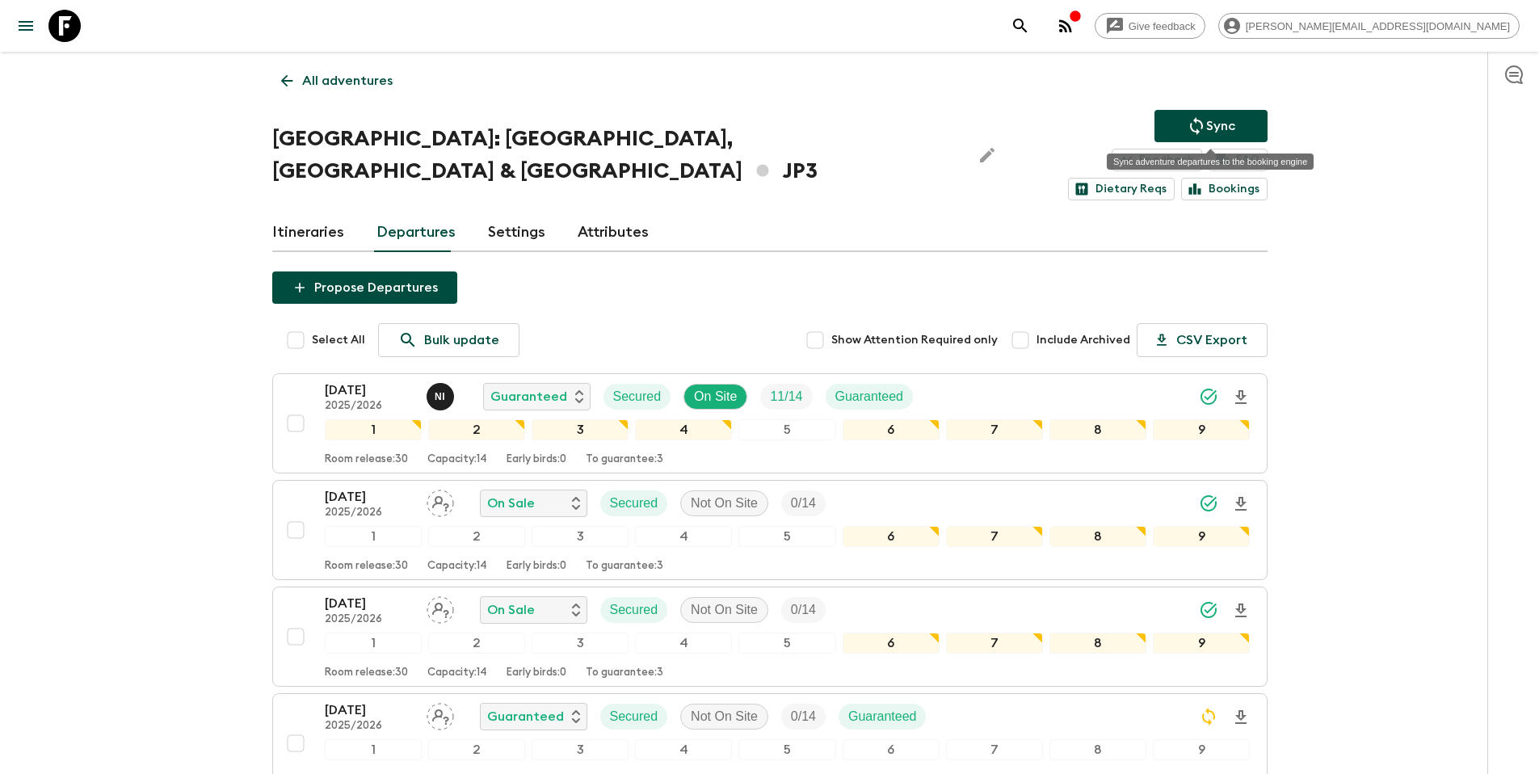
click at [1217, 130] on p "Sync" at bounding box center [1220, 125] width 29 height 19
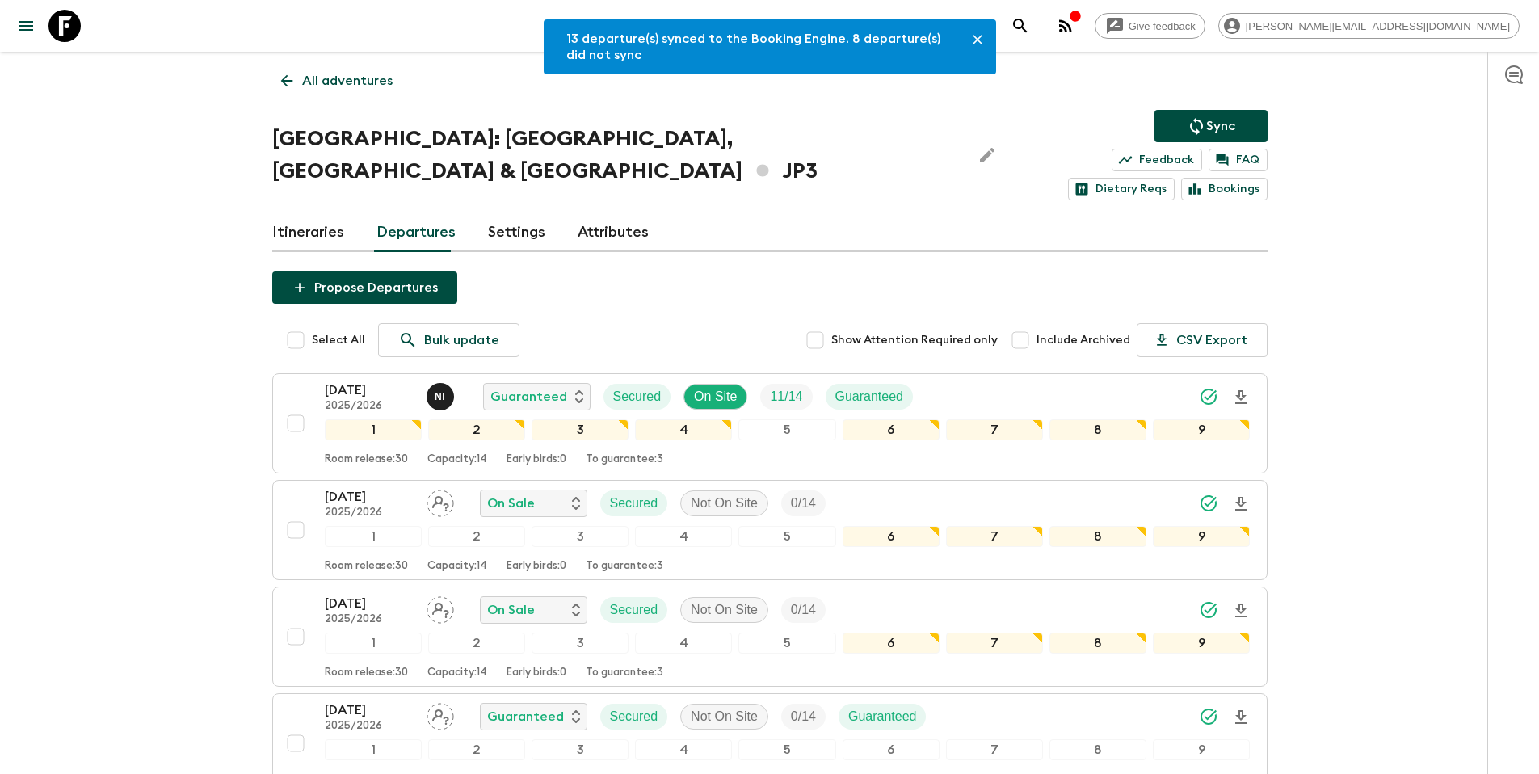
click at [334, 84] on p "All adventures" at bounding box center [347, 80] width 90 height 19
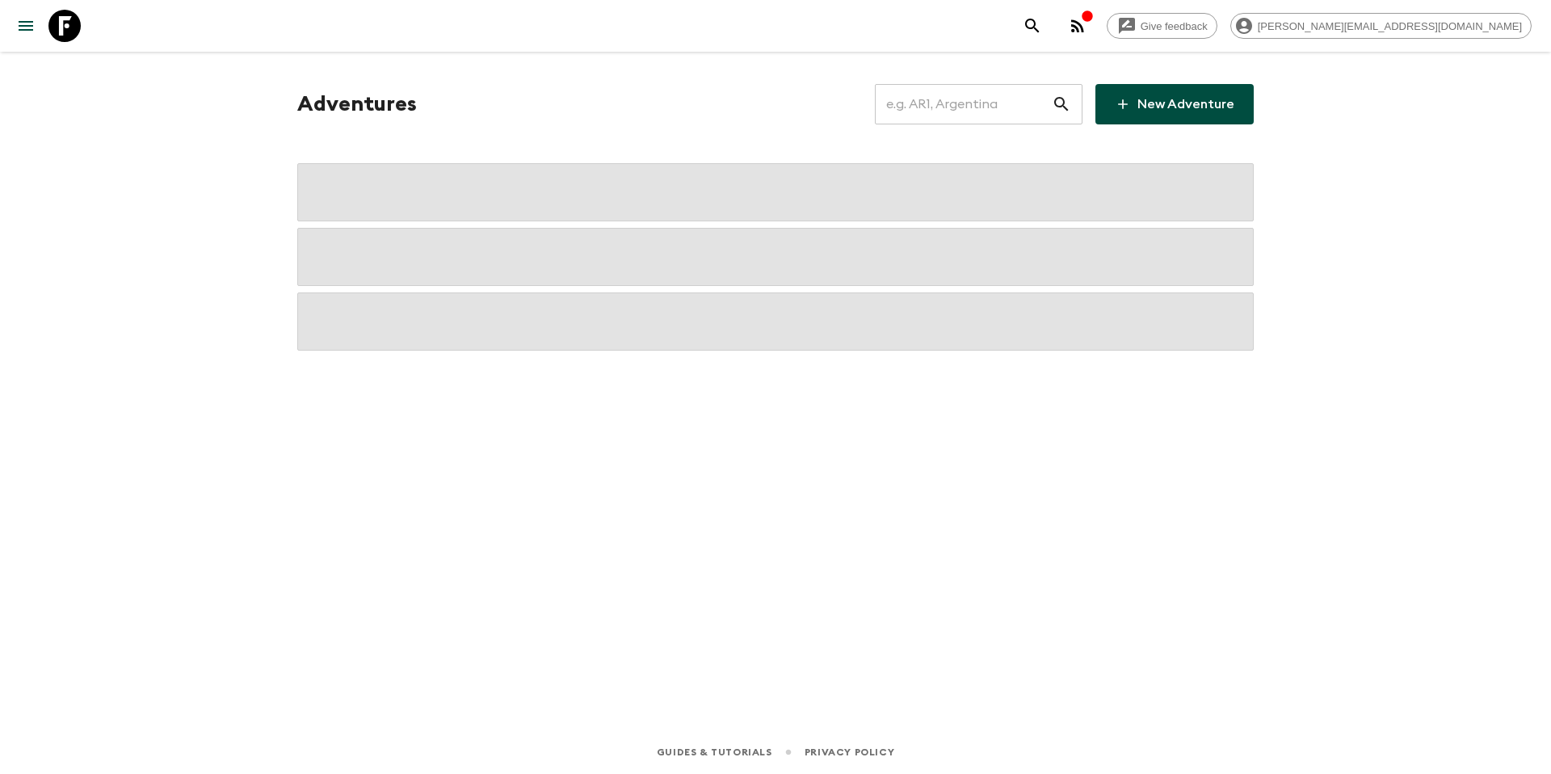
click at [979, 111] on input "text" at bounding box center [963, 104] width 177 height 45
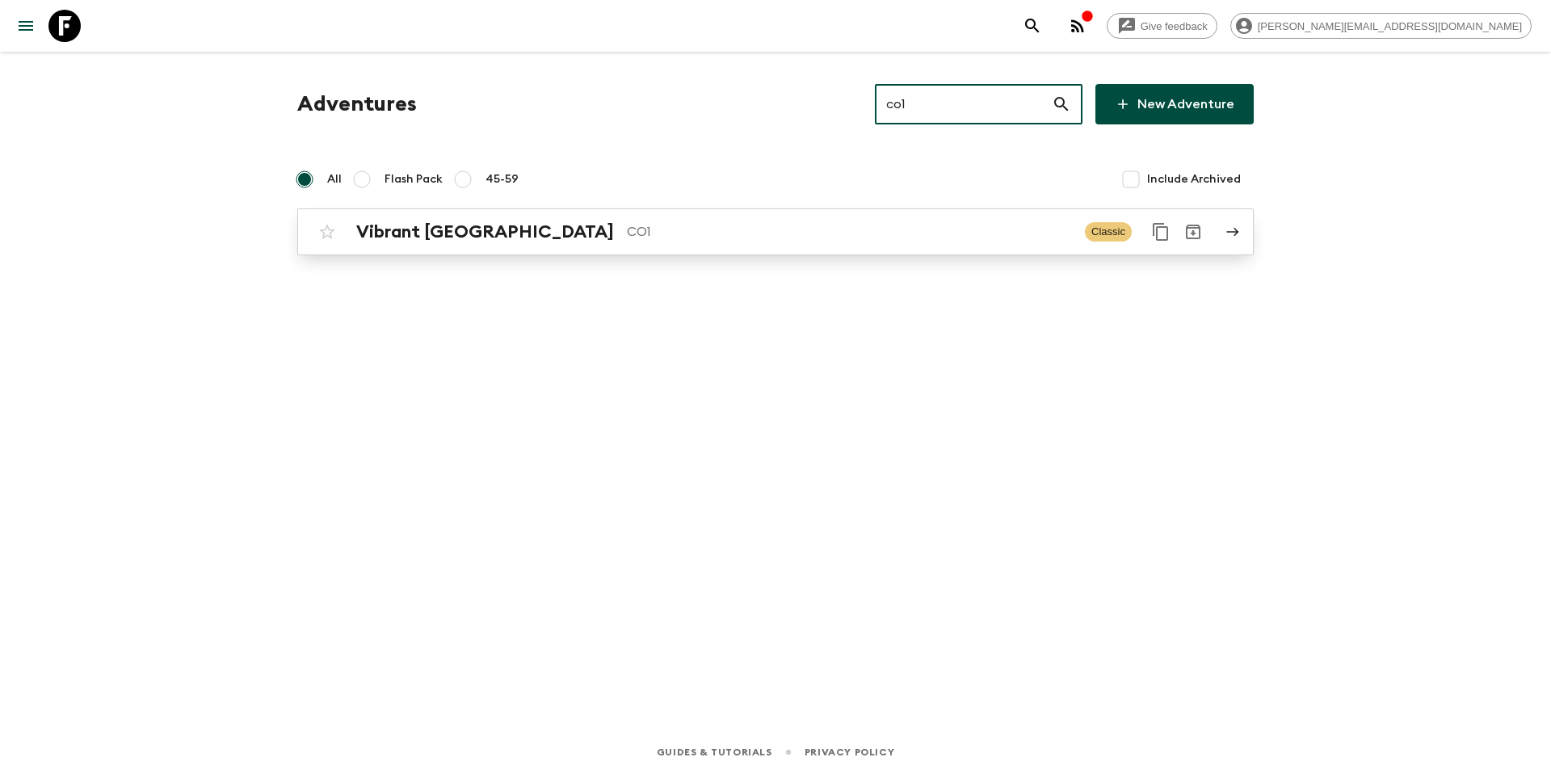
type input "co1"
click at [1007, 253] on link "Vibrant Colombia CO1 Classic" at bounding box center [775, 231] width 956 height 47
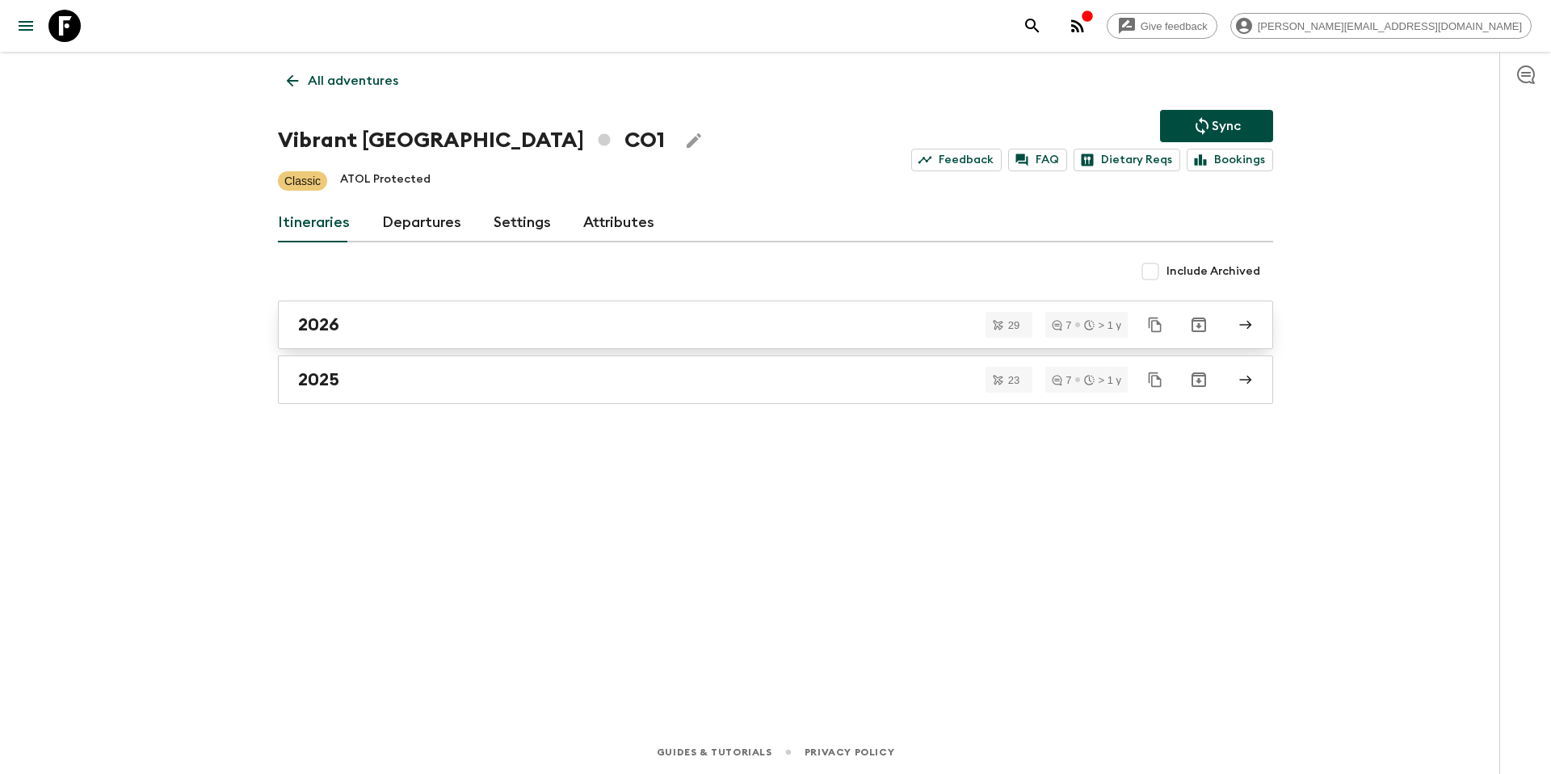
click at [430, 317] on div "2026" at bounding box center [760, 324] width 924 height 21
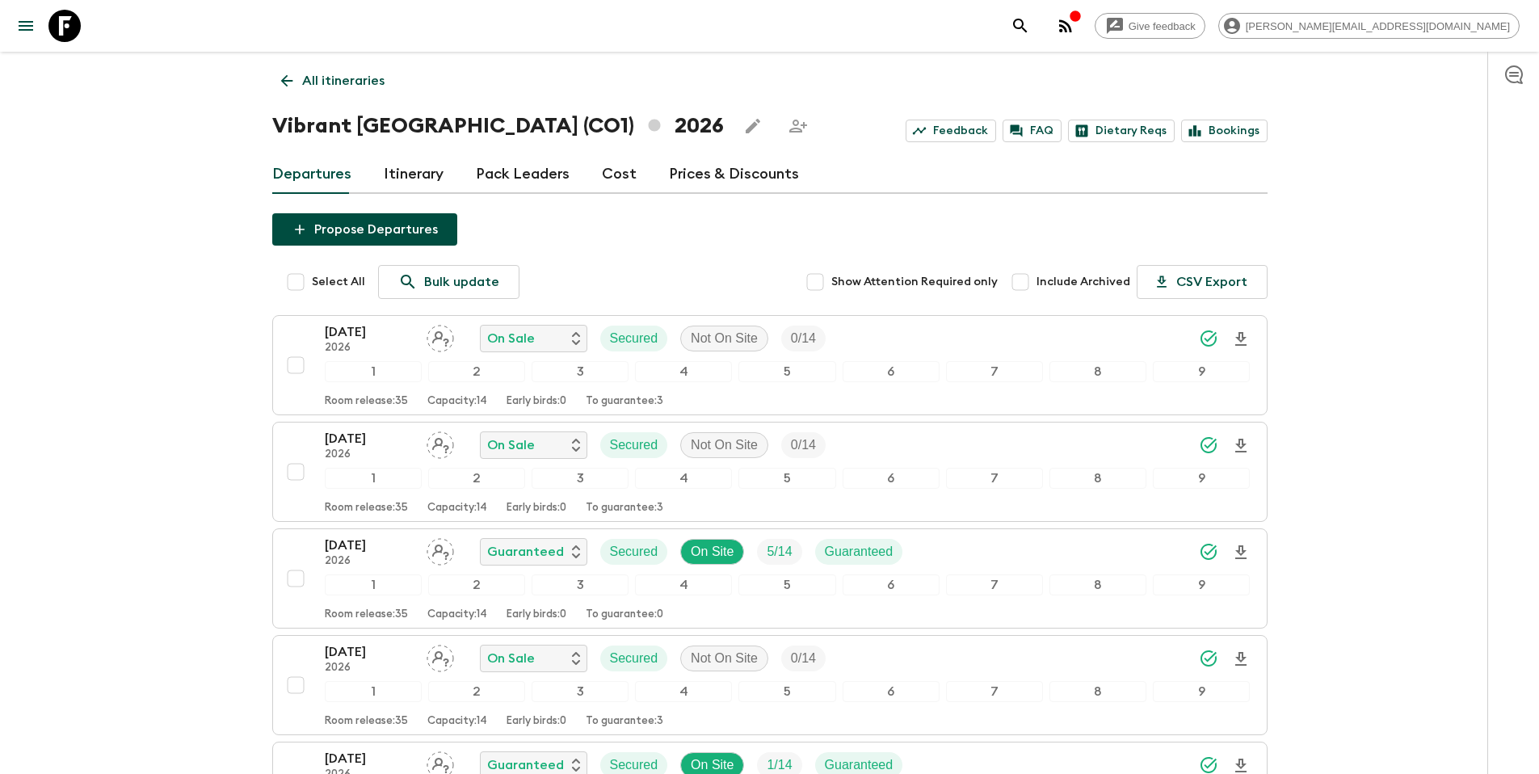
click at [699, 177] on link "Prices & Discounts" at bounding box center [734, 174] width 130 height 39
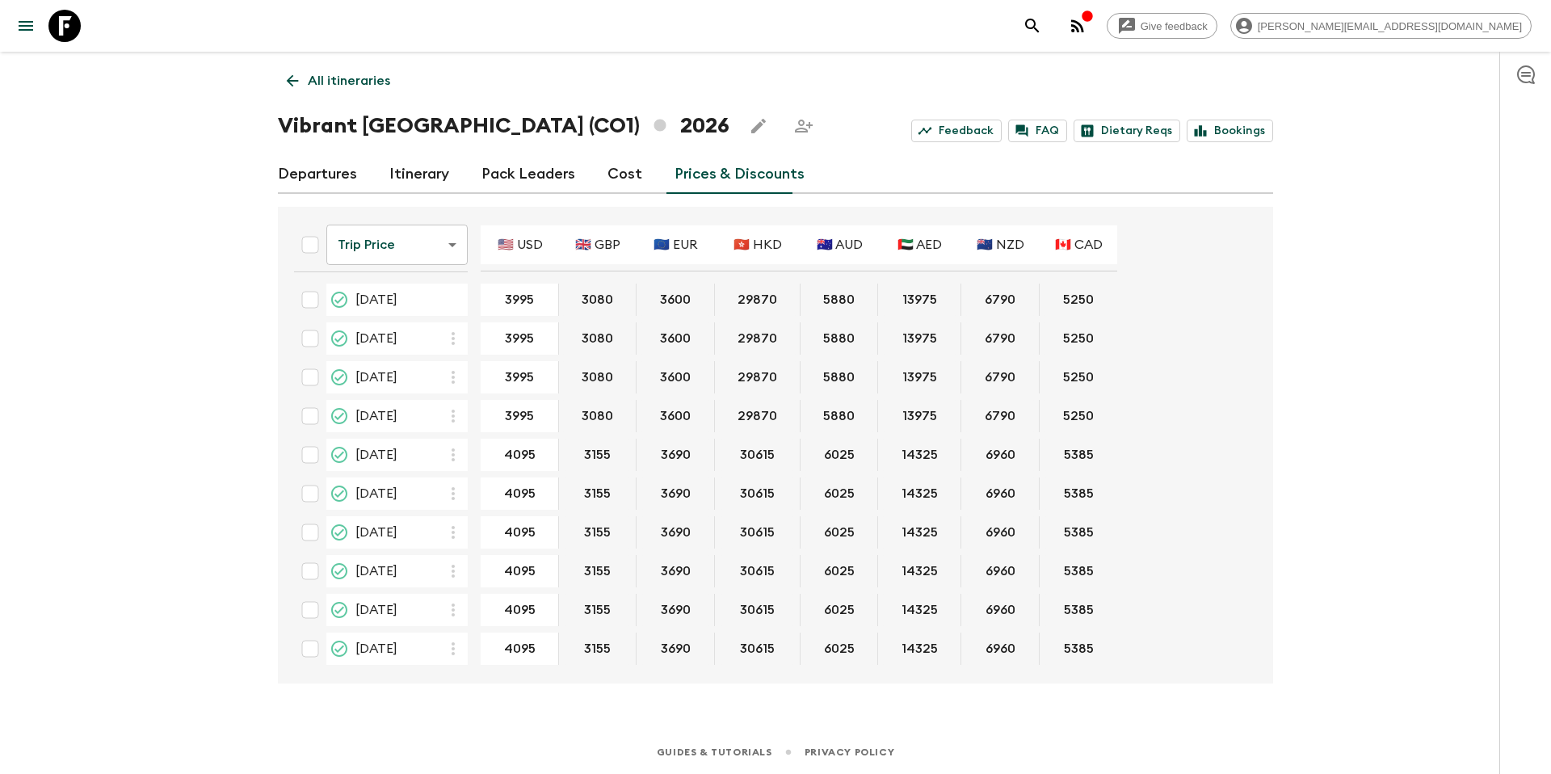
type input "4195"
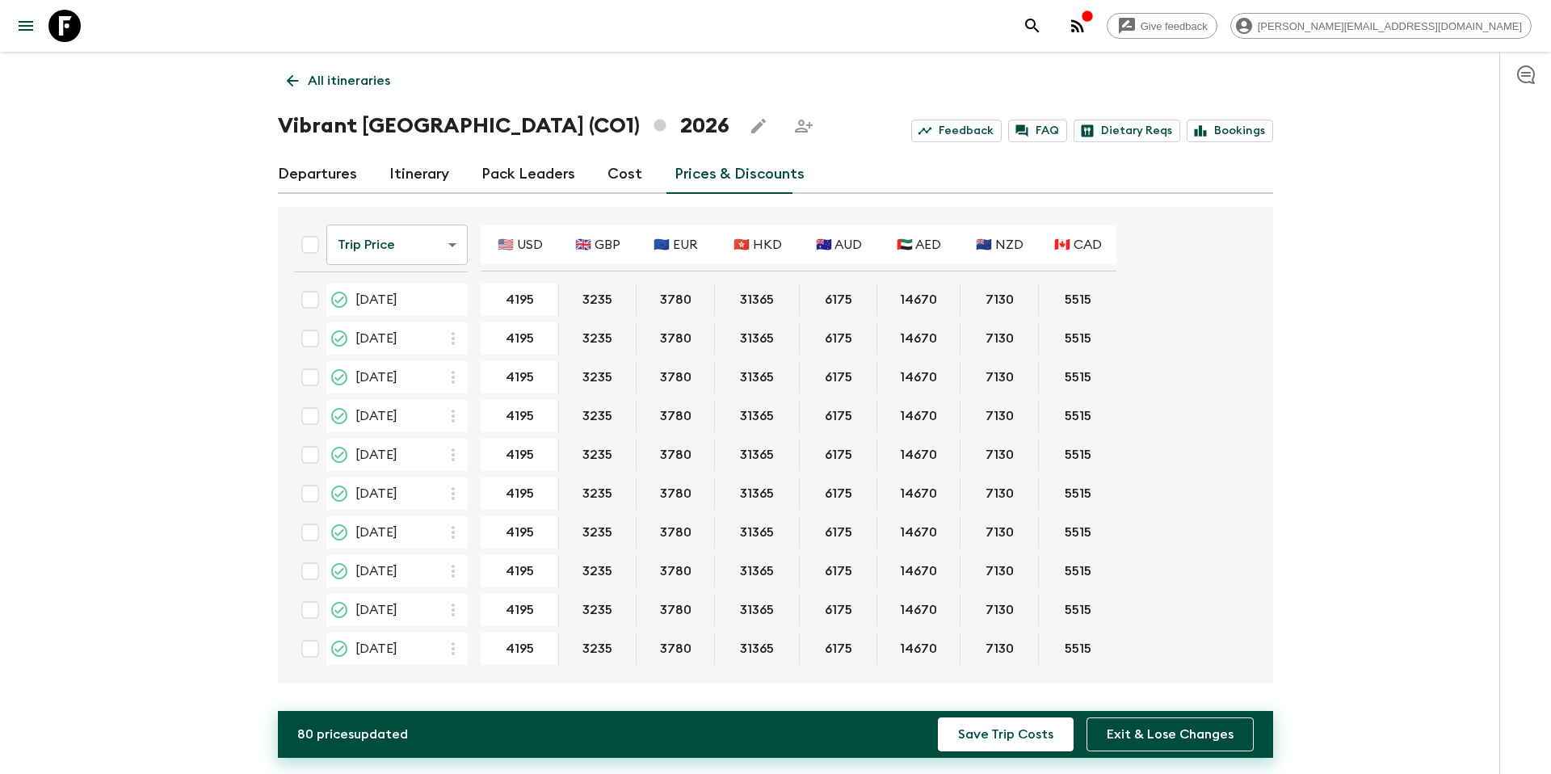
click at [1020, 751] on div "80 price s updated Save Trip Costs Exit & Lose Changes" at bounding box center [775, 734] width 995 height 47
click at [994, 725] on button "Save Trip Costs" at bounding box center [1006, 734] width 136 height 34
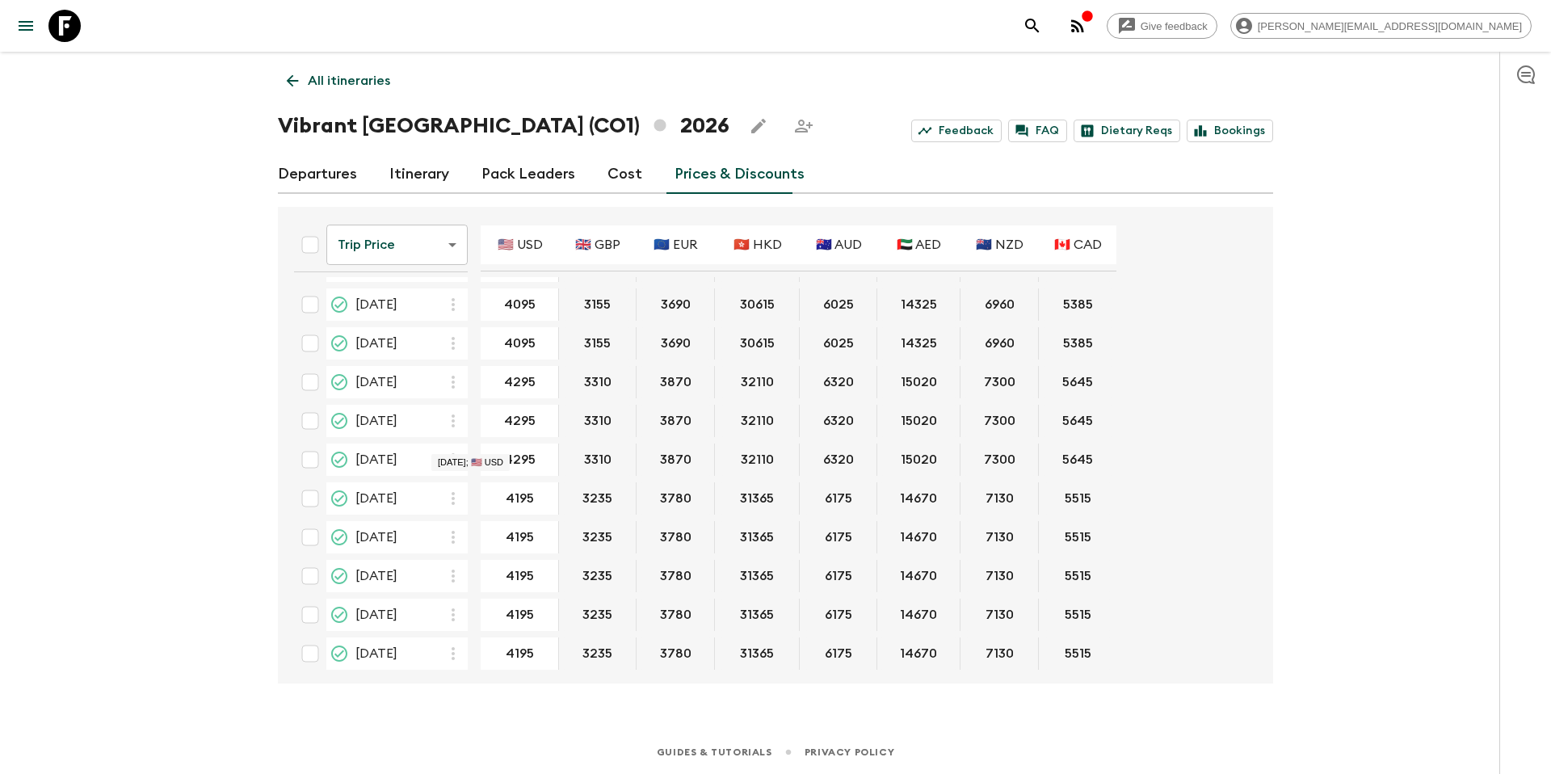
scroll to position [384, 0]
type input "4195"
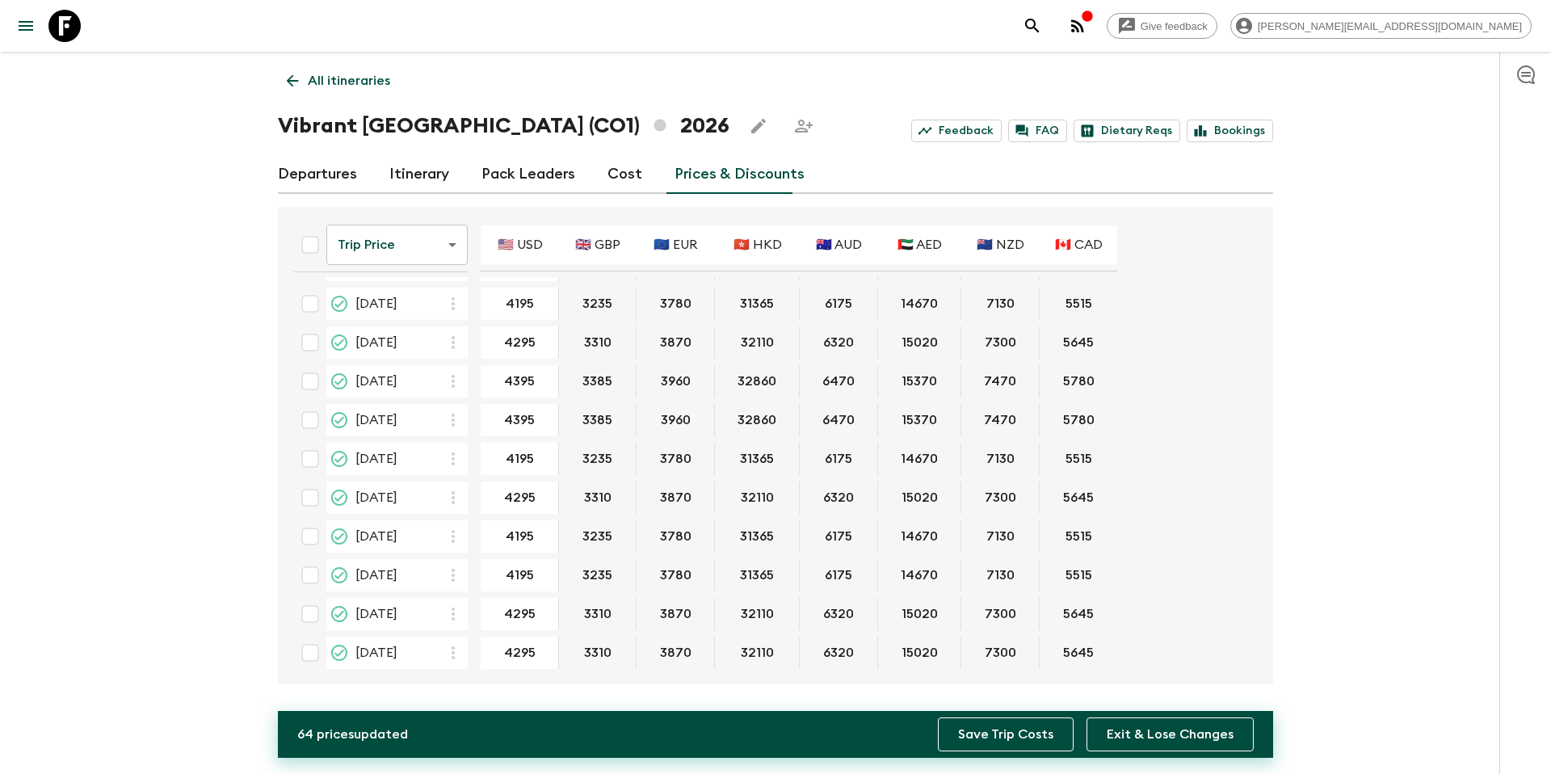
click at [1010, 739] on button "Save Trip Costs" at bounding box center [1006, 734] width 136 height 34
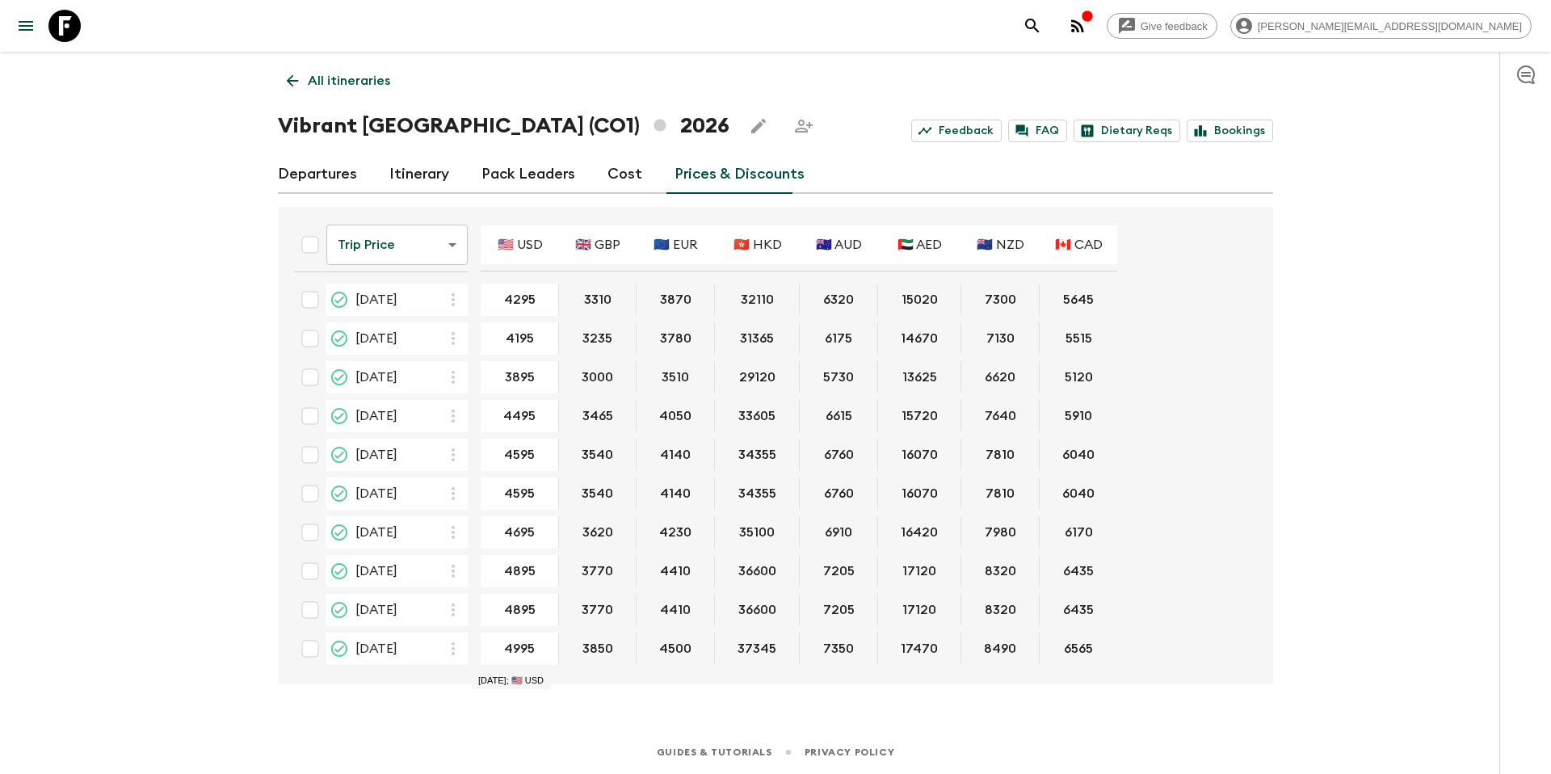
scroll to position [738, 0]
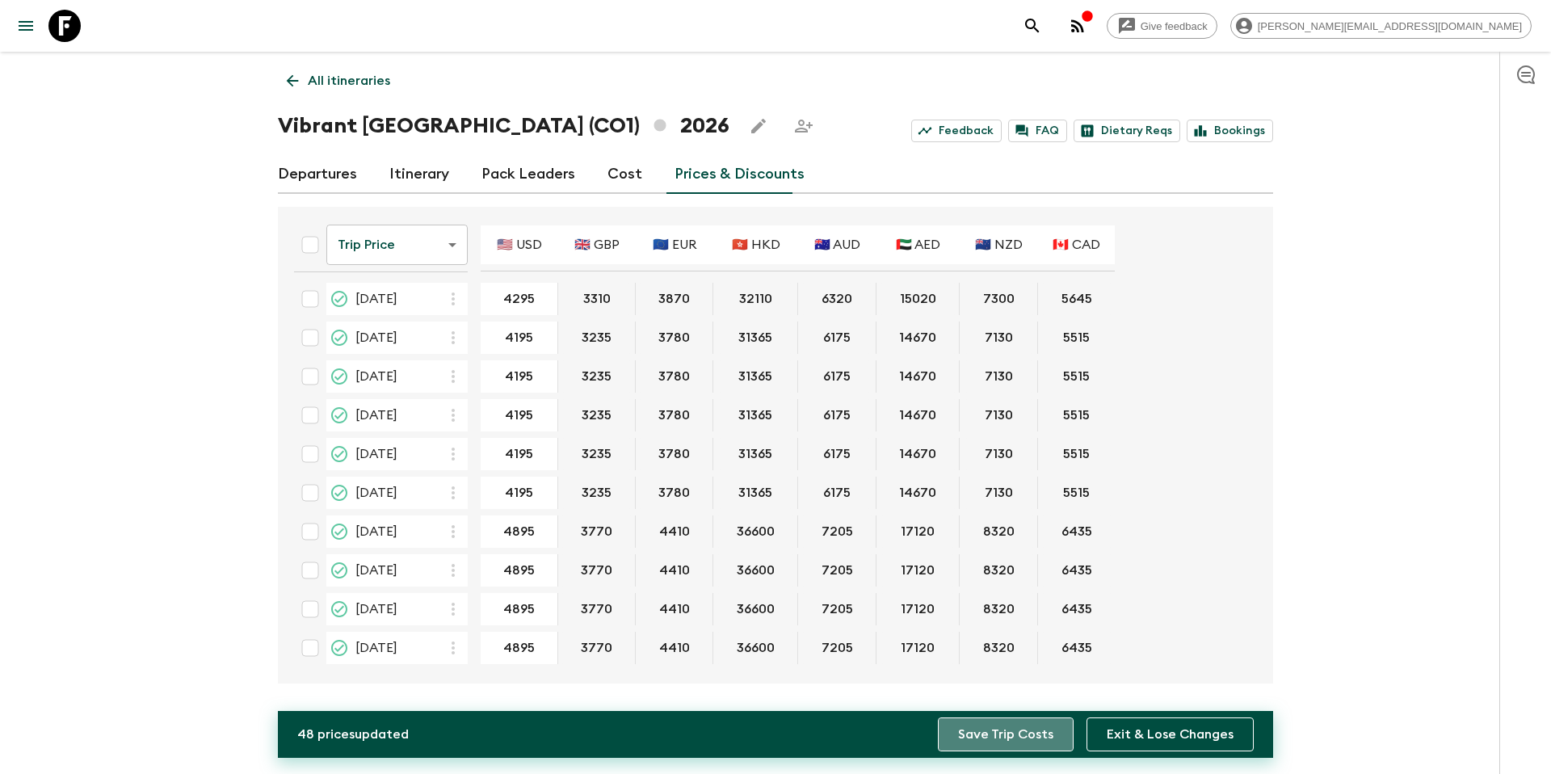
click at [1013, 743] on button "Save Trip Costs" at bounding box center [1006, 734] width 136 height 34
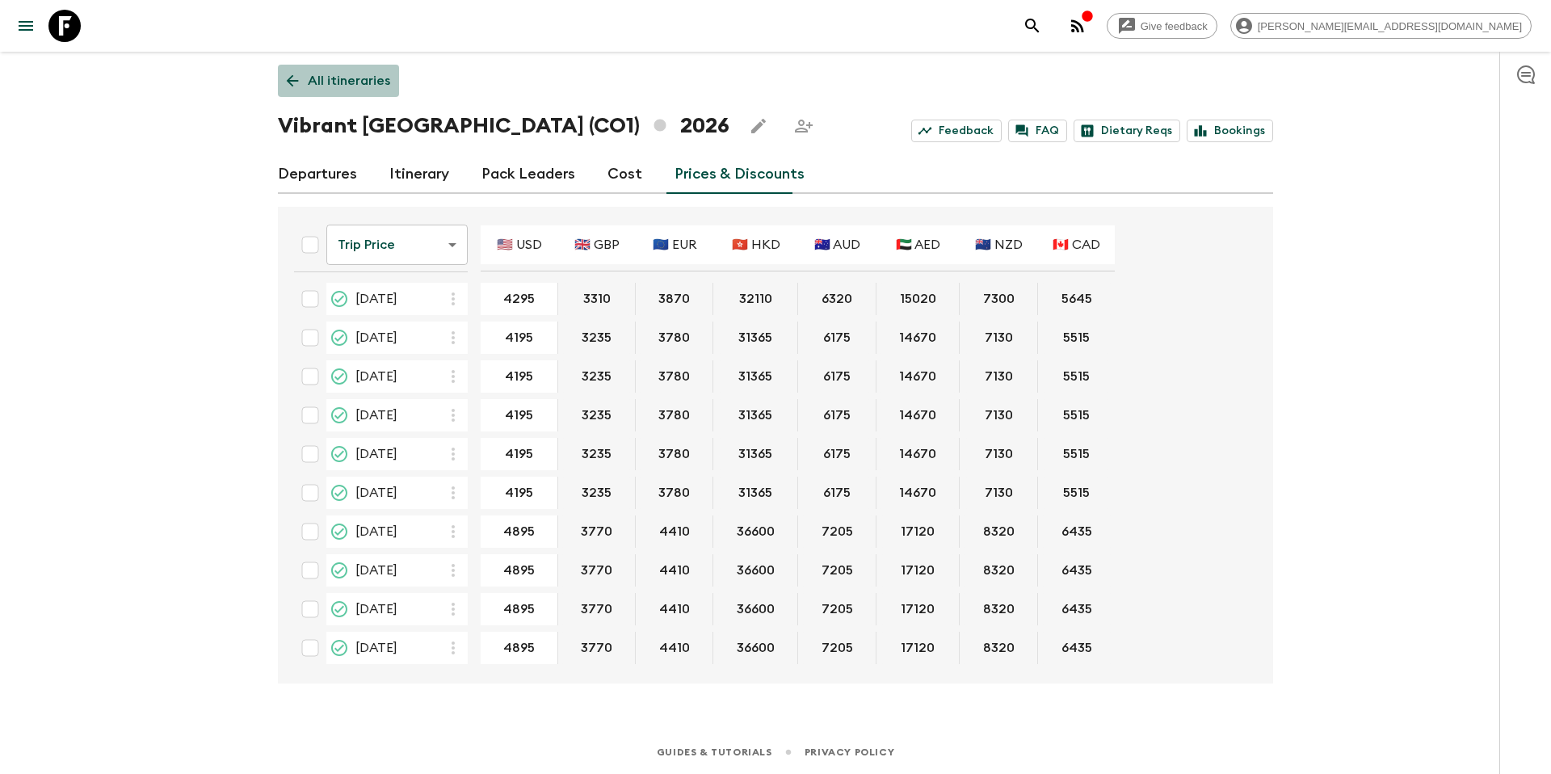
click at [360, 82] on p "All itineraries" at bounding box center [349, 80] width 82 height 19
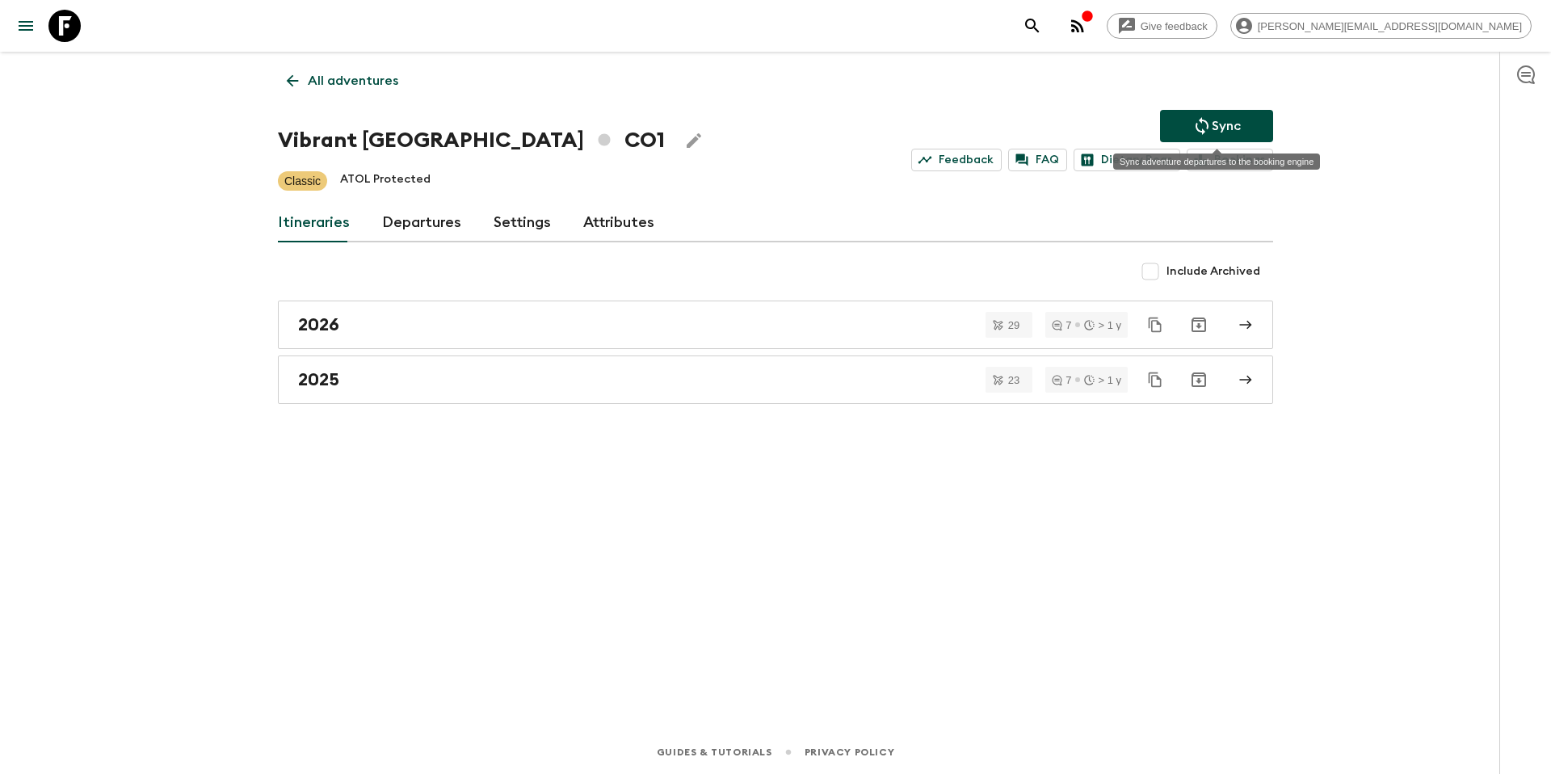
click at [1231, 130] on p "Sync" at bounding box center [1226, 125] width 29 height 19
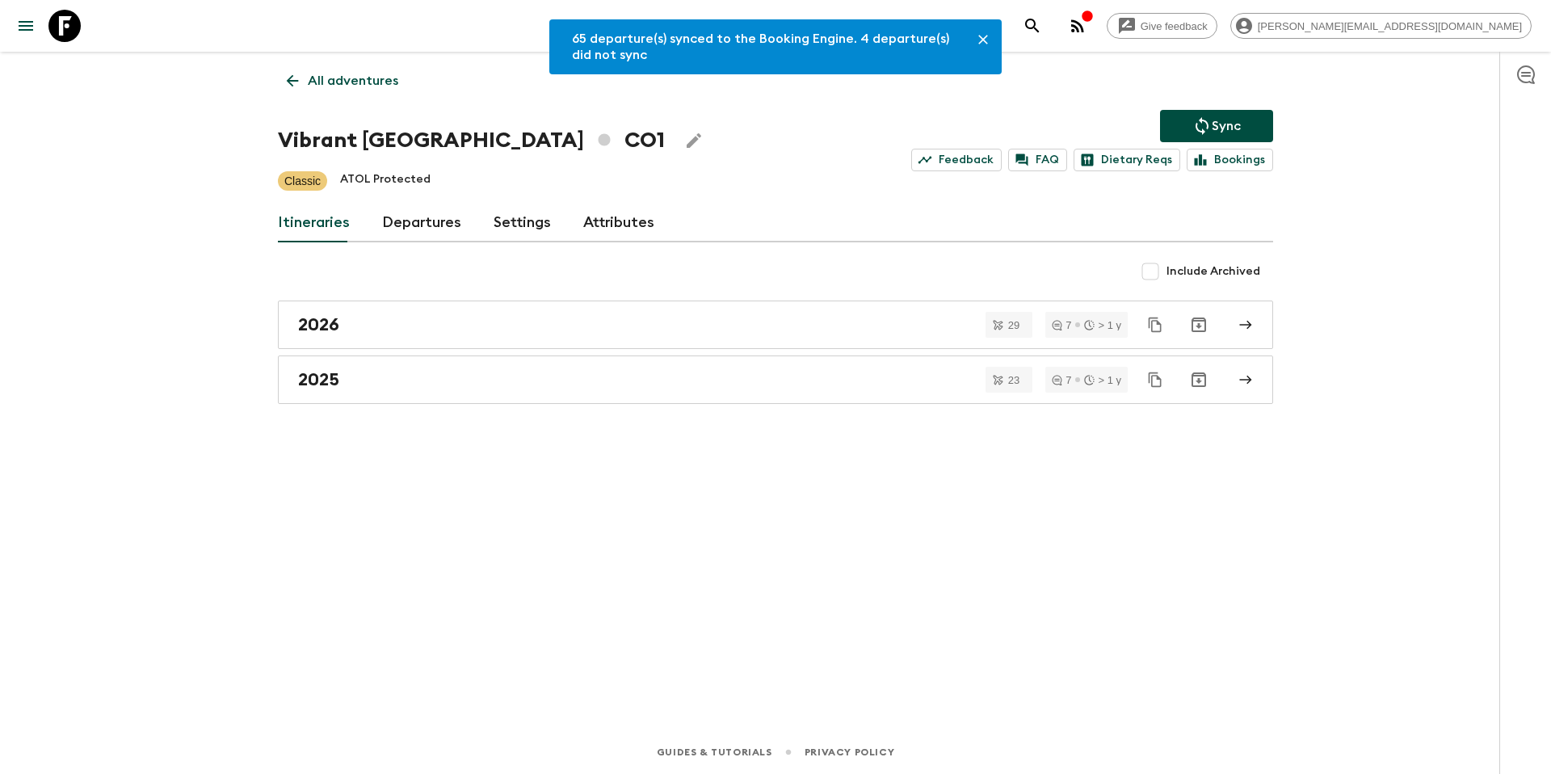
click at [390, 81] on p "All adventures" at bounding box center [353, 80] width 90 height 19
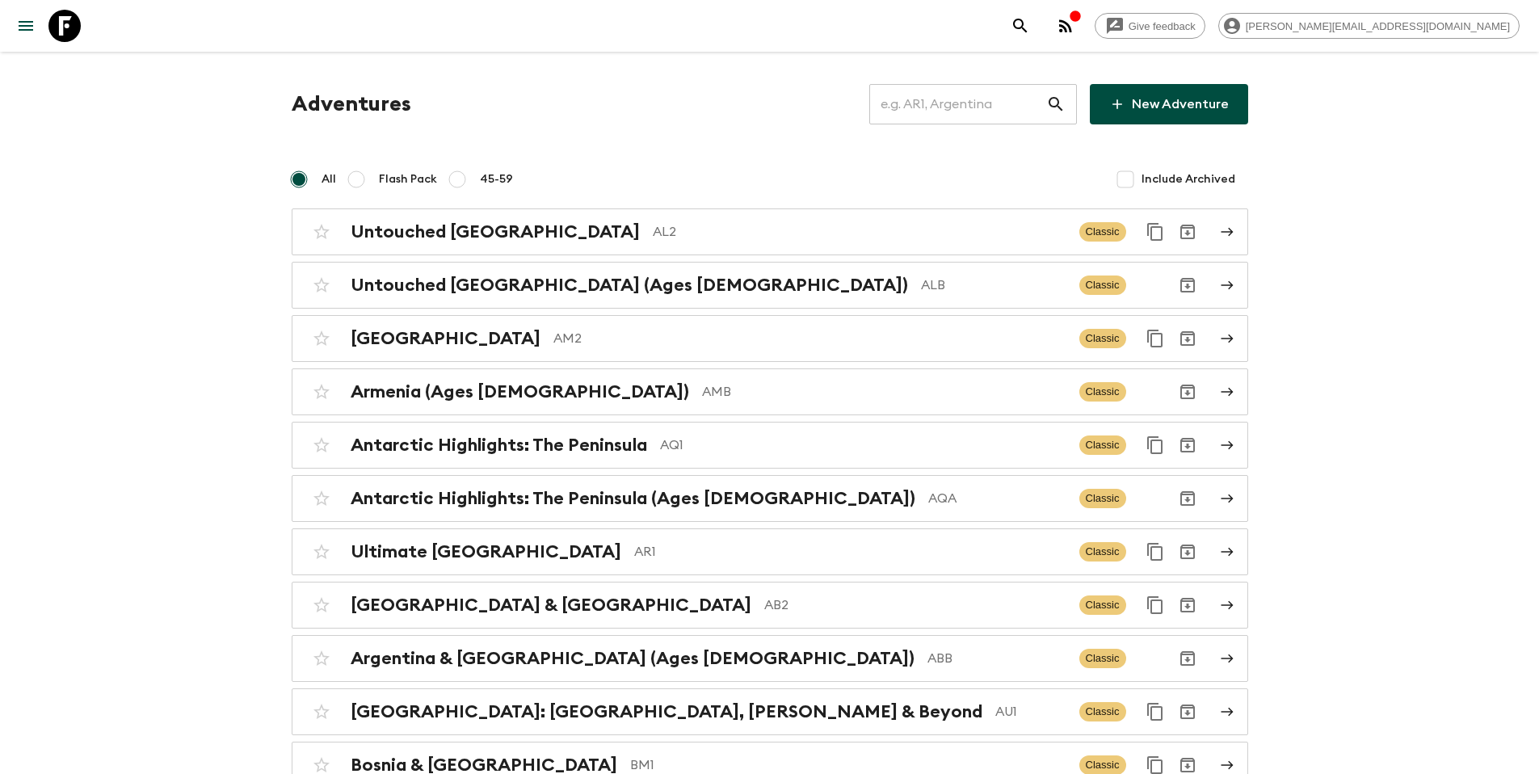
click at [935, 112] on input "text" at bounding box center [957, 104] width 177 height 45
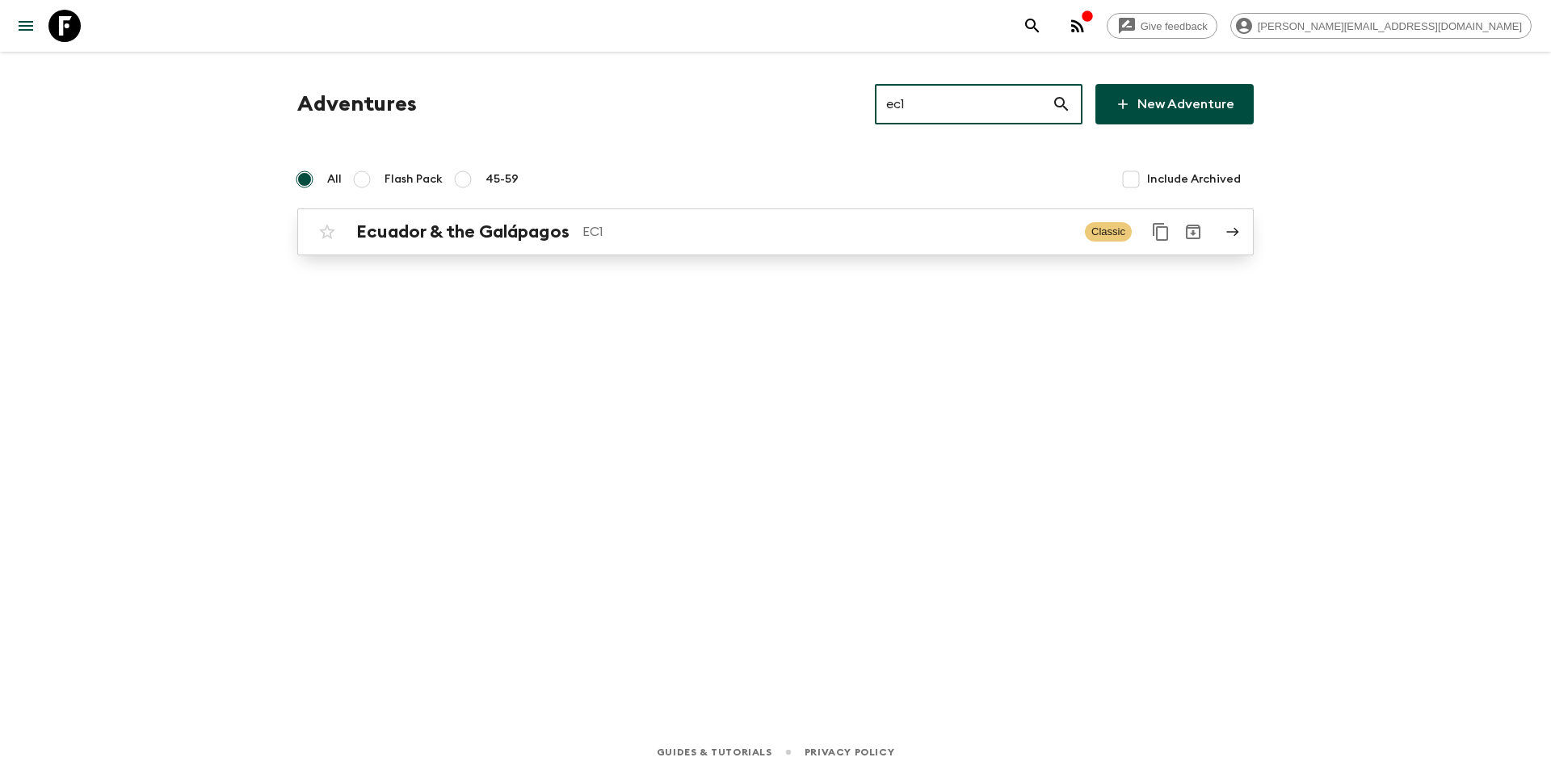
type input "ec1"
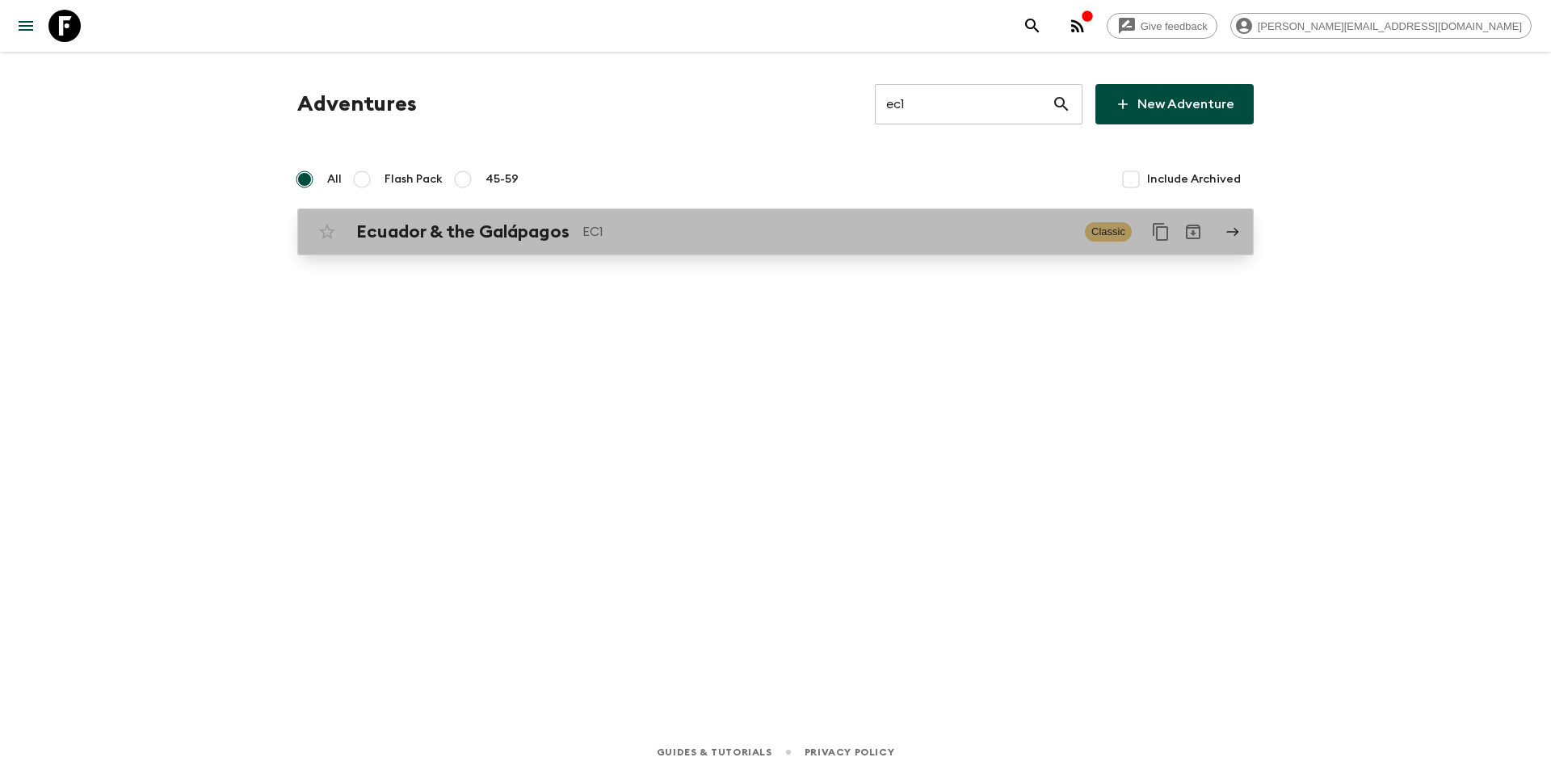
click at [578, 221] on div "Ecuador & the Galápagos EC1" at bounding box center [714, 231] width 716 height 21
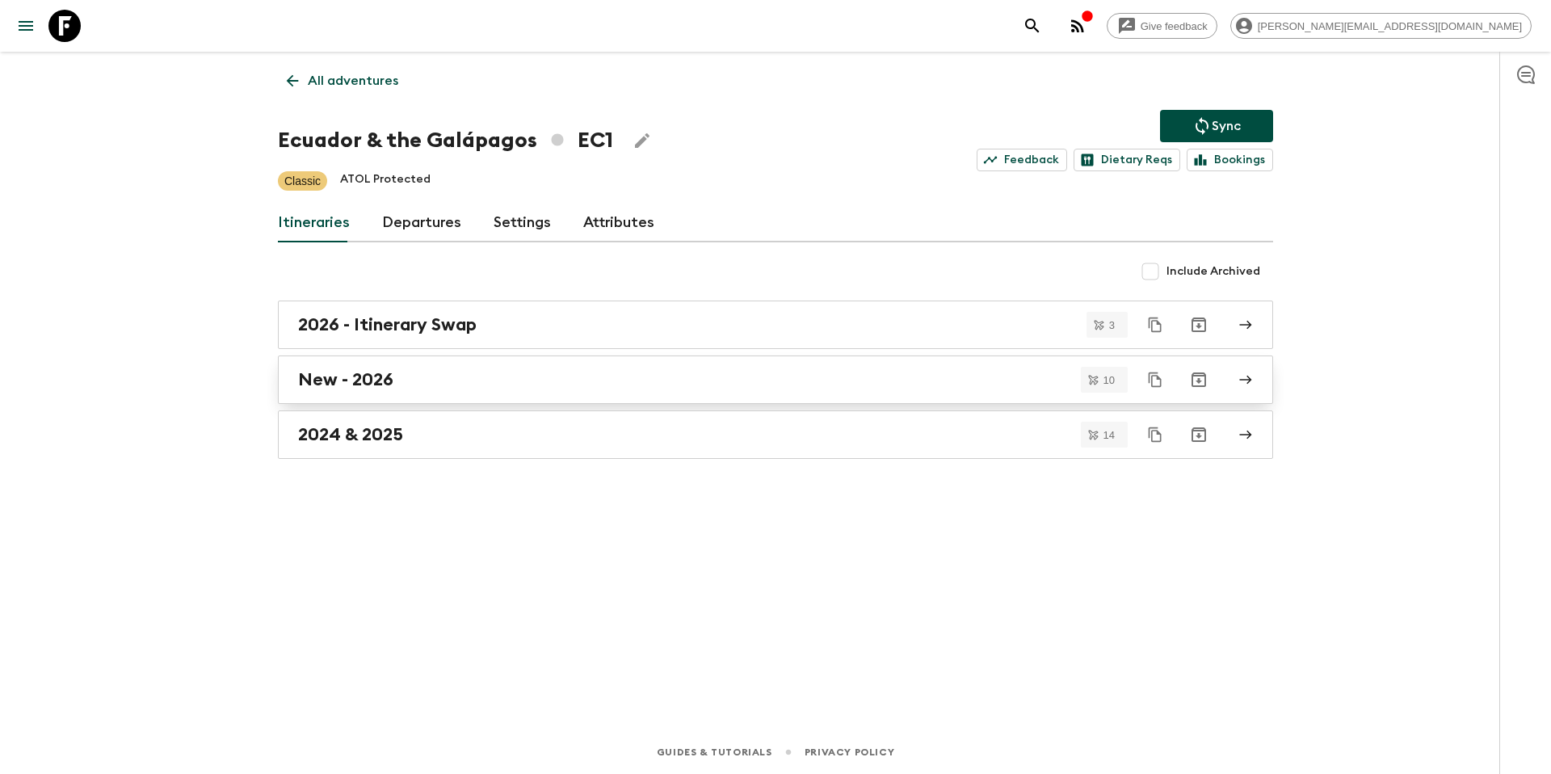
click at [425, 376] on div "New - 2026" at bounding box center [760, 379] width 924 height 21
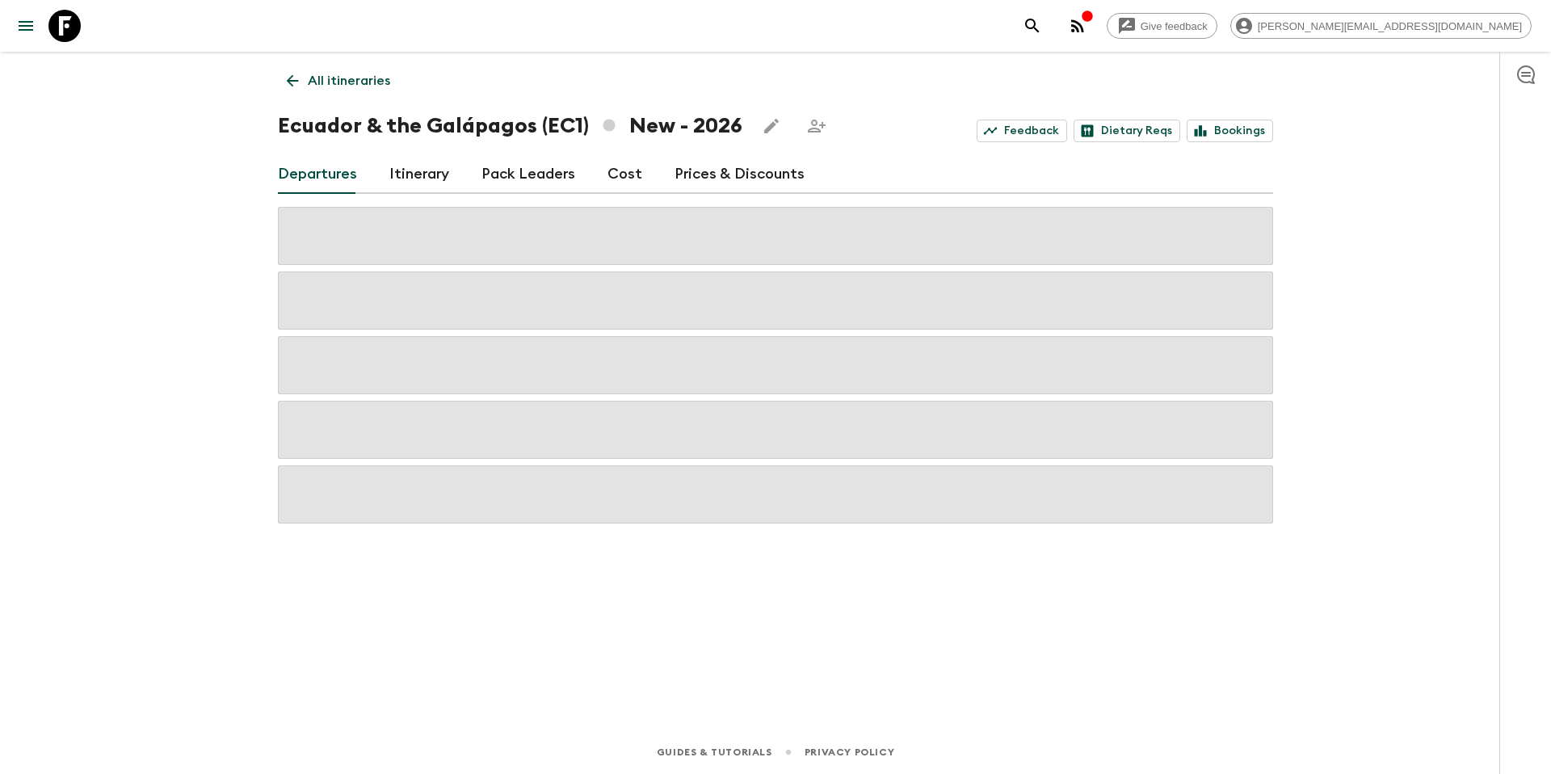
click at [712, 177] on link "Prices & Discounts" at bounding box center [740, 174] width 130 height 39
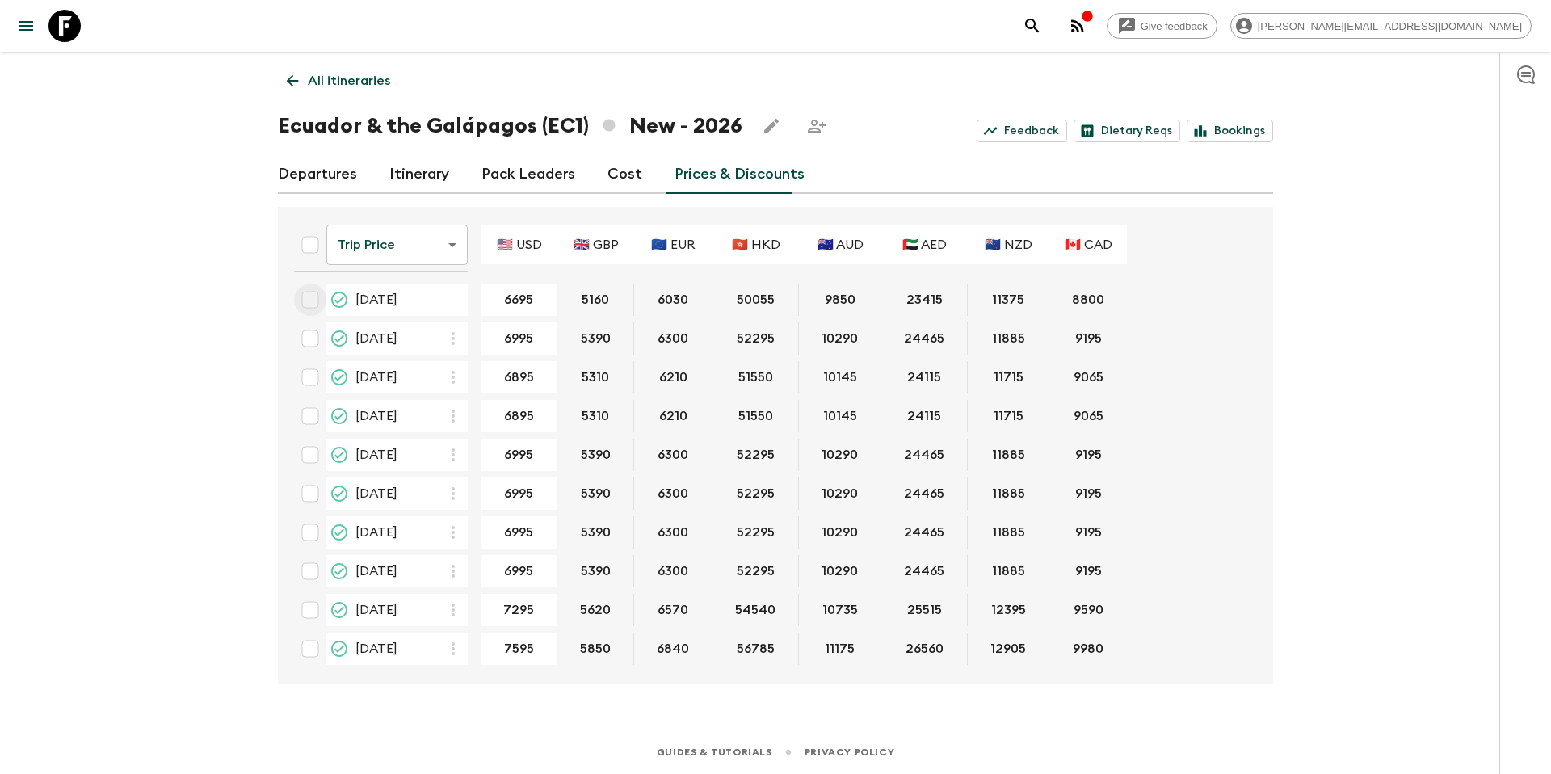
click at [315, 301] on input "checkbox" at bounding box center [310, 300] width 32 height 32
checkbox input "true"
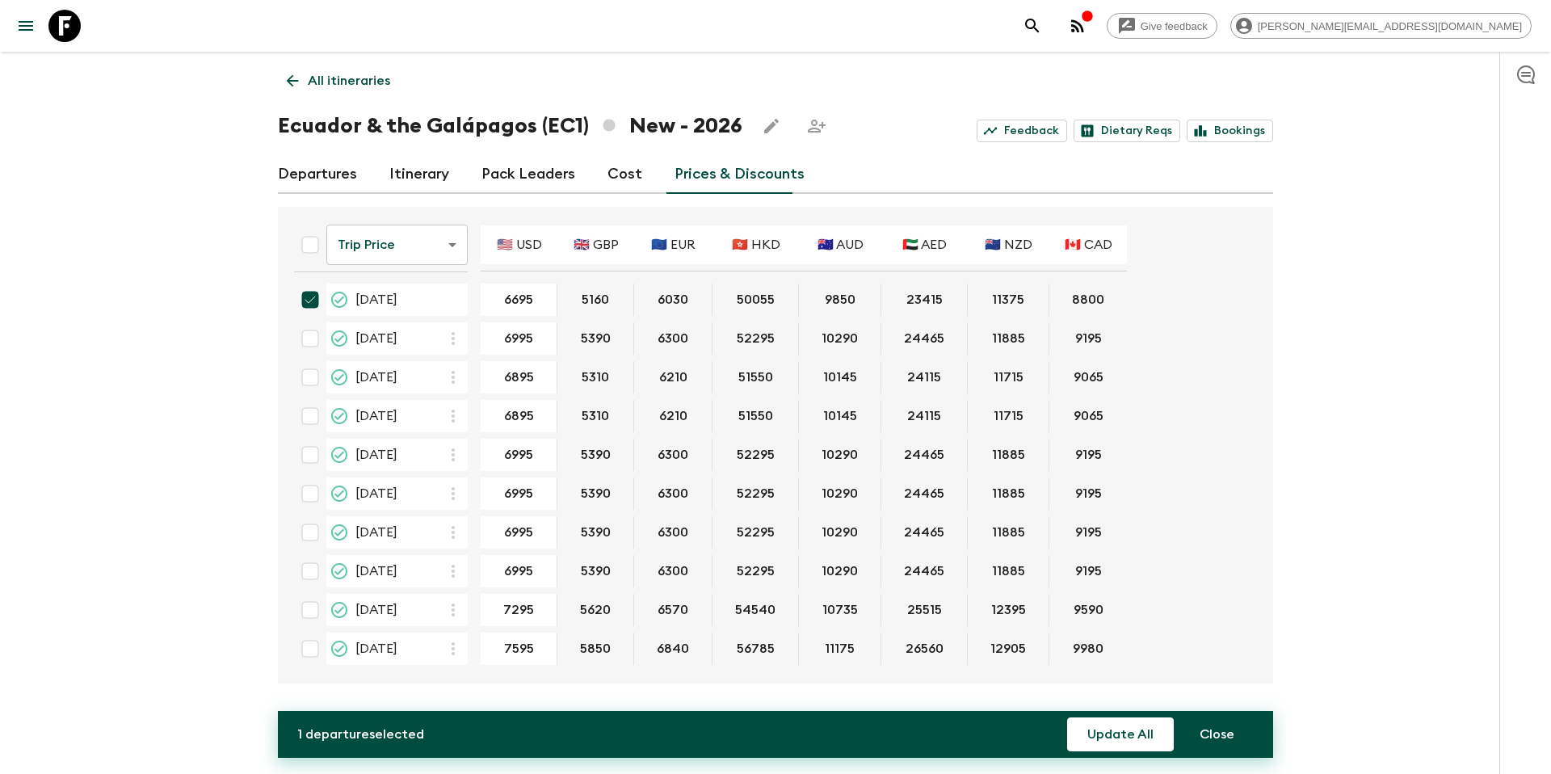
scroll to position [1, 0]
click at [1128, 738] on button "Update All" at bounding box center [1120, 734] width 107 height 34
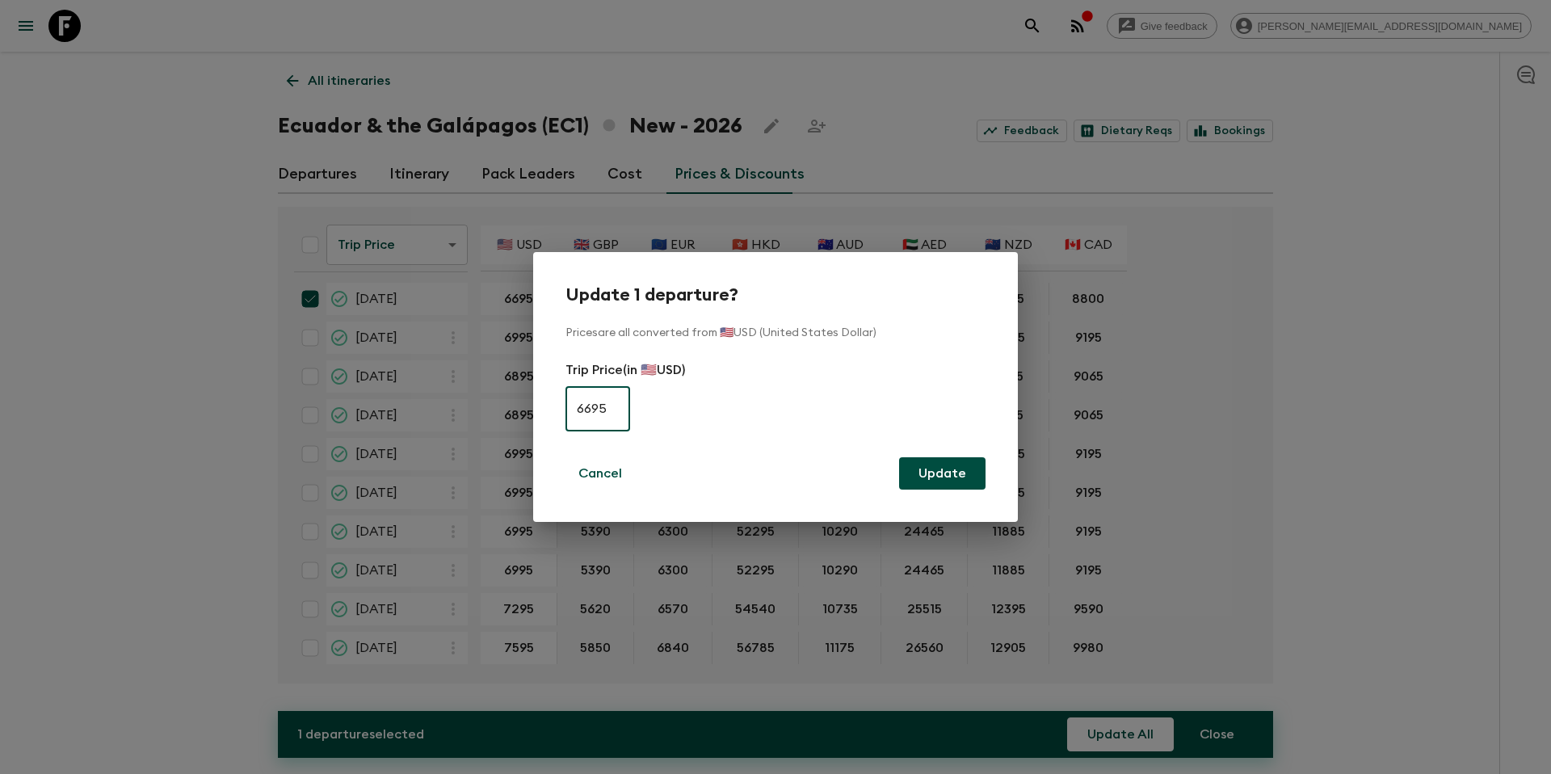
type input "6695"
drag, startPoint x: 962, startPoint y: 481, endPoint x: 956, endPoint y: 492, distance: 13.0
click at [962, 481] on button "Update" at bounding box center [942, 473] width 86 height 32
checkbox input "false"
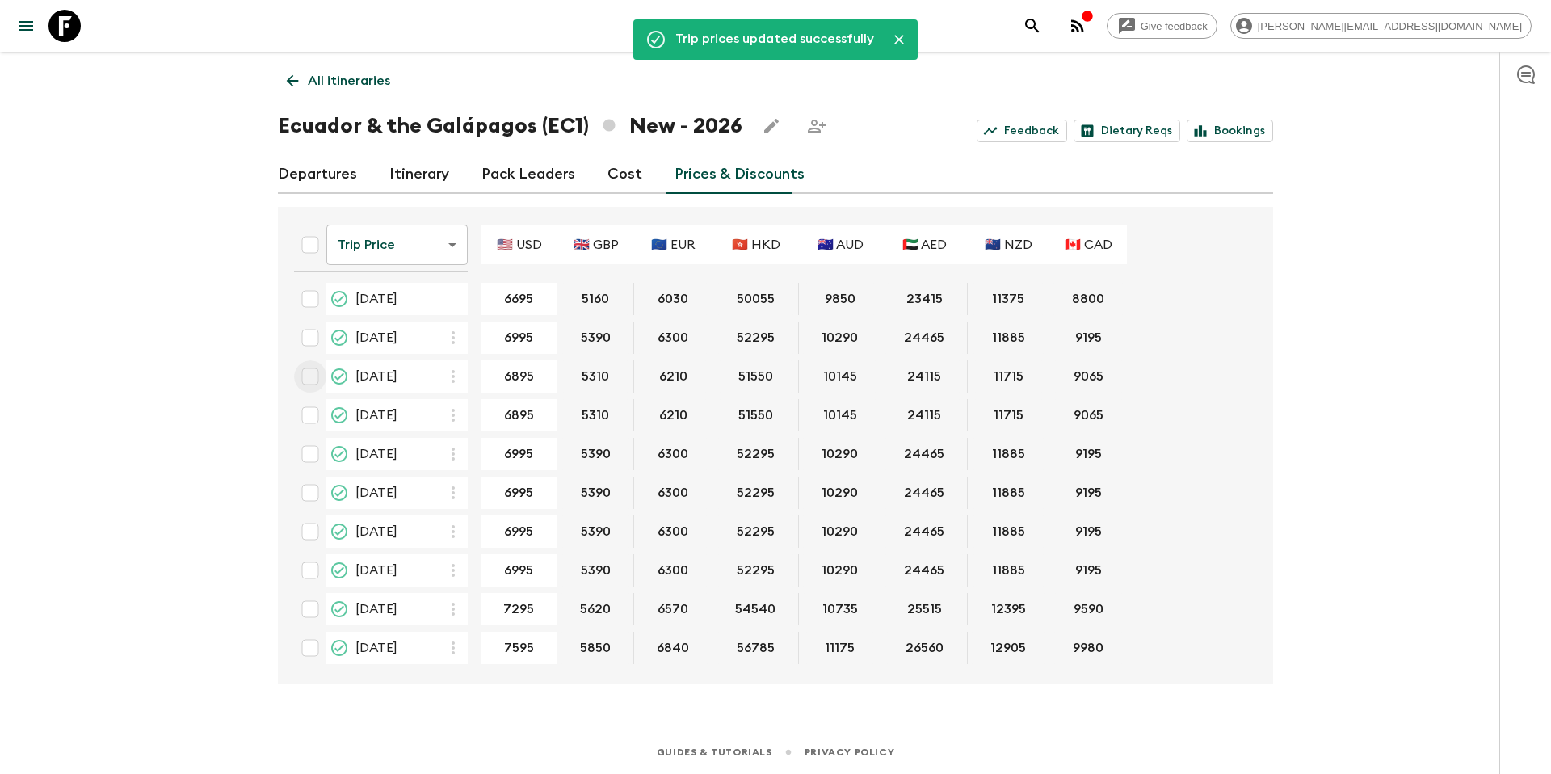
click at [309, 376] on input "checkbox" at bounding box center [310, 376] width 32 height 32
checkbox input "true"
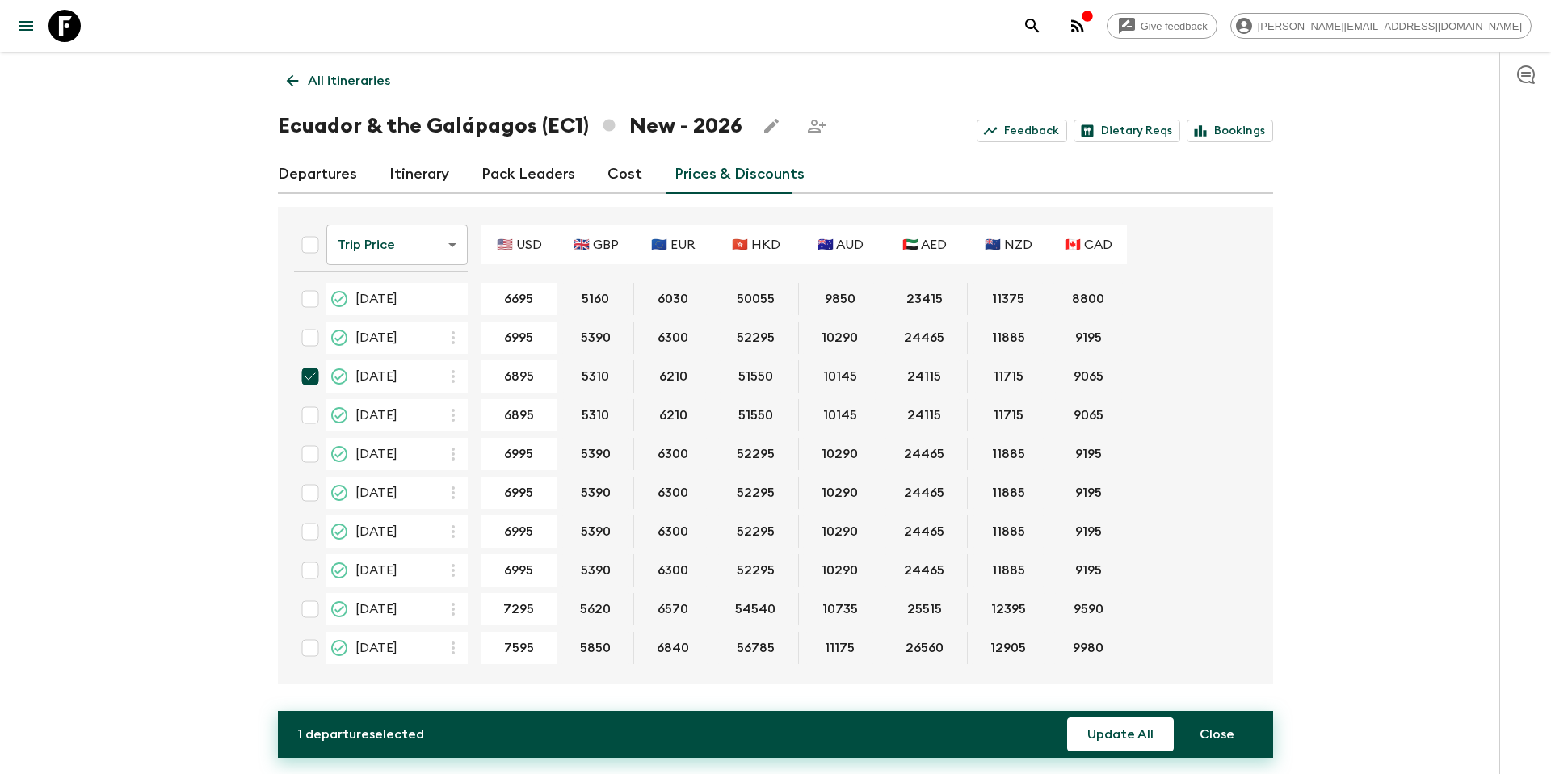
click at [310, 417] on input "checkbox" at bounding box center [310, 415] width 32 height 32
checkbox input "true"
drag, startPoint x: 311, startPoint y: 449, endPoint x: 313, endPoint y: 457, distance: 8.2
click at [311, 450] on input "checkbox" at bounding box center [310, 454] width 32 height 32
checkbox input "true"
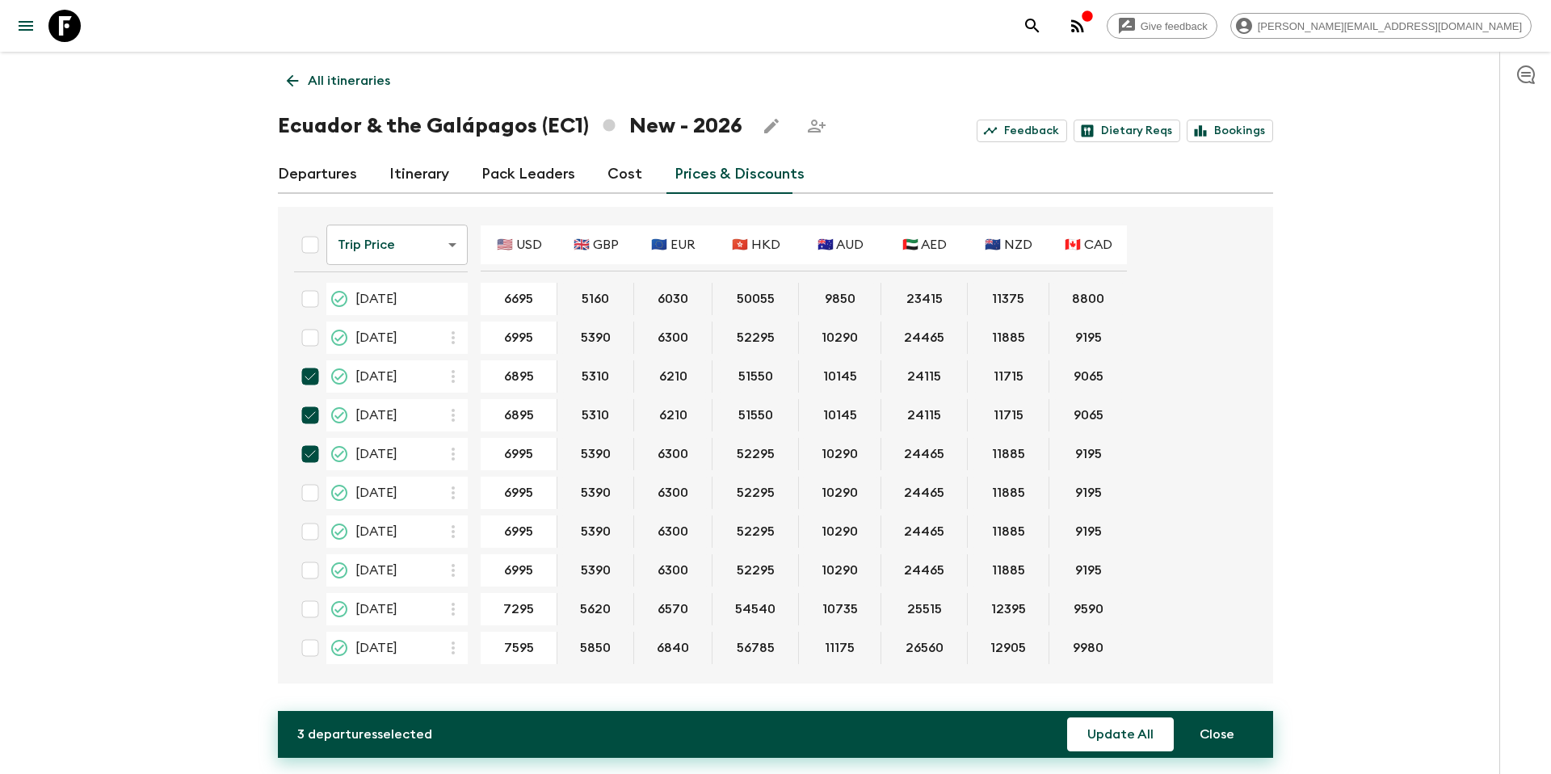
click at [310, 492] on input "checkbox" at bounding box center [310, 493] width 32 height 32
checkbox input "true"
click at [315, 536] on input "checkbox" at bounding box center [310, 531] width 32 height 32
checkbox input "true"
click at [1131, 745] on button "Update All" at bounding box center [1120, 734] width 107 height 34
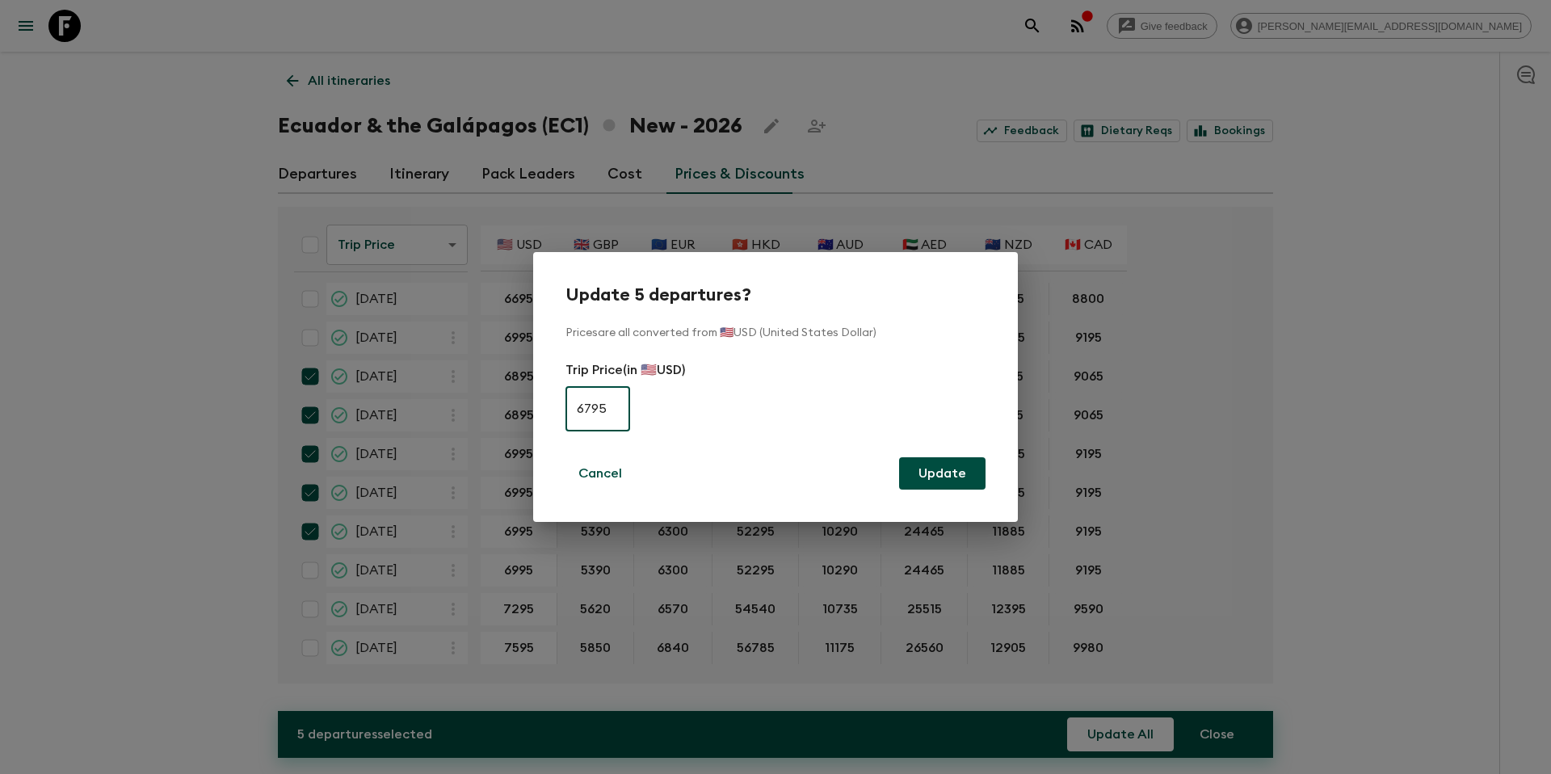
type input "6795"
click at [952, 477] on button "Update" at bounding box center [942, 473] width 86 height 32
checkbox input "false"
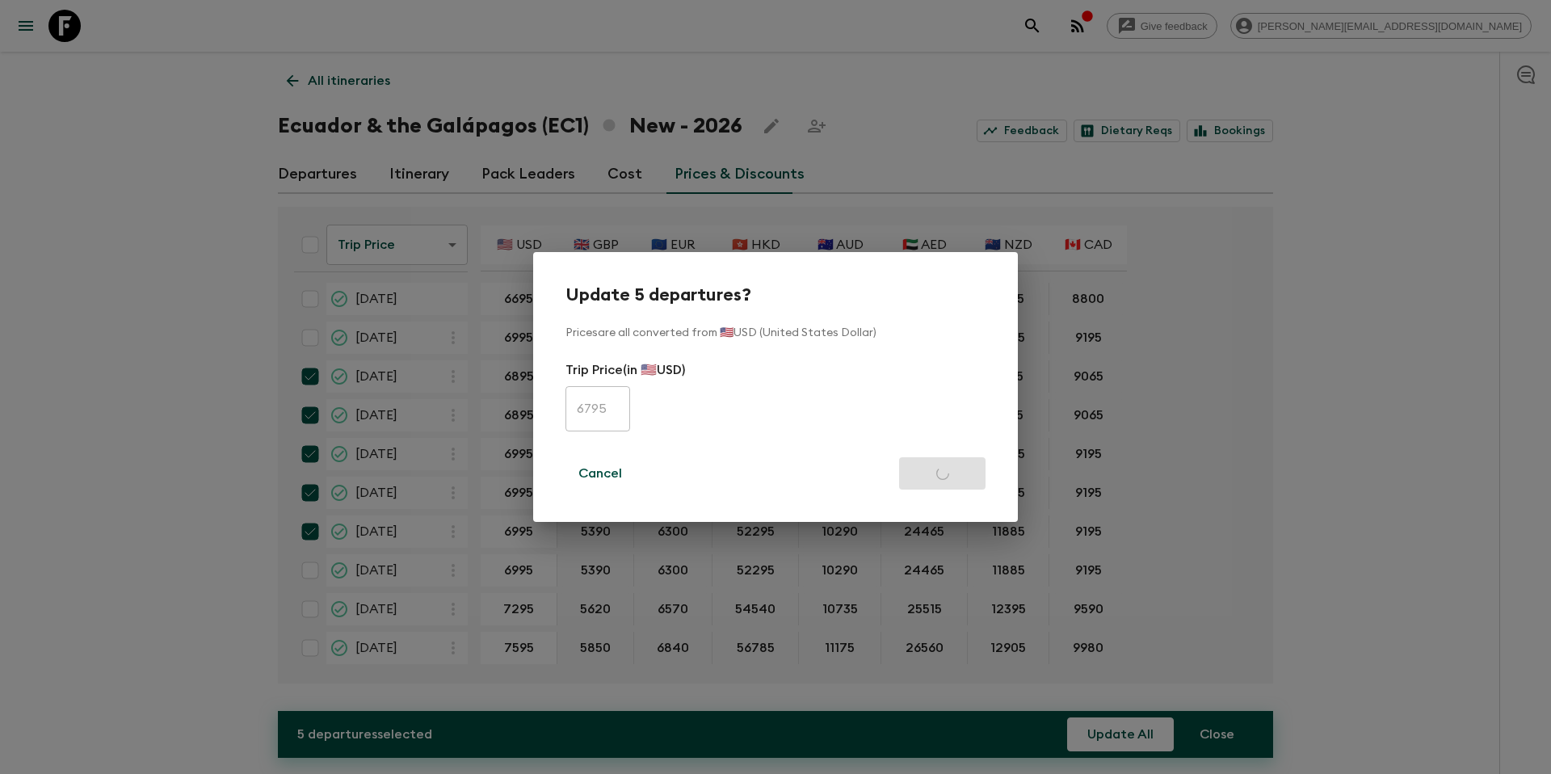
checkbox input "false"
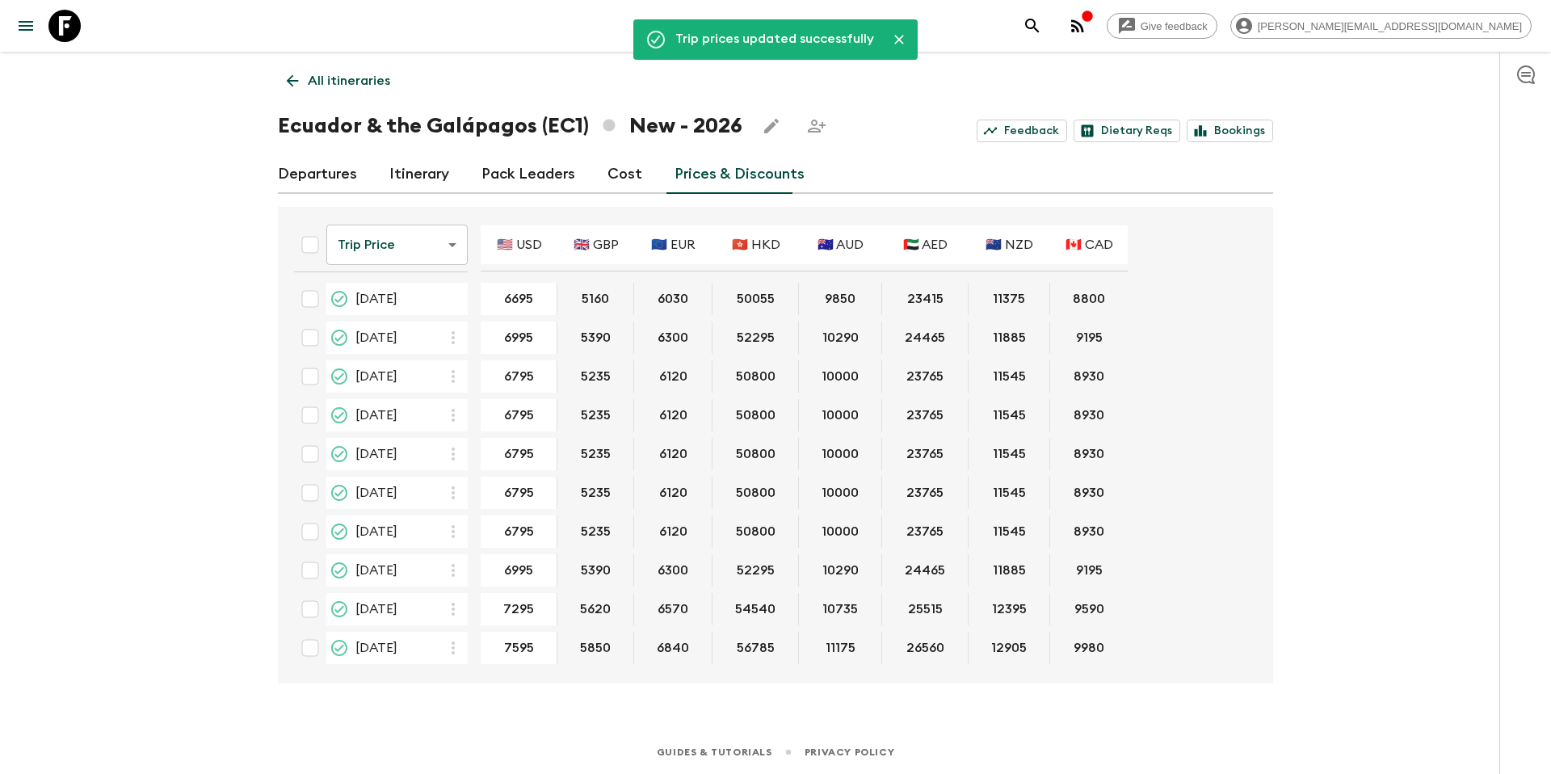
click at [311, 570] on input "checkbox" at bounding box center [310, 570] width 32 height 32
checkbox input "true"
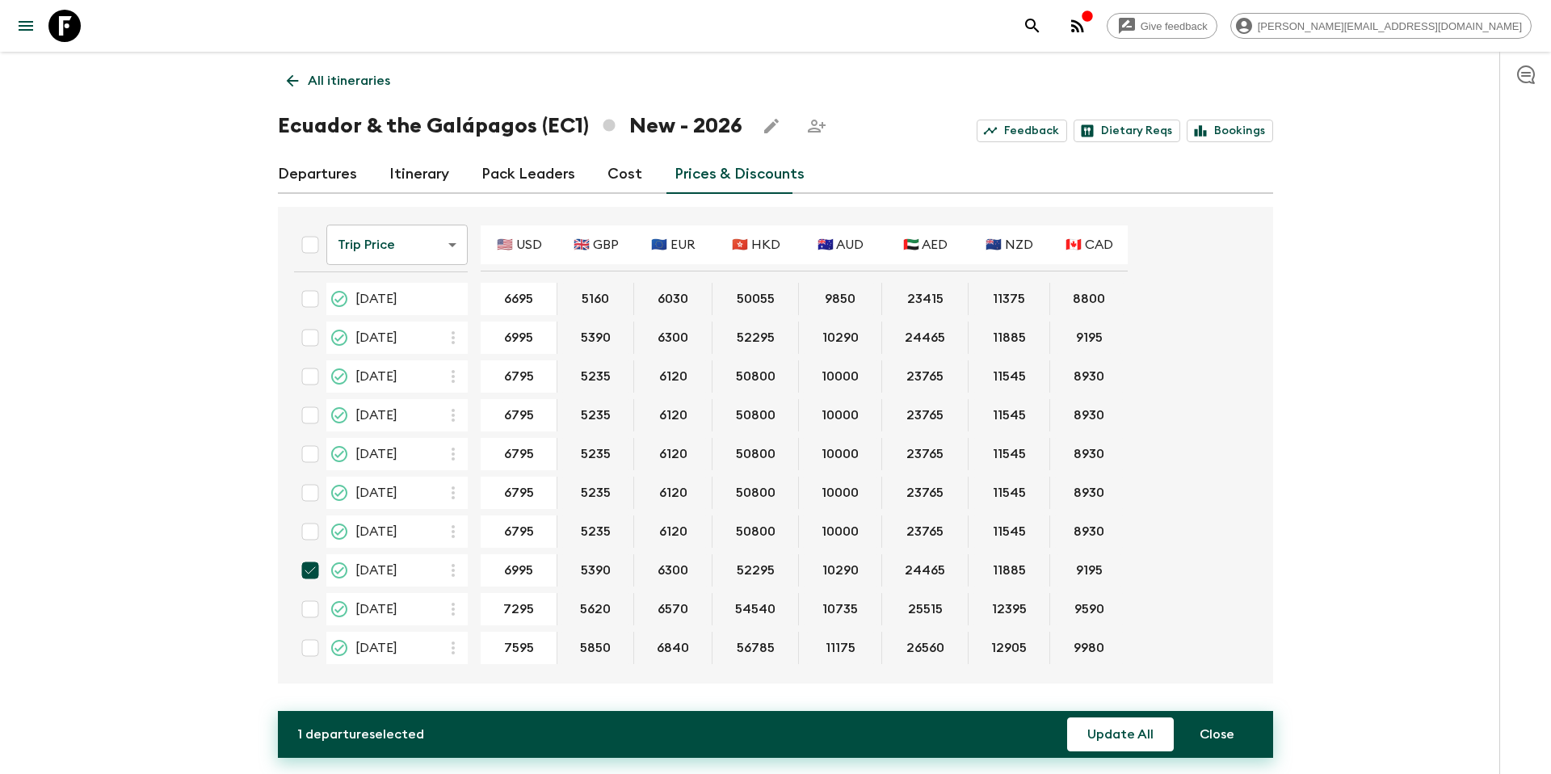
click at [312, 612] on input "checkbox" at bounding box center [310, 609] width 32 height 32
checkbox input "true"
click at [1120, 729] on button "Update All" at bounding box center [1120, 734] width 107 height 34
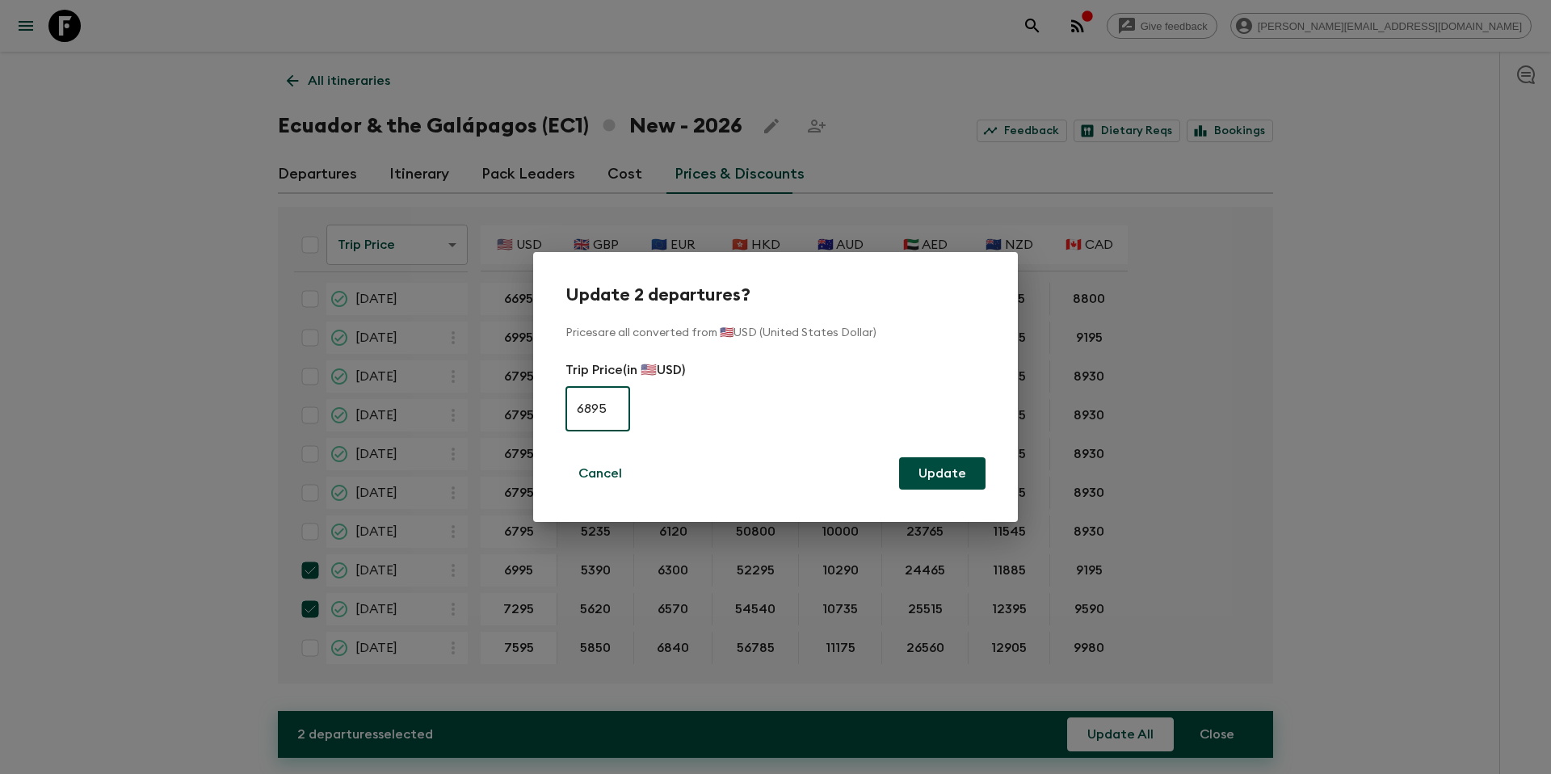
type input "6895"
click at [943, 474] on button "Update" at bounding box center [942, 473] width 86 height 32
checkbox input "false"
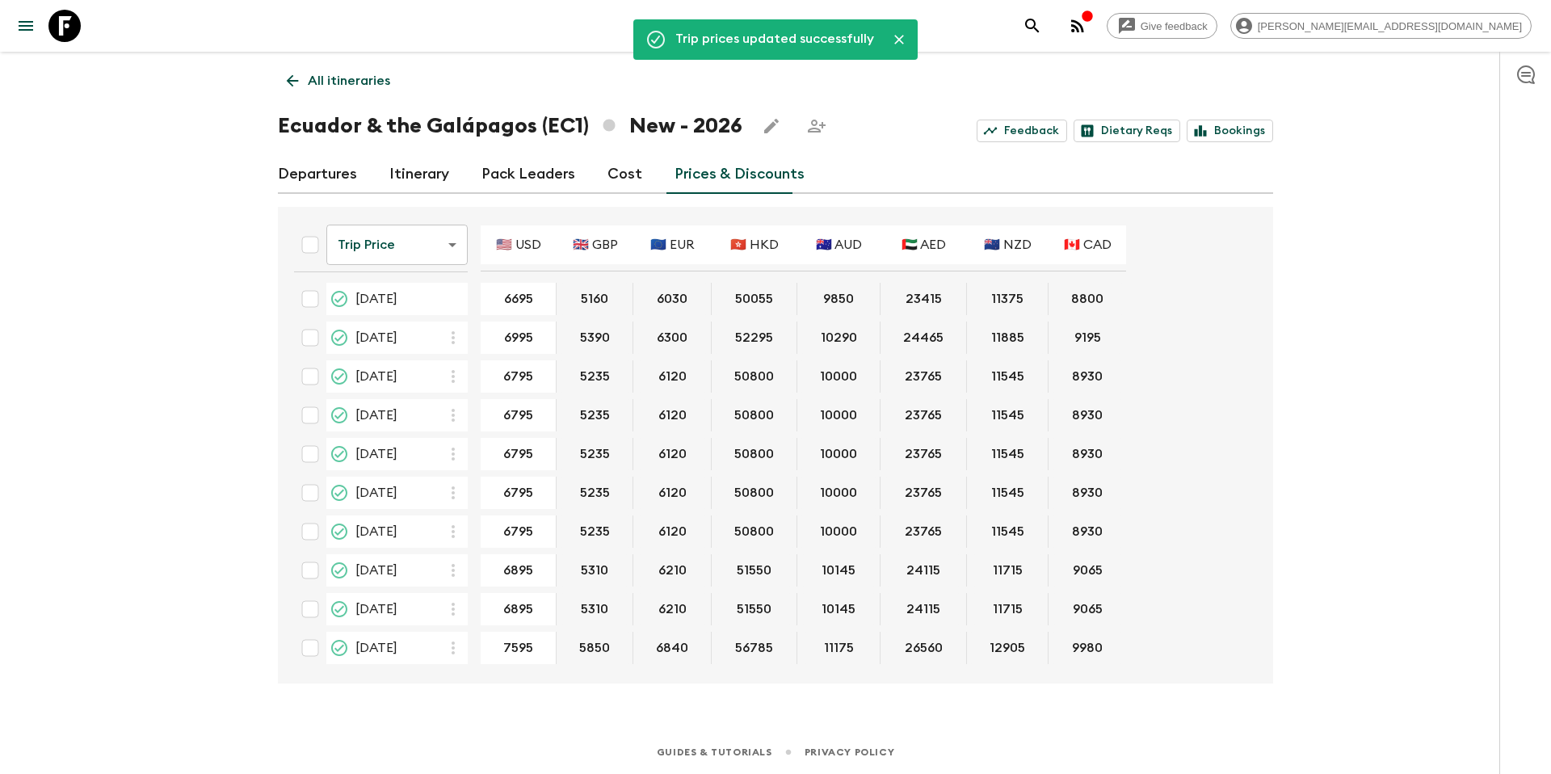
click at [309, 337] on input "checkbox" at bounding box center [310, 338] width 32 height 32
checkbox input "true"
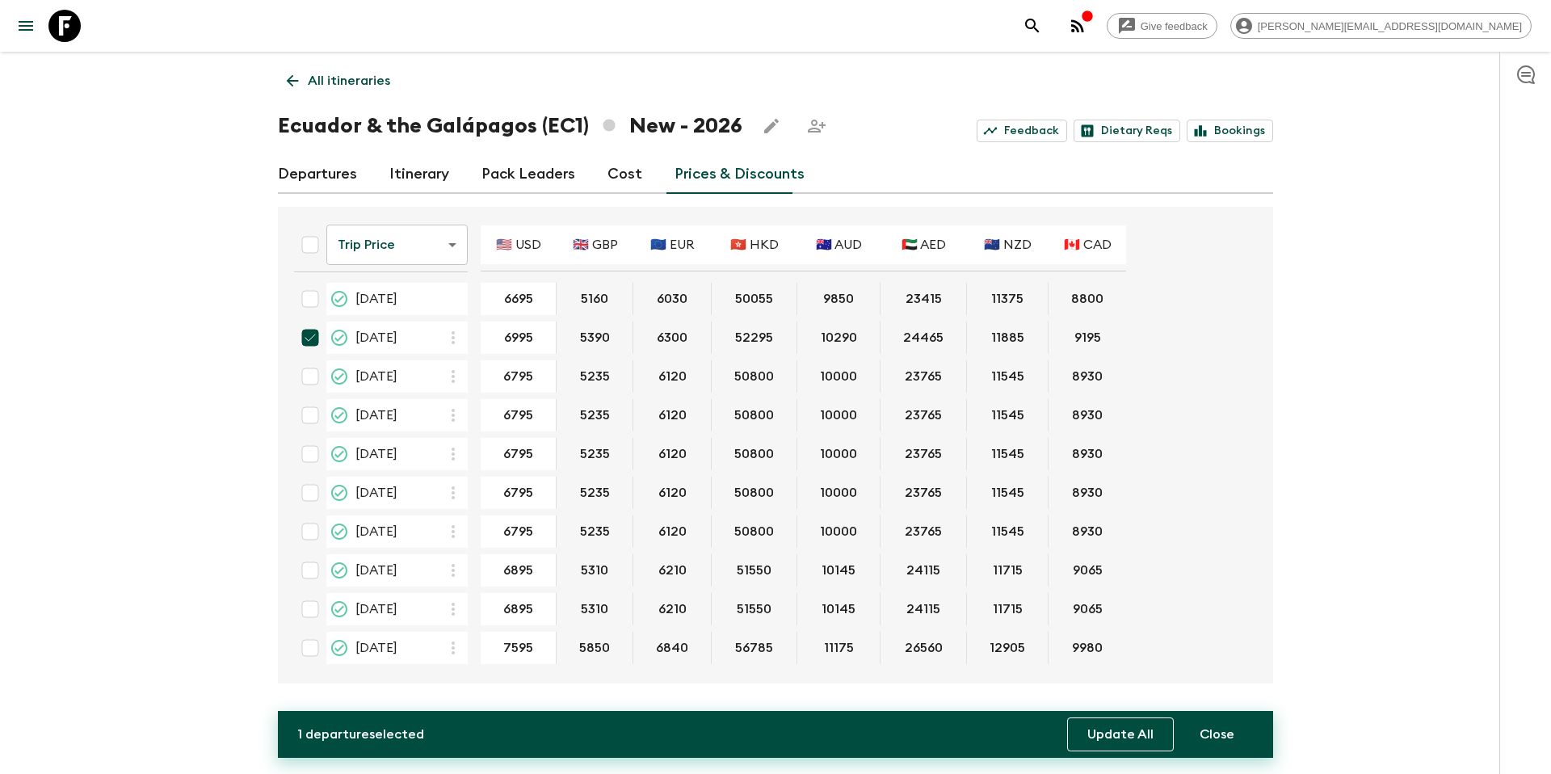
click at [1100, 742] on button "Update All" at bounding box center [1120, 734] width 107 height 34
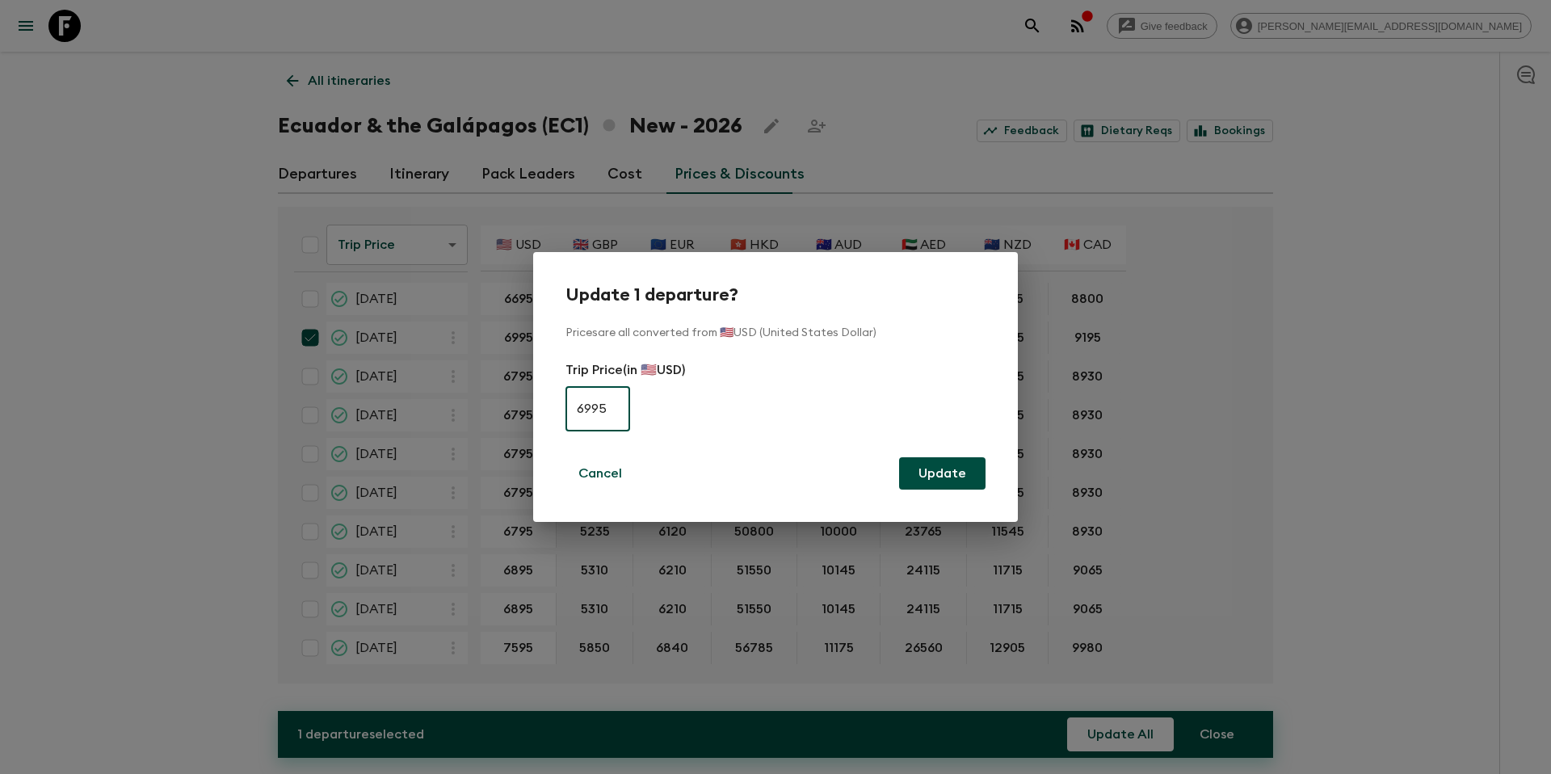
type input "6995"
click at [931, 473] on button "Update" at bounding box center [942, 473] width 86 height 32
checkbox input "false"
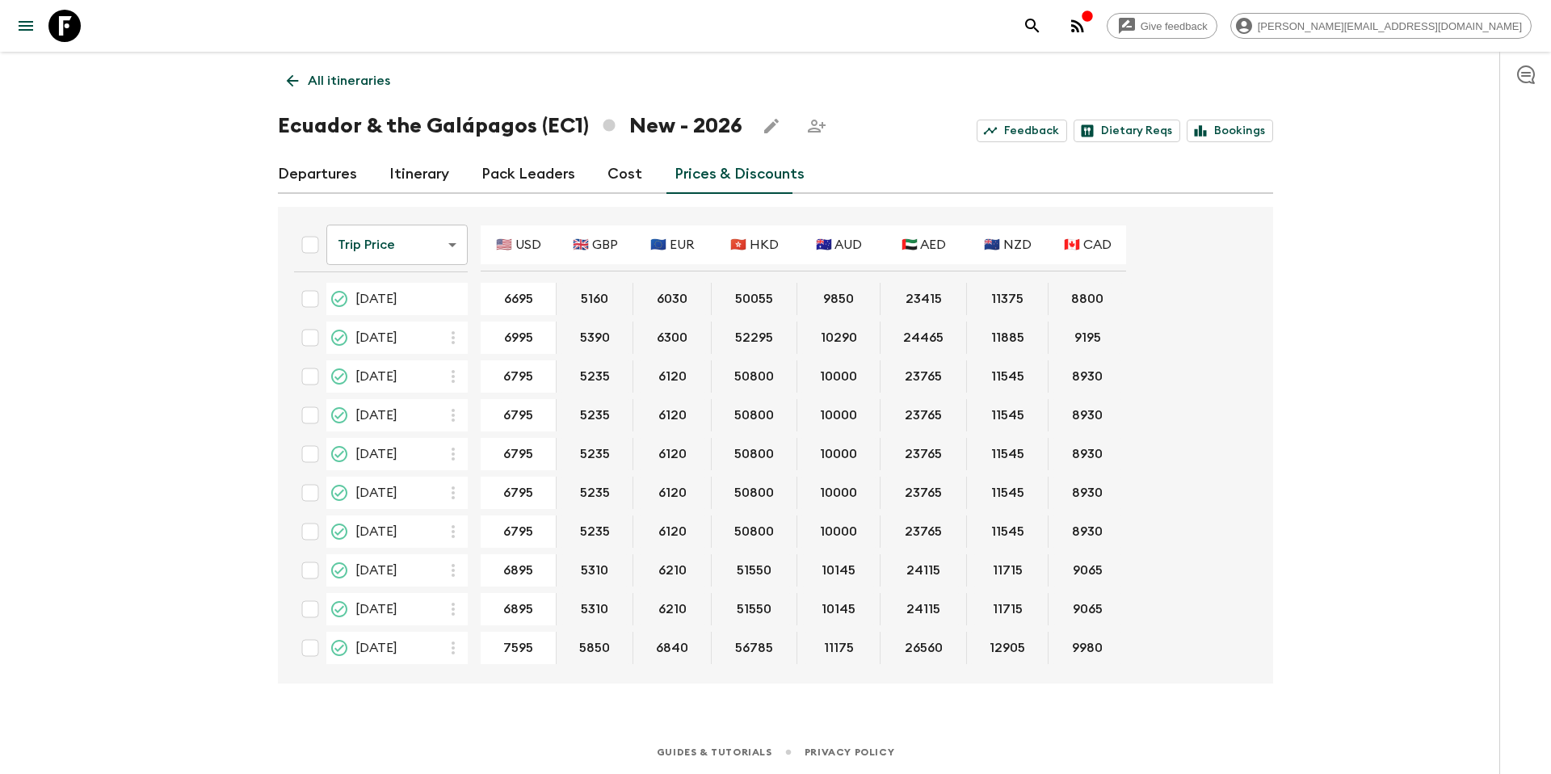
click at [310, 646] on input "checkbox" at bounding box center [310, 648] width 32 height 32
checkbox input "true"
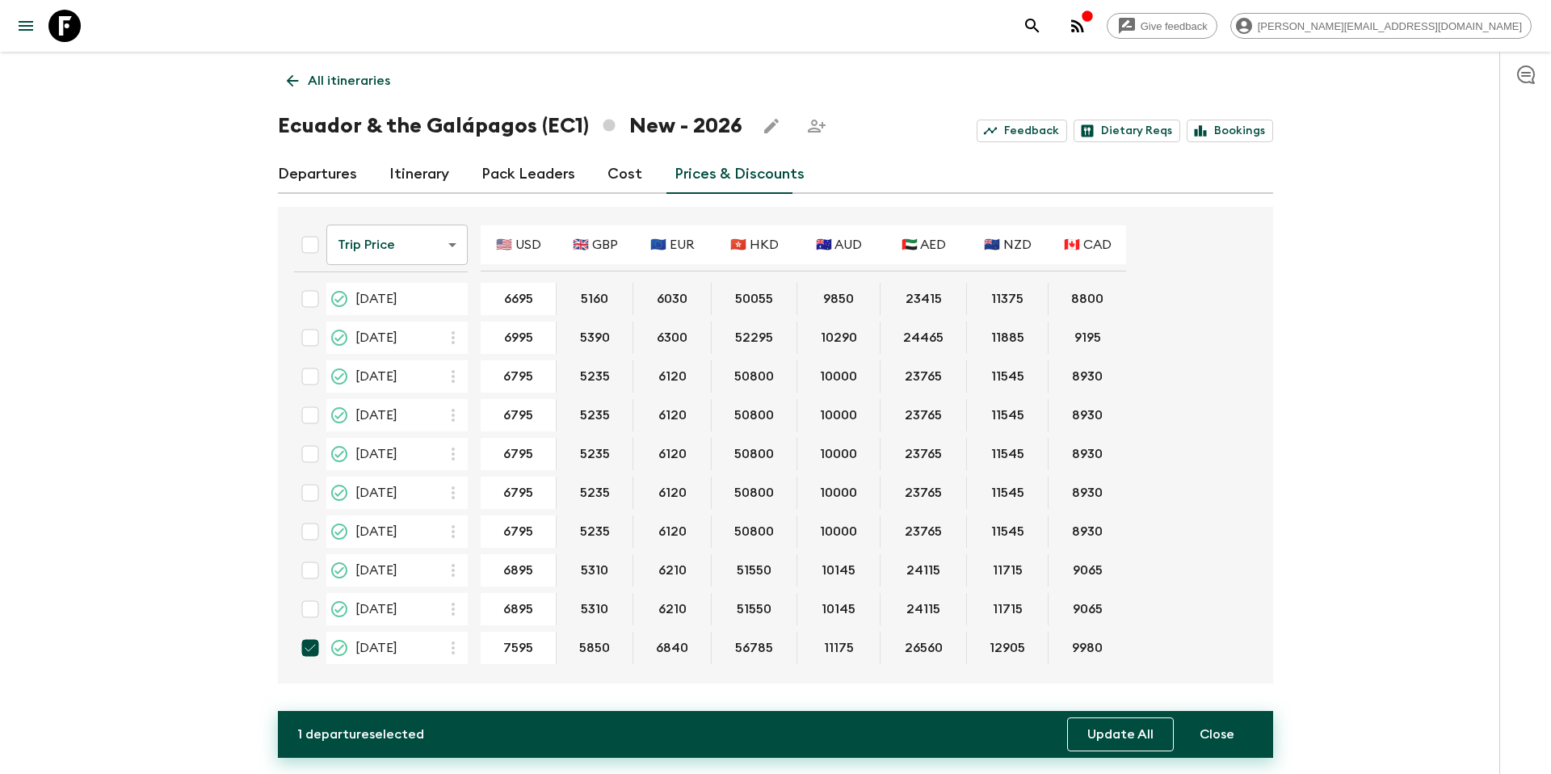
click at [1085, 741] on button "Update All" at bounding box center [1120, 734] width 107 height 34
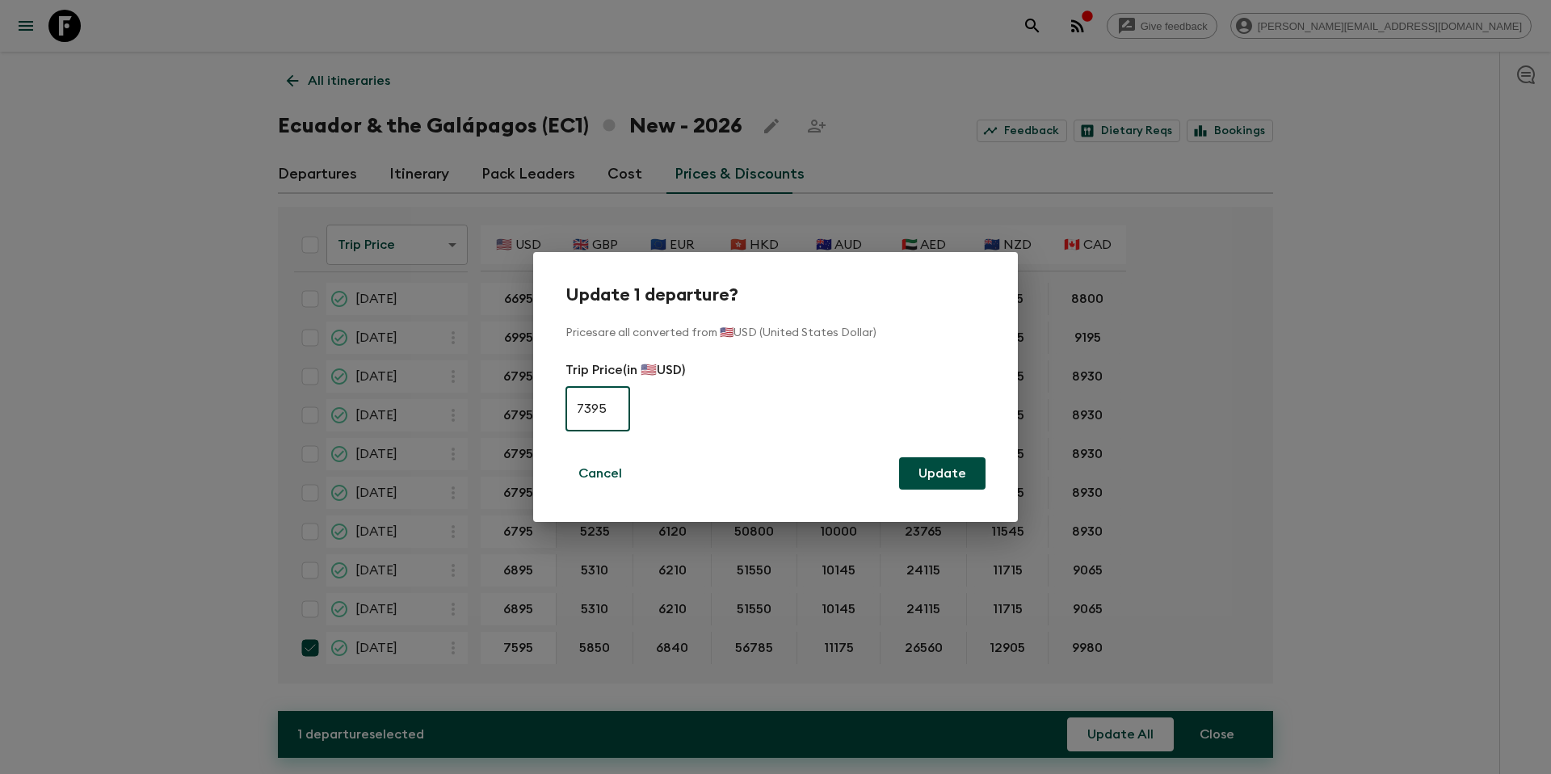
type input "7395"
click at [970, 478] on button "Update" at bounding box center [942, 473] width 86 height 32
checkbox input "false"
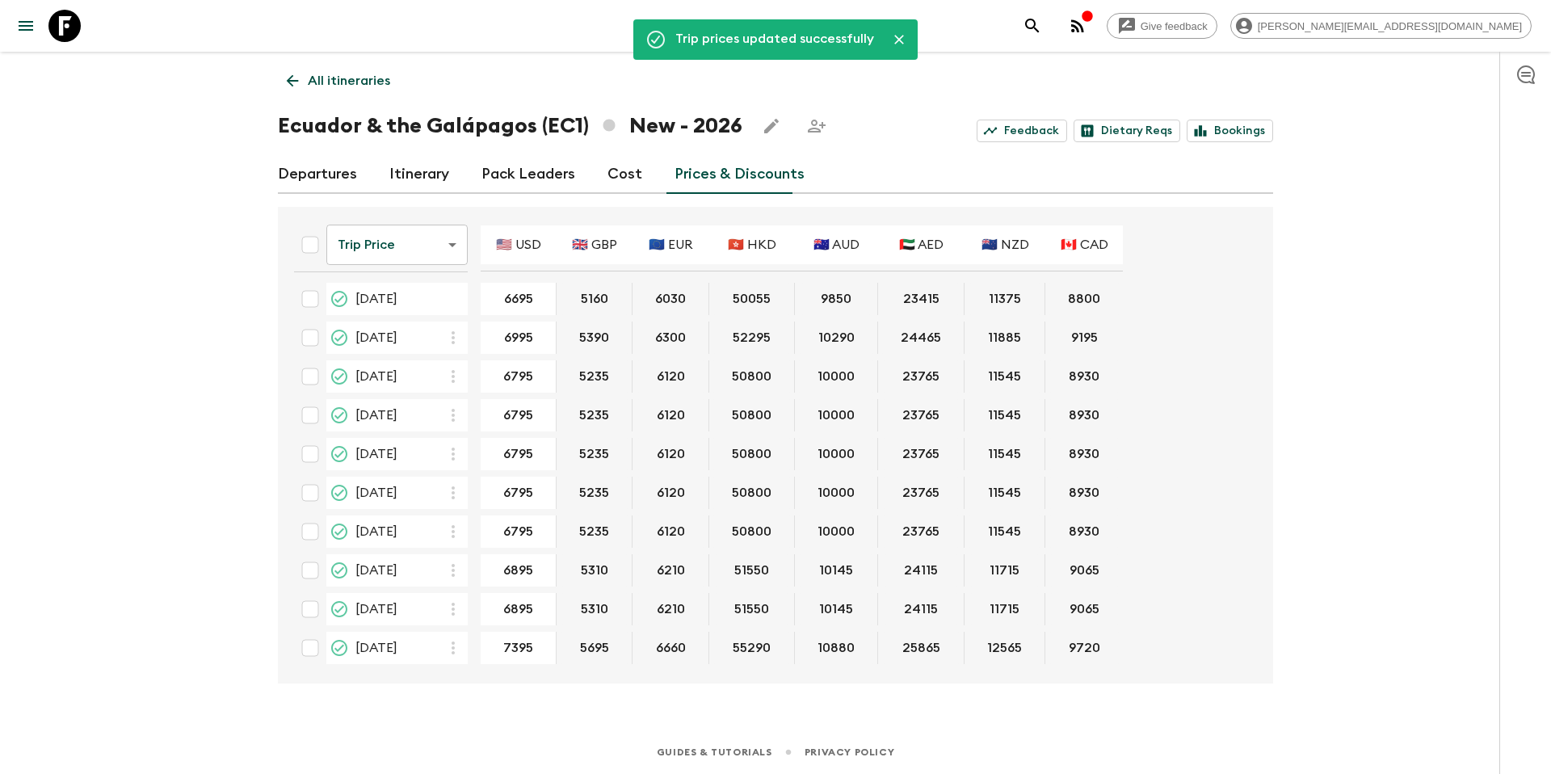
scroll to position [0, 0]
click at [344, 83] on p "All itineraries" at bounding box center [349, 80] width 82 height 19
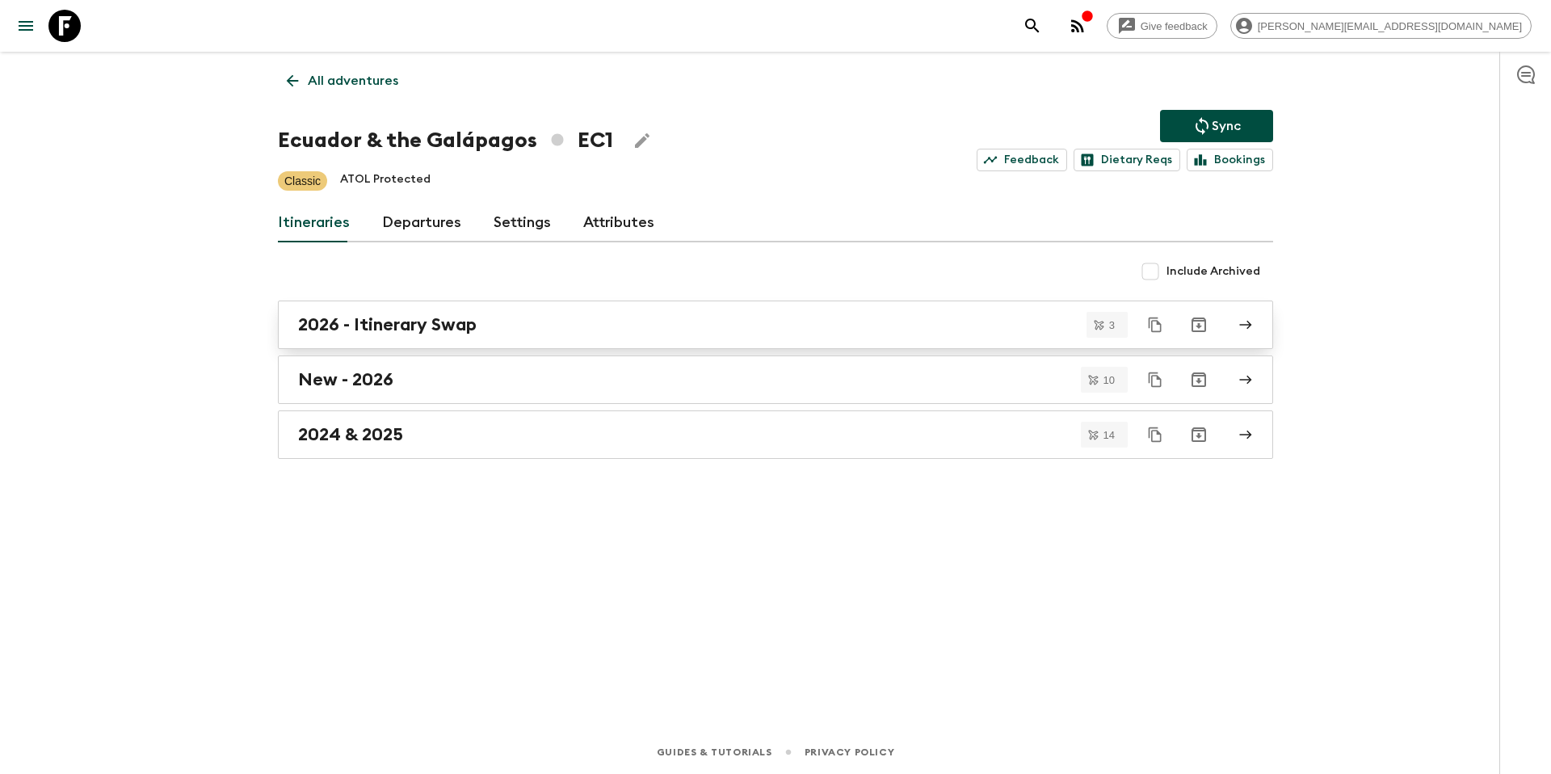
click at [499, 327] on div "2026 - Itinerary Swap" at bounding box center [760, 324] width 924 height 21
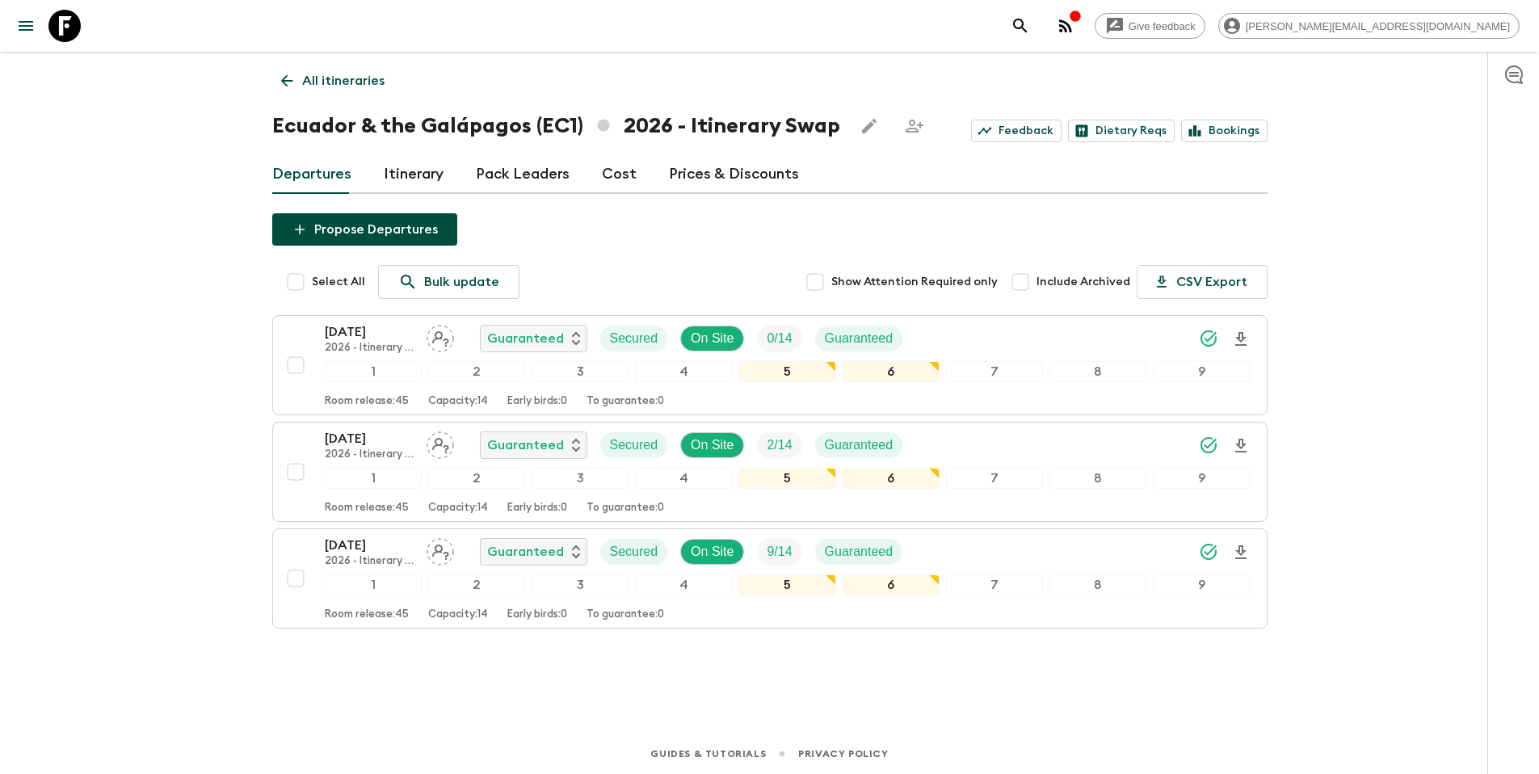
click at [732, 175] on link "Prices & Discounts" at bounding box center [734, 174] width 130 height 39
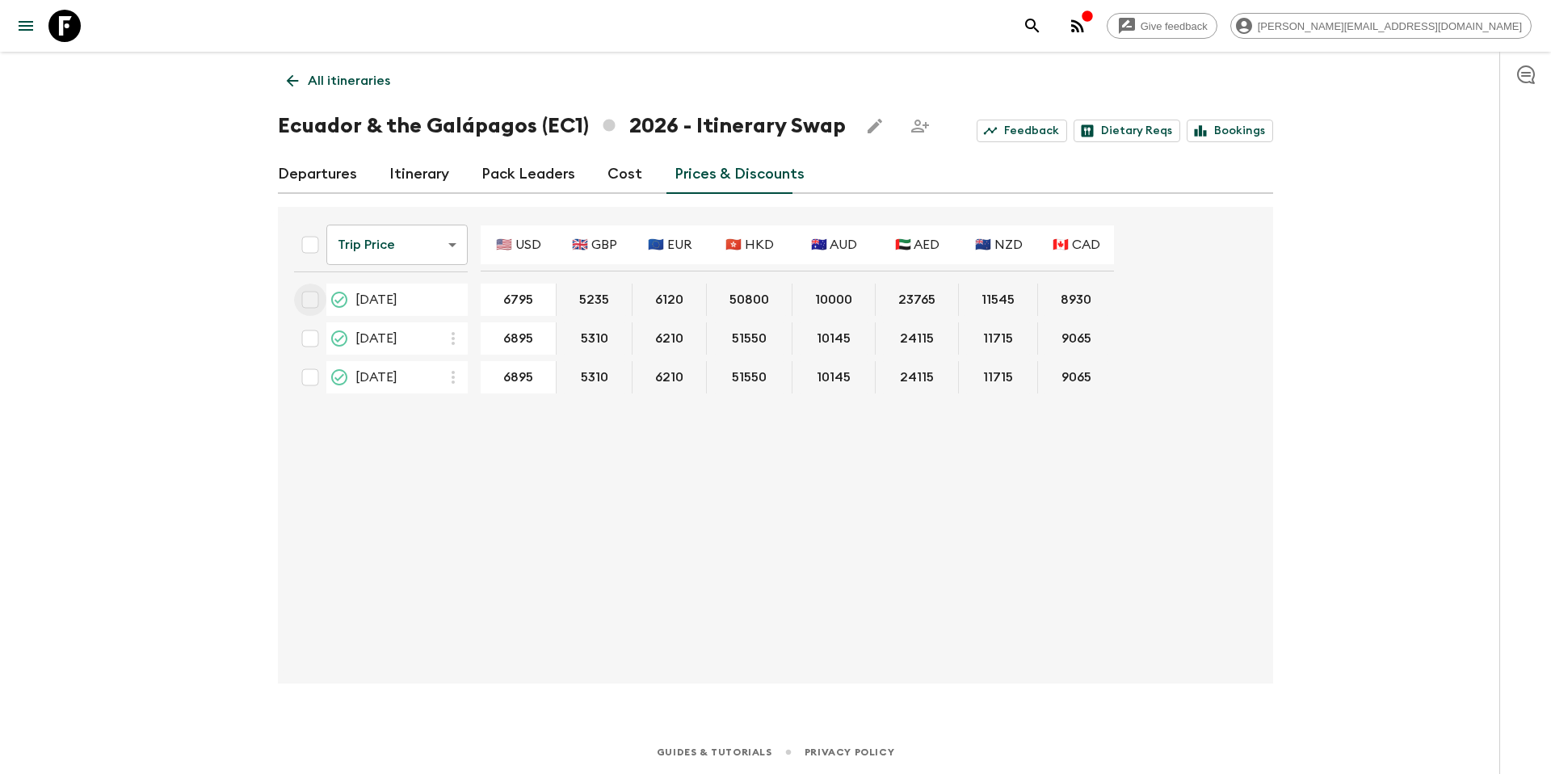
click at [309, 301] on input "checkbox" at bounding box center [310, 300] width 32 height 32
checkbox input "true"
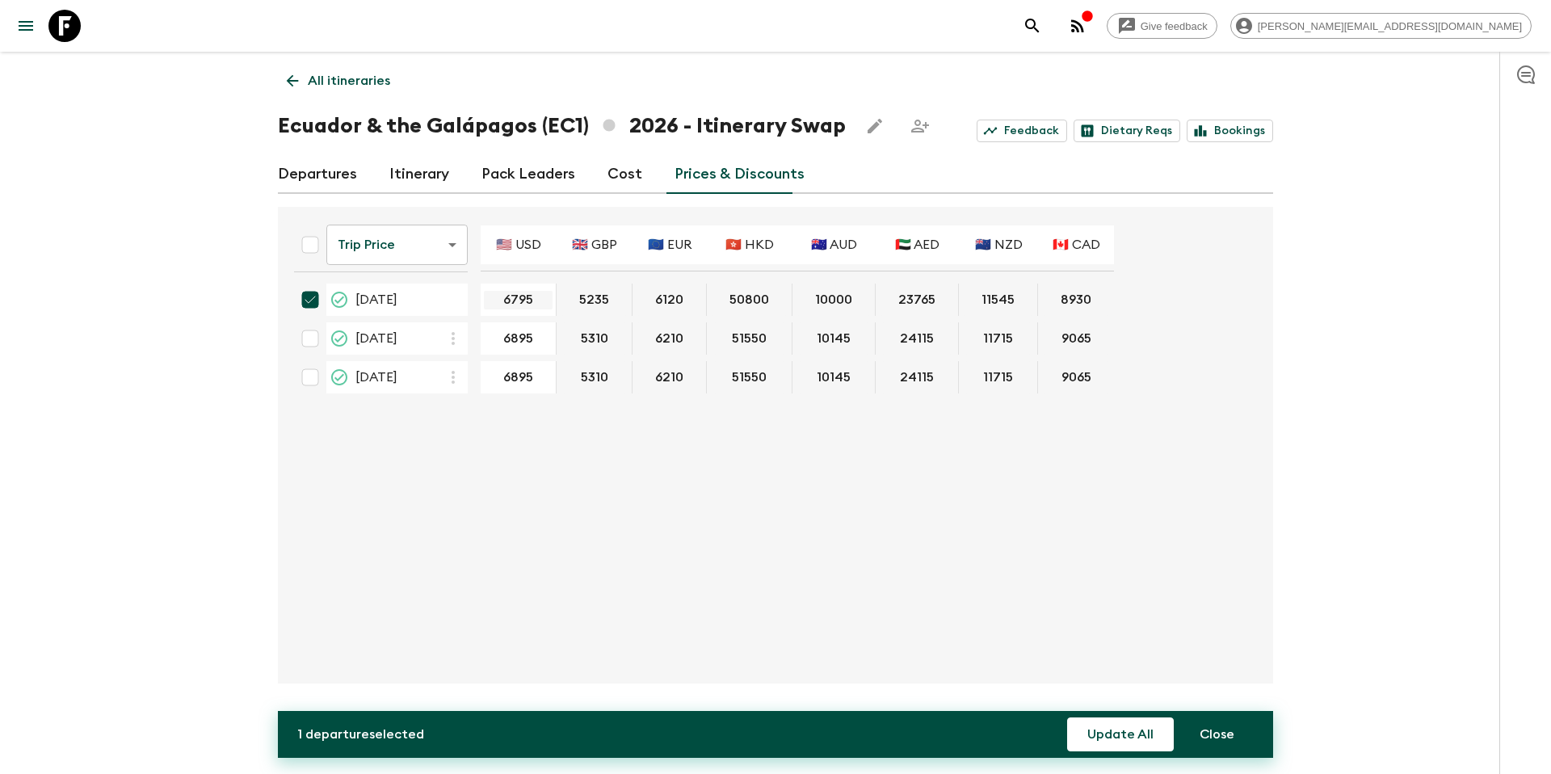
click at [519, 303] on input "6795" at bounding box center [518, 300] width 69 height 19
type input "6695"
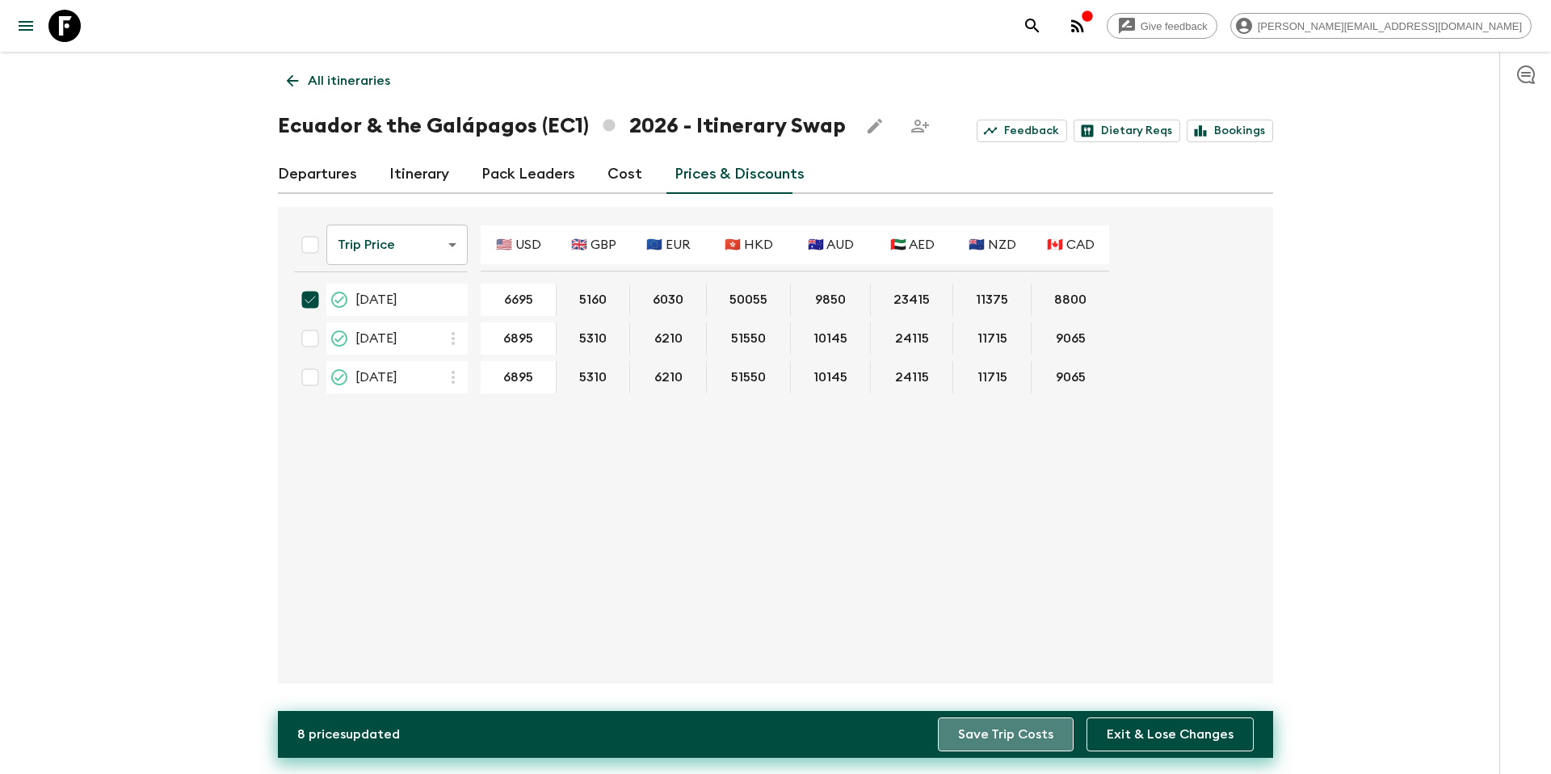
click at [1042, 738] on button "Save Trip Costs" at bounding box center [1006, 734] width 136 height 34
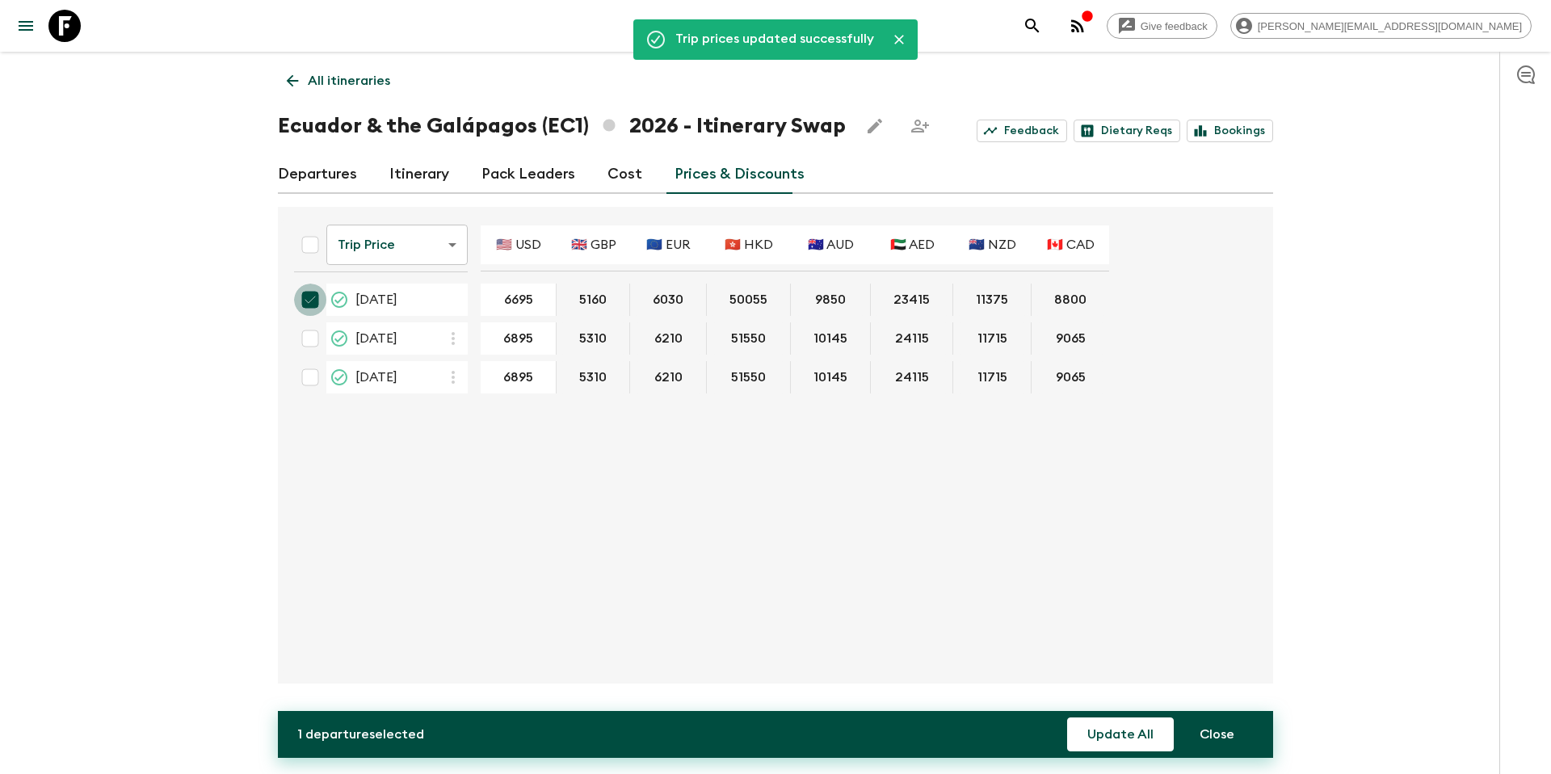
click at [311, 299] on input "checkbox" at bounding box center [310, 300] width 32 height 32
checkbox input "false"
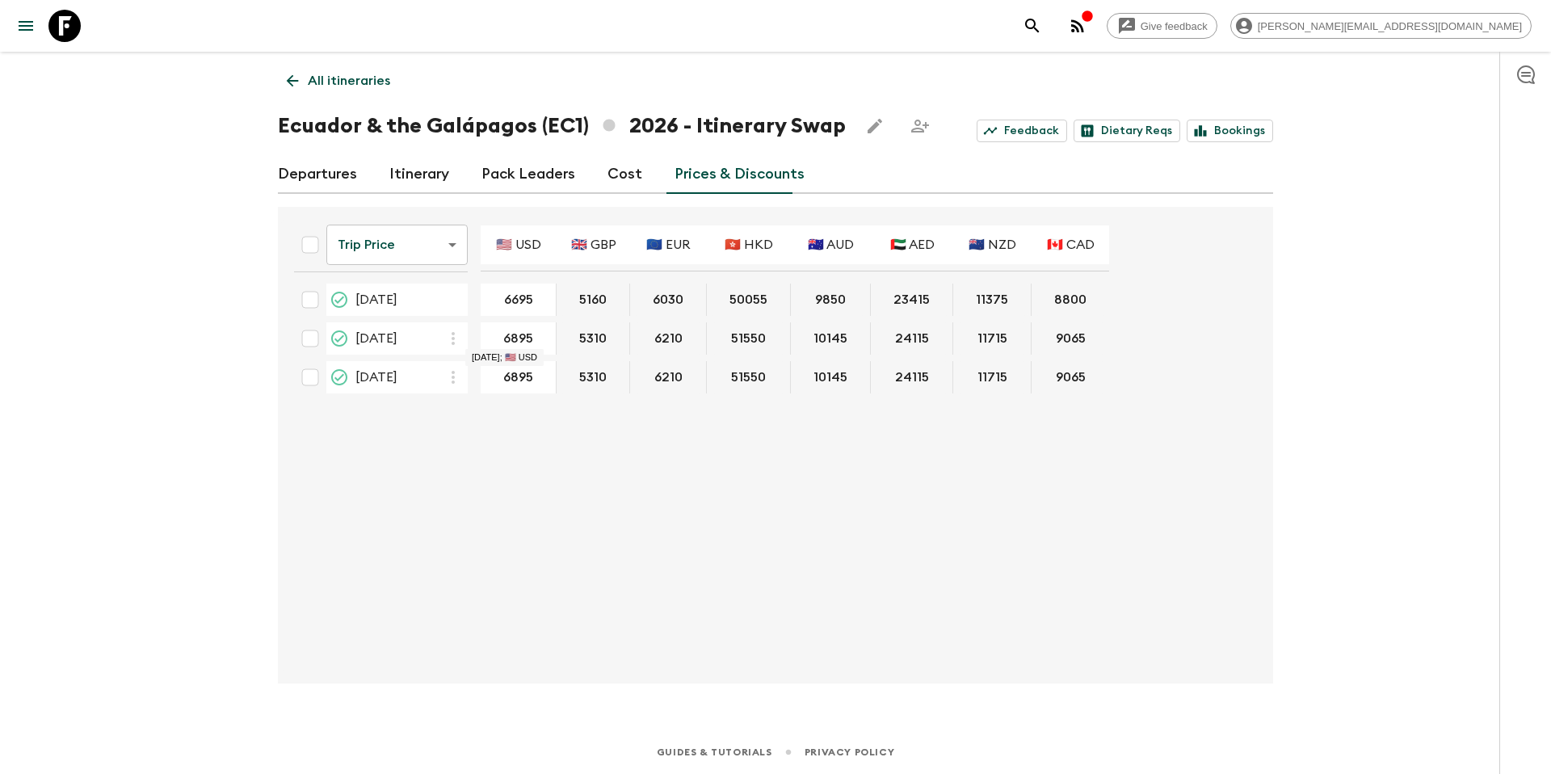
type input "6795"
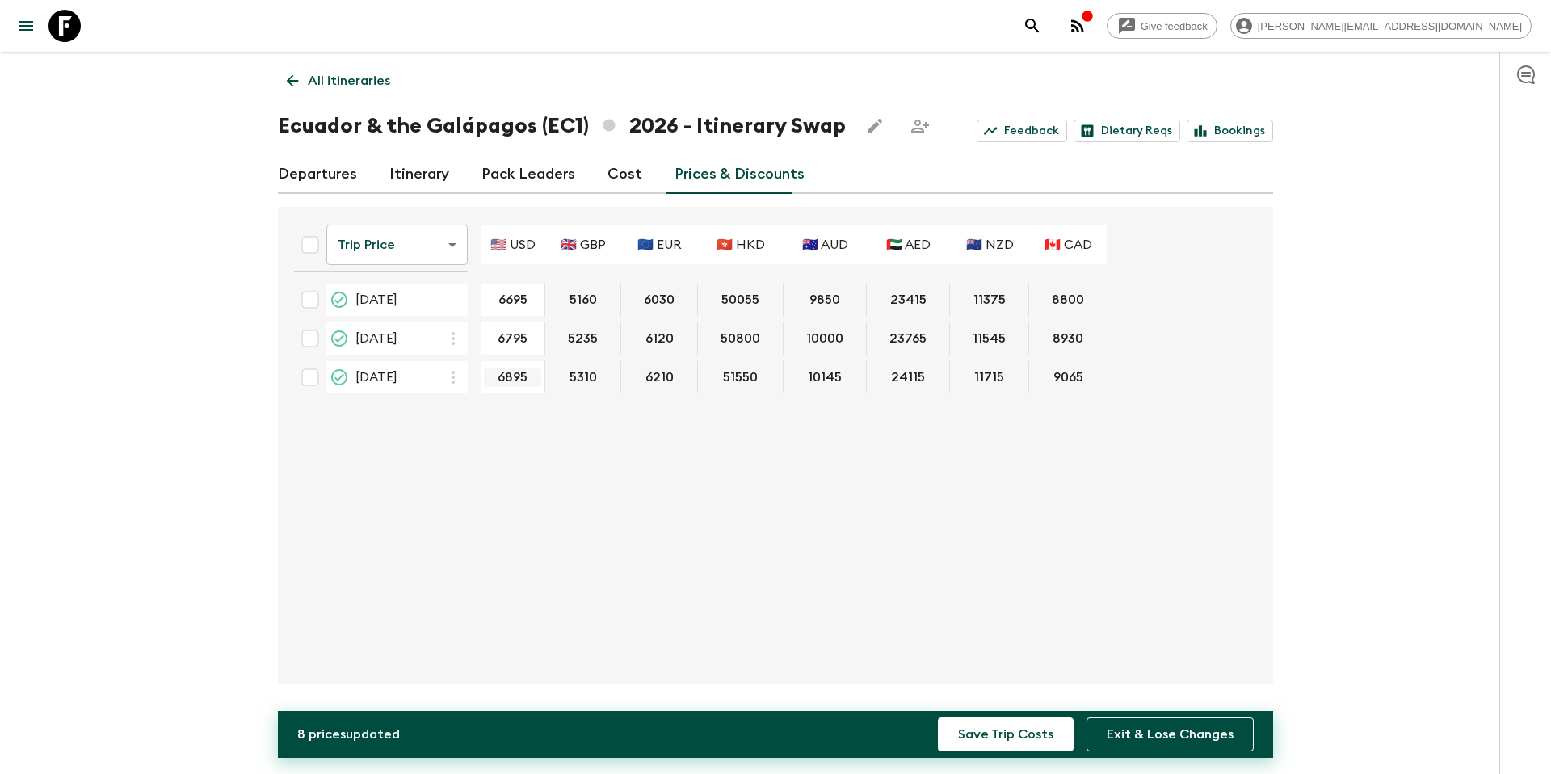
type input "6795"
click at [1005, 733] on button "Save Trip Costs" at bounding box center [1006, 734] width 136 height 34
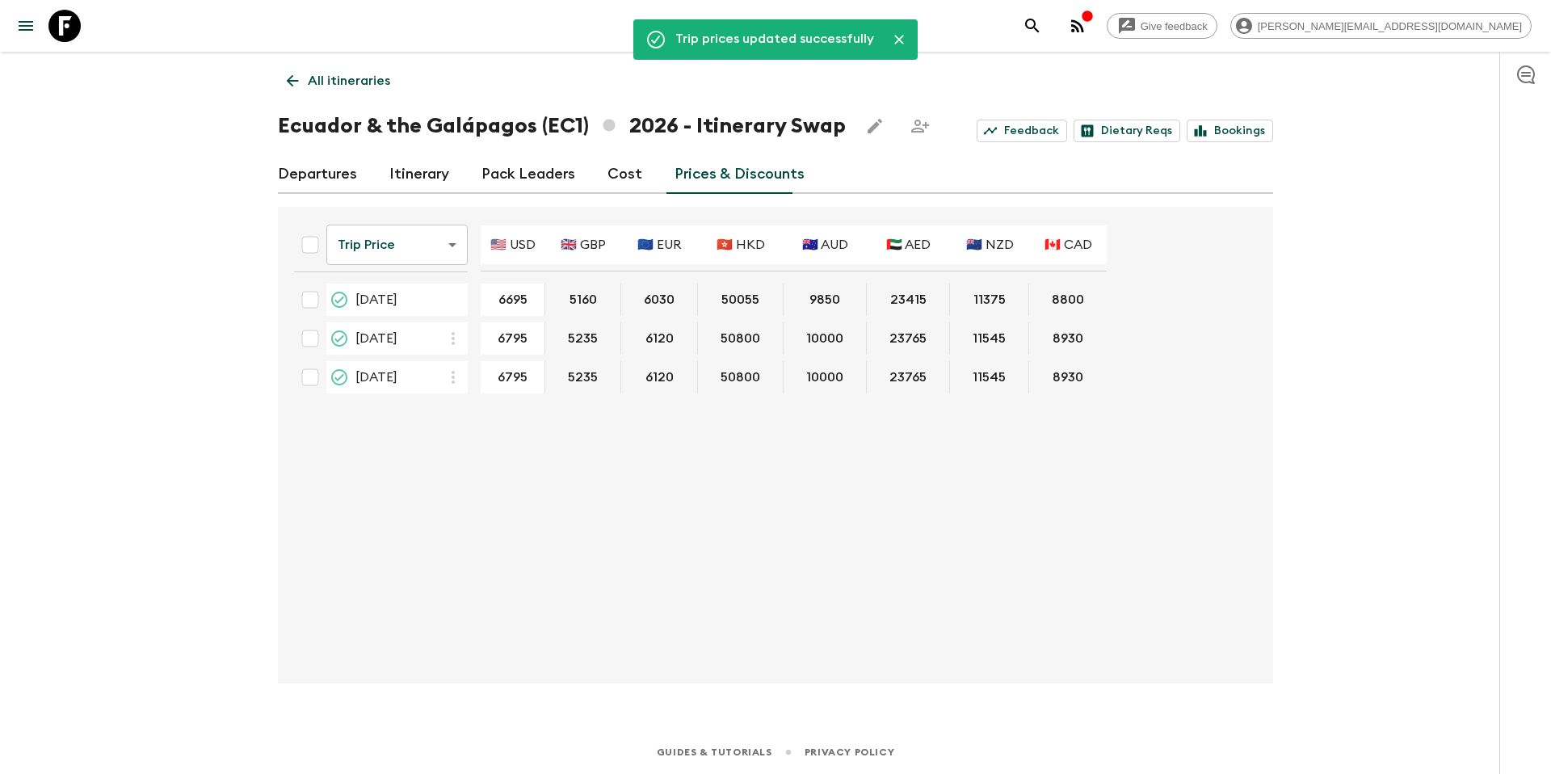
click at [355, 79] on p "All itineraries" at bounding box center [349, 80] width 82 height 19
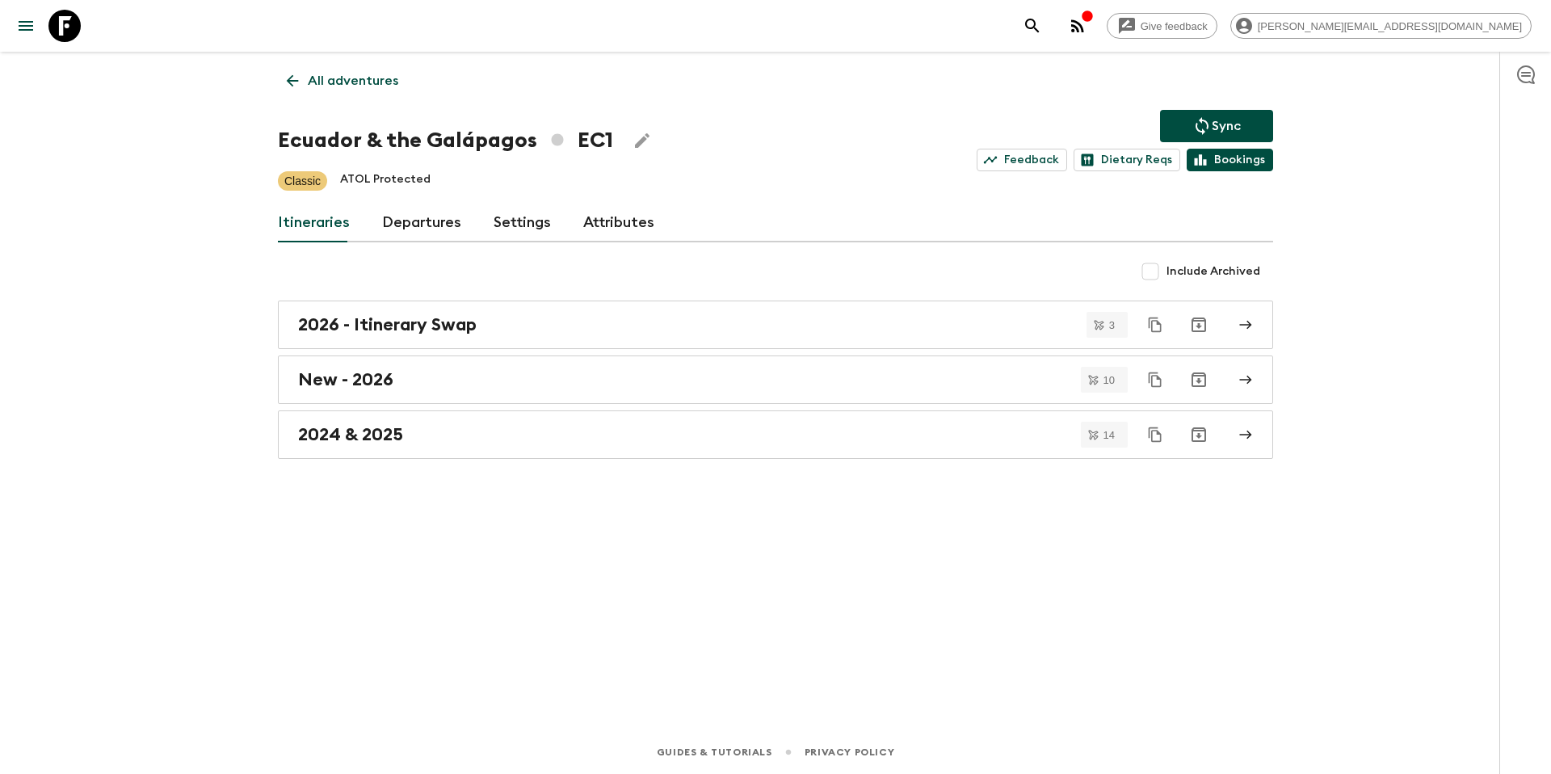
drag, startPoint x: 1259, startPoint y: 131, endPoint x: 1254, endPoint y: 157, distance: 26.5
click at [1259, 131] on button "Sync" at bounding box center [1216, 126] width 113 height 32
